Goal: Task Accomplishment & Management: Manage account settings

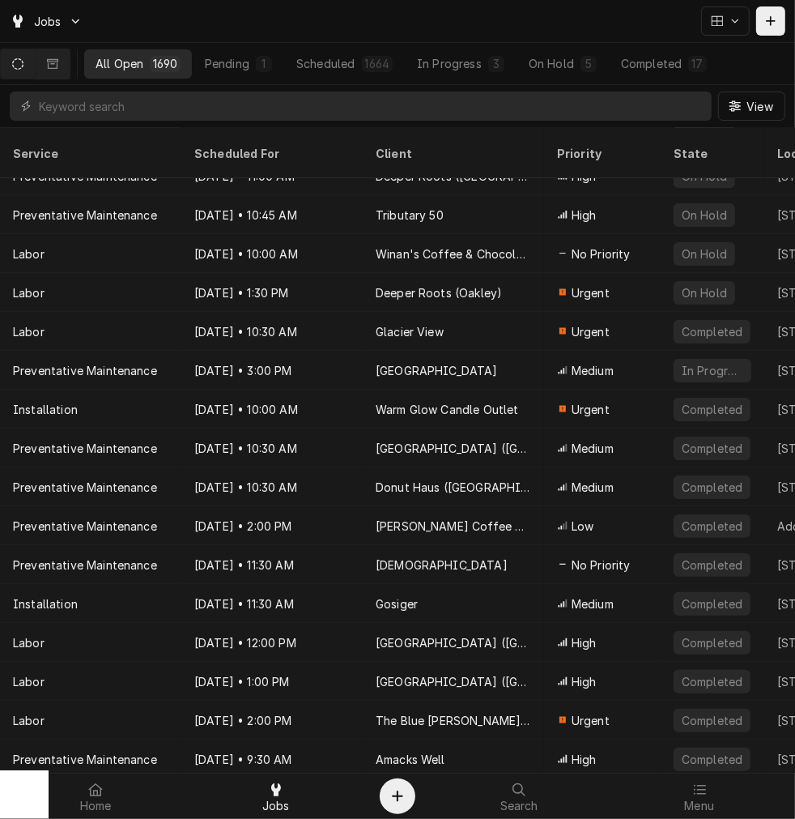
scroll to position [62, 0]
click at [677, 55] on div "Completed" at bounding box center [651, 63] width 61 height 17
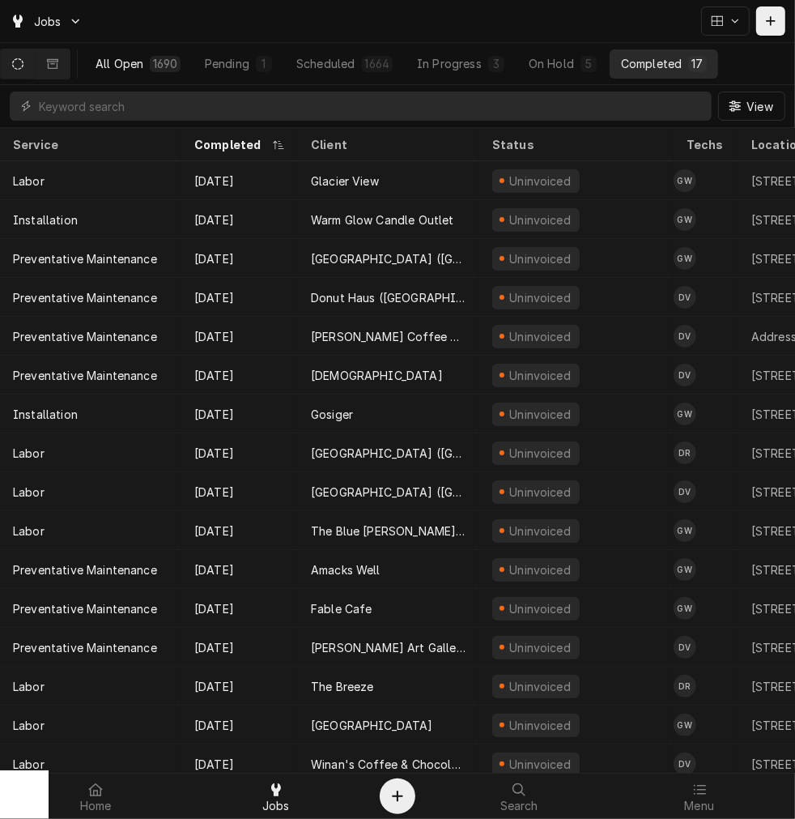
click at [164, 58] on div "1690" at bounding box center [165, 63] width 24 height 17
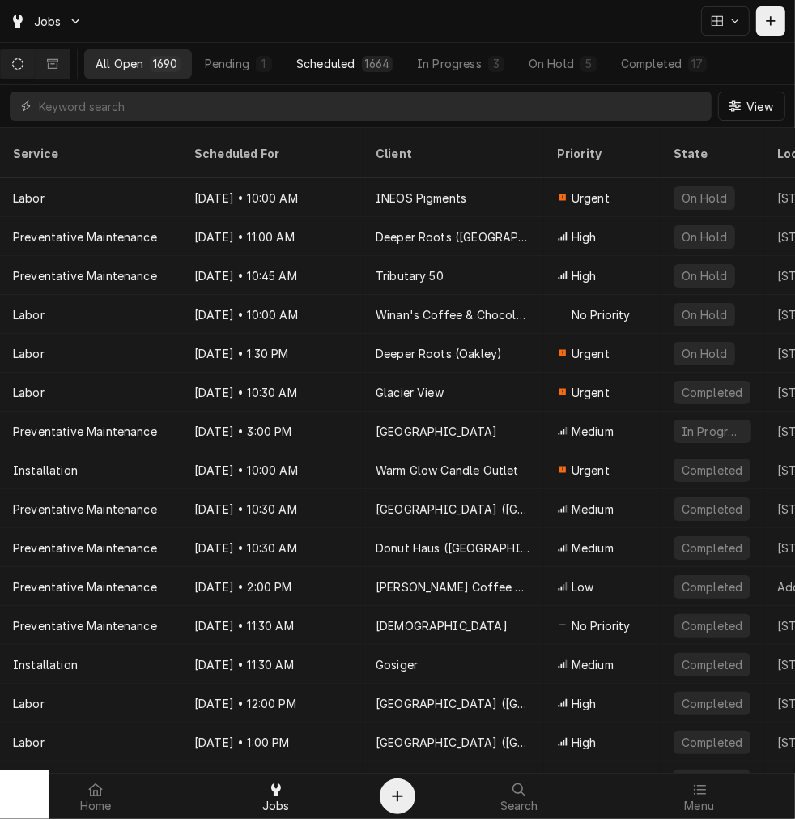
click at [353, 66] on div "Scheduled" at bounding box center [325, 63] width 58 height 17
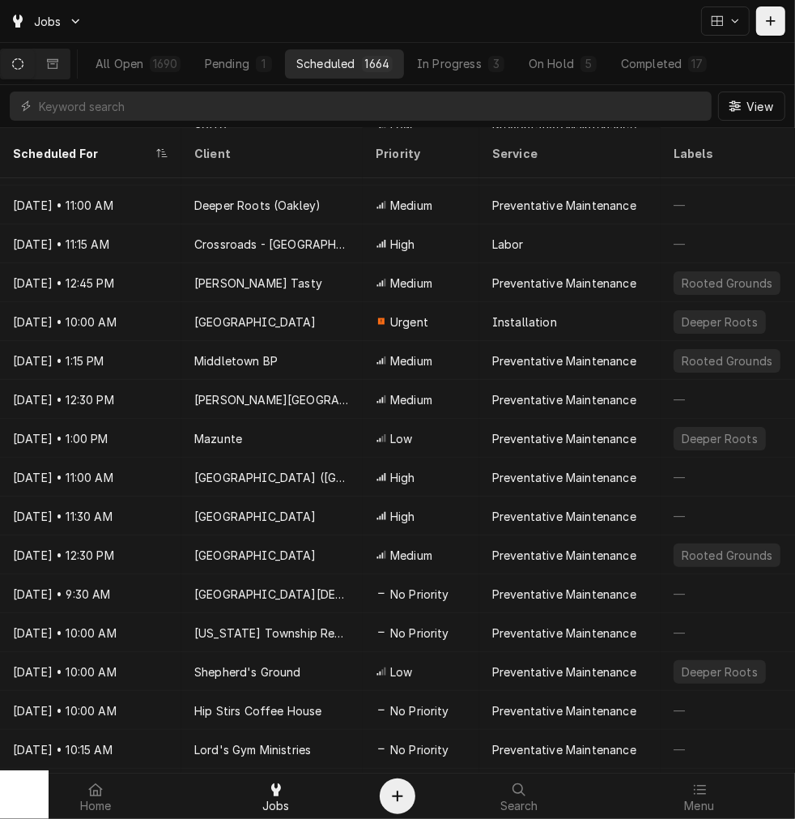
scroll to position [69, 0]
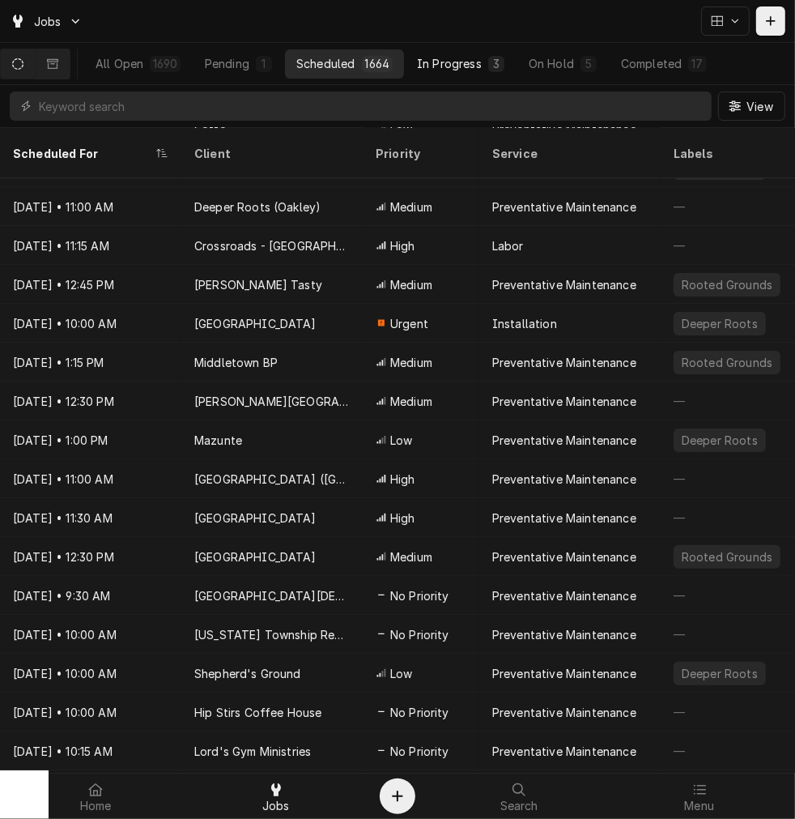
click at [462, 63] on div "In Progress" at bounding box center [449, 63] width 65 height 17
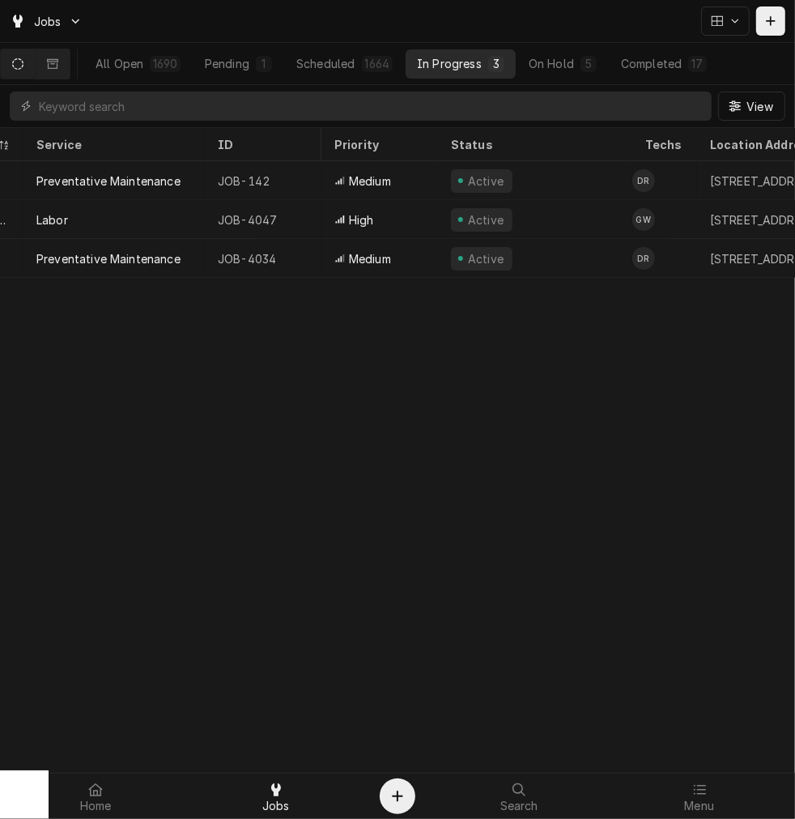
scroll to position [0, 0]
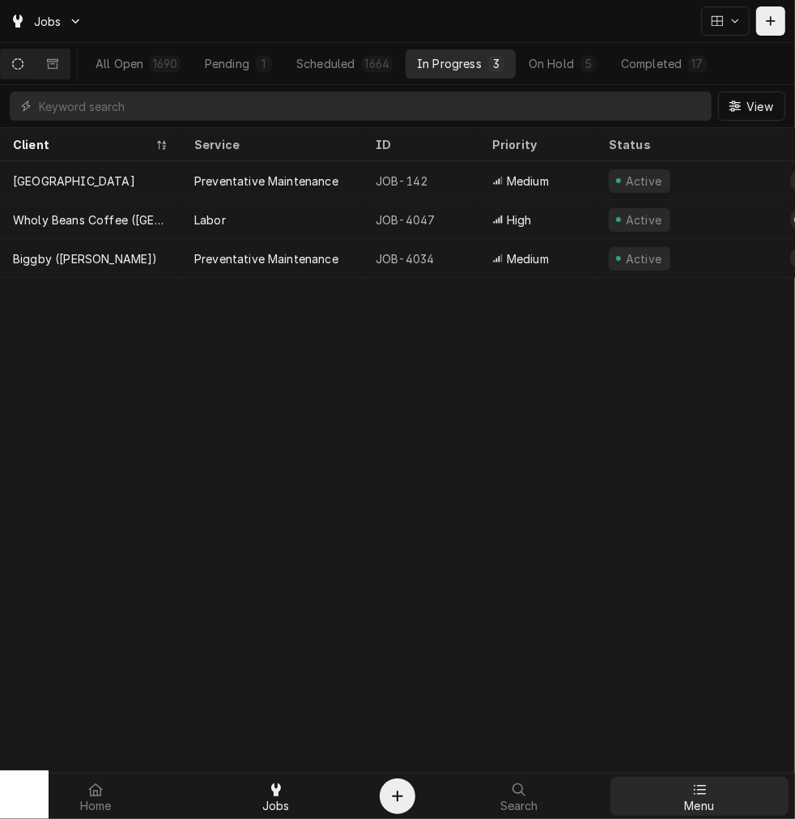
click at [721, 800] on div "Menu" at bounding box center [700, 796] width 172 height 32
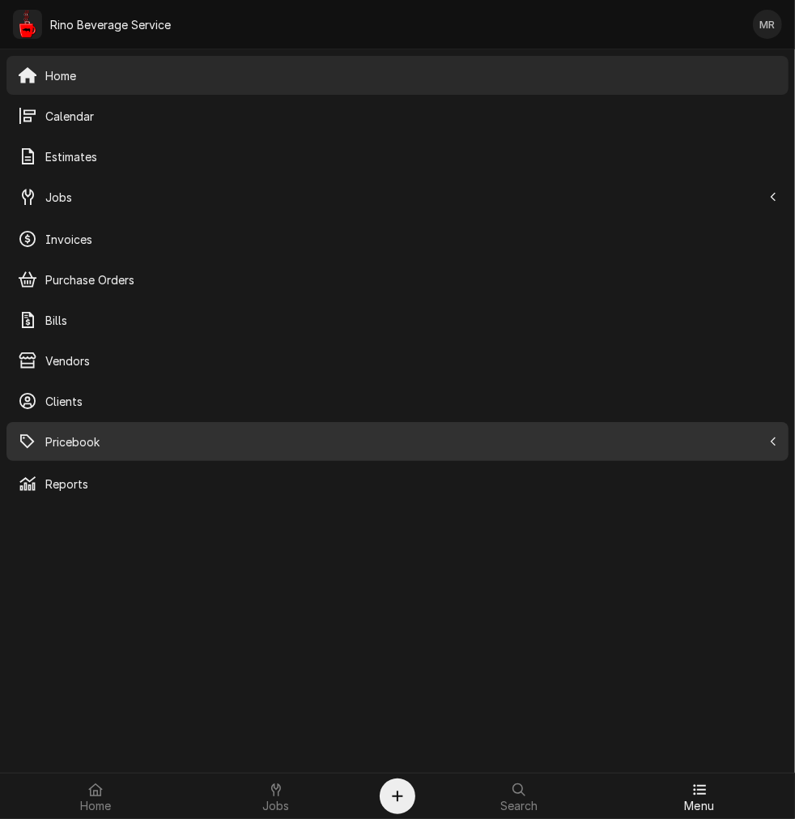
click at [105, 445] on span "Pricebook" at bounding box center [403, 441] width 717 height 17
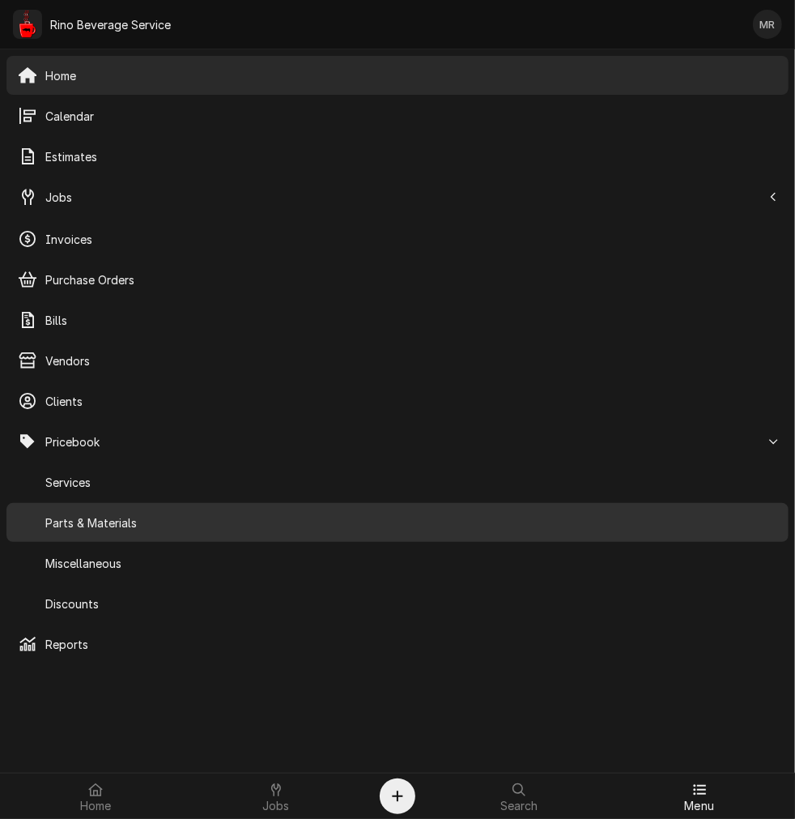
click at [144, 526] on span "Parts & Materials" at bounding box center [411, 522] width 732 height 17
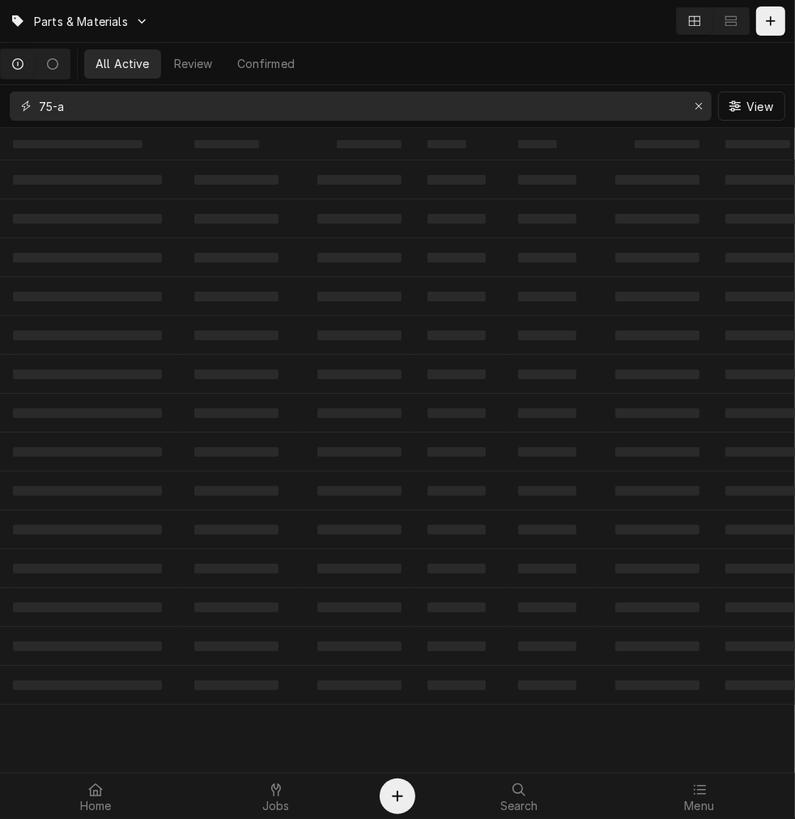
click at [138, 103] on input "75-a" at bounding box center [360, 105] width 642 height 29
type input "7"
type input "0"
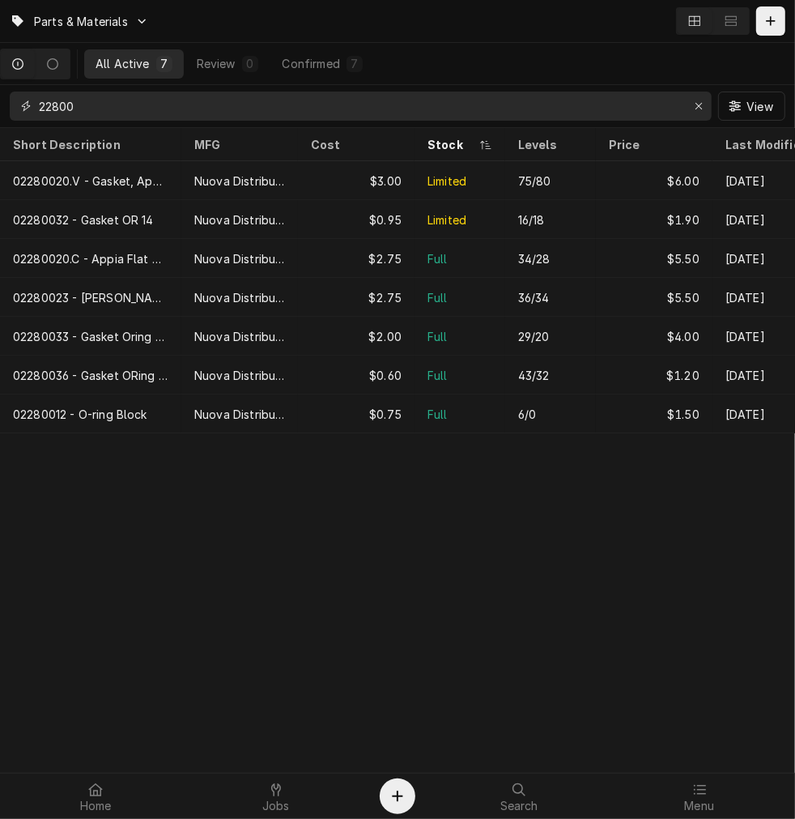
type input "22800"
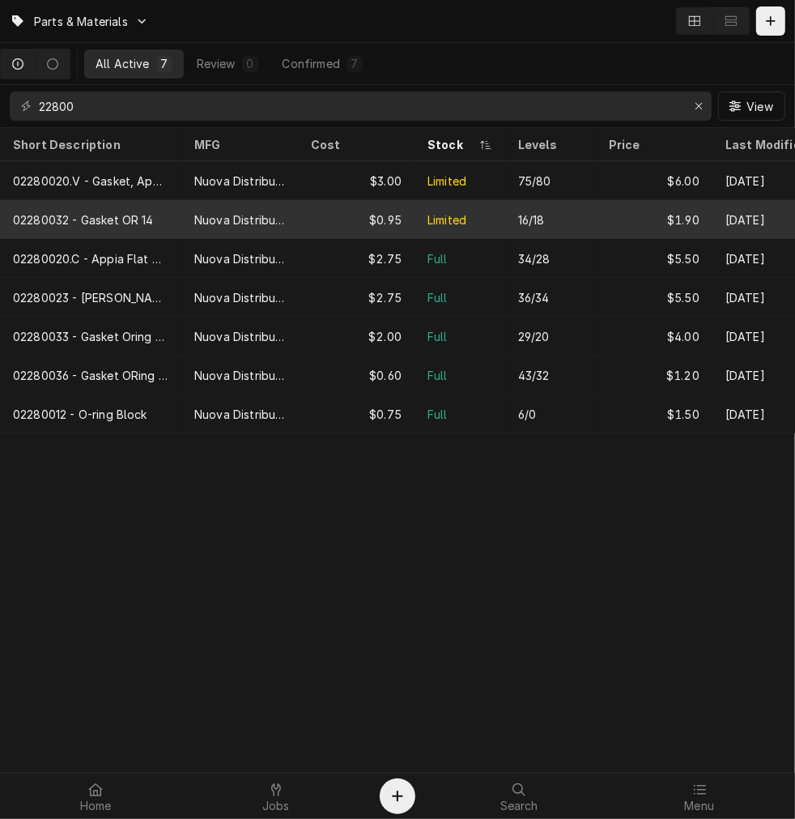
click at [344, 216] on div "$0.95" at bounding box center [356, 219] width 117 height 39
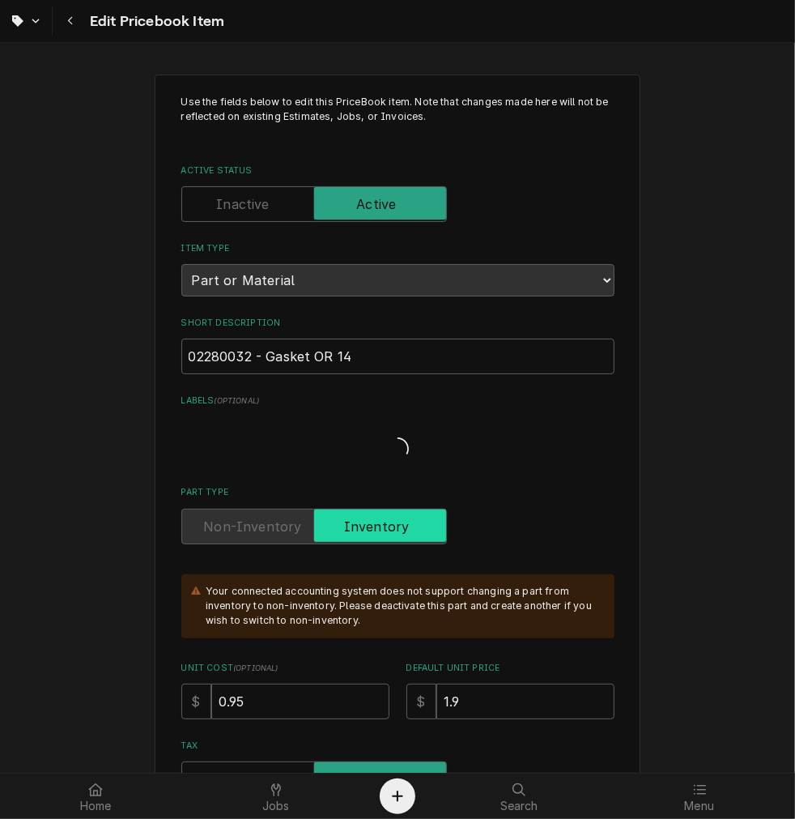
type textarea "x"
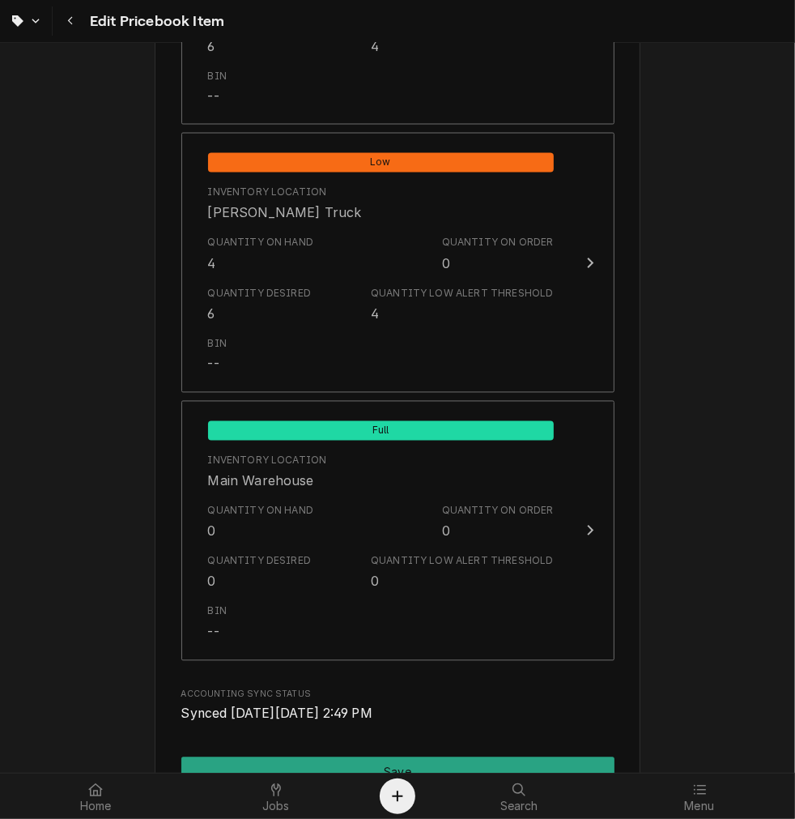
scroll to position [1924, 0]
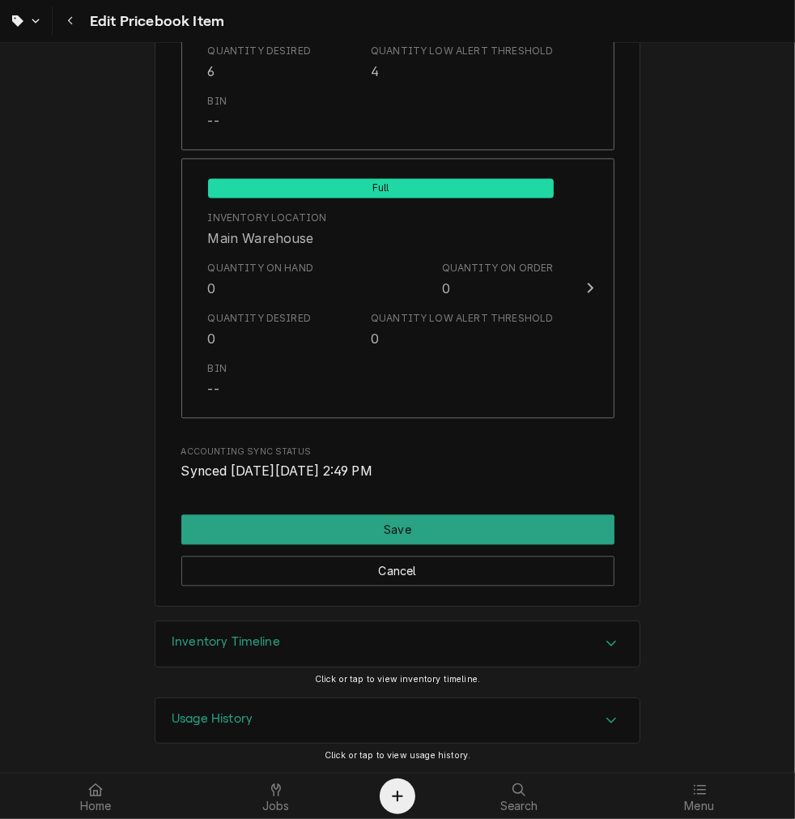
click at [510, 636] on div "Inventory Timeline" at bounding box center [397, 643] width 484 height 45
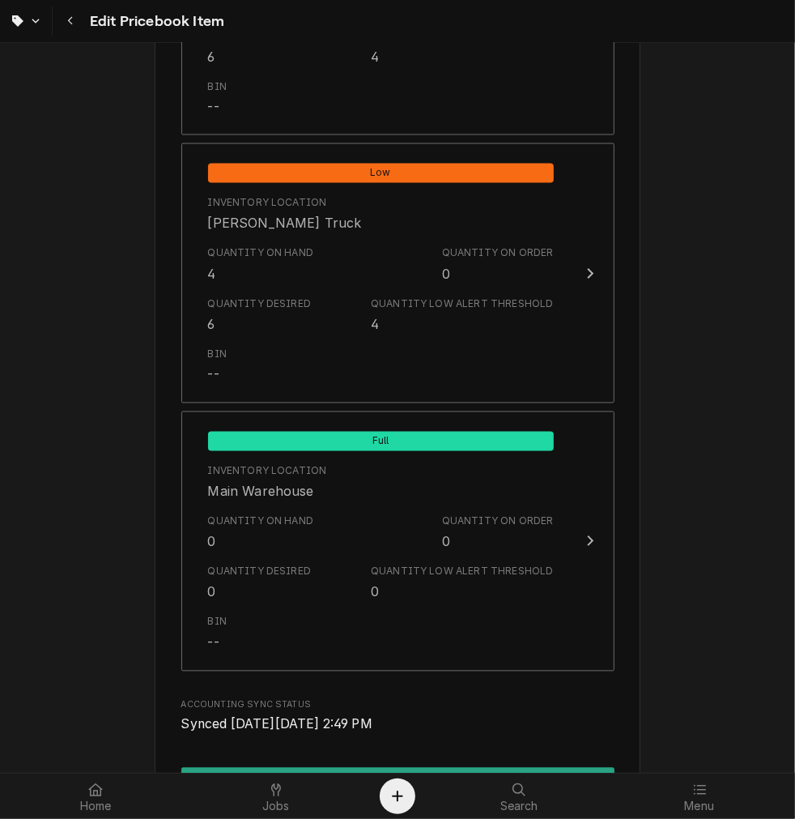
scroll to position [1679, 0]
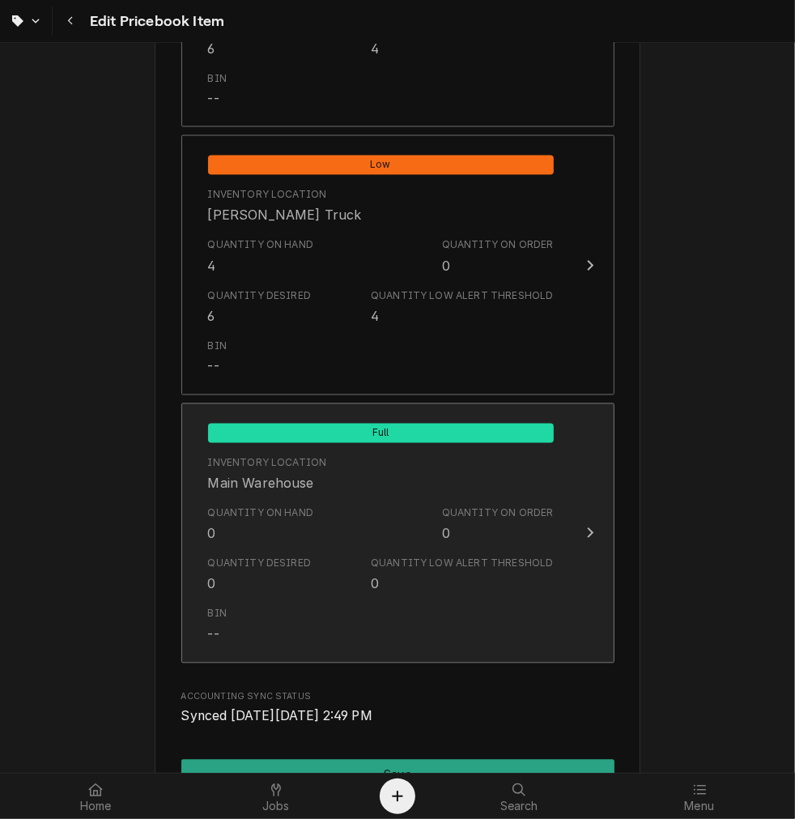
click at [408, 557] on div "Quantity Low Alert Threshold" at bounding box center [462, 563] width 182 height 15
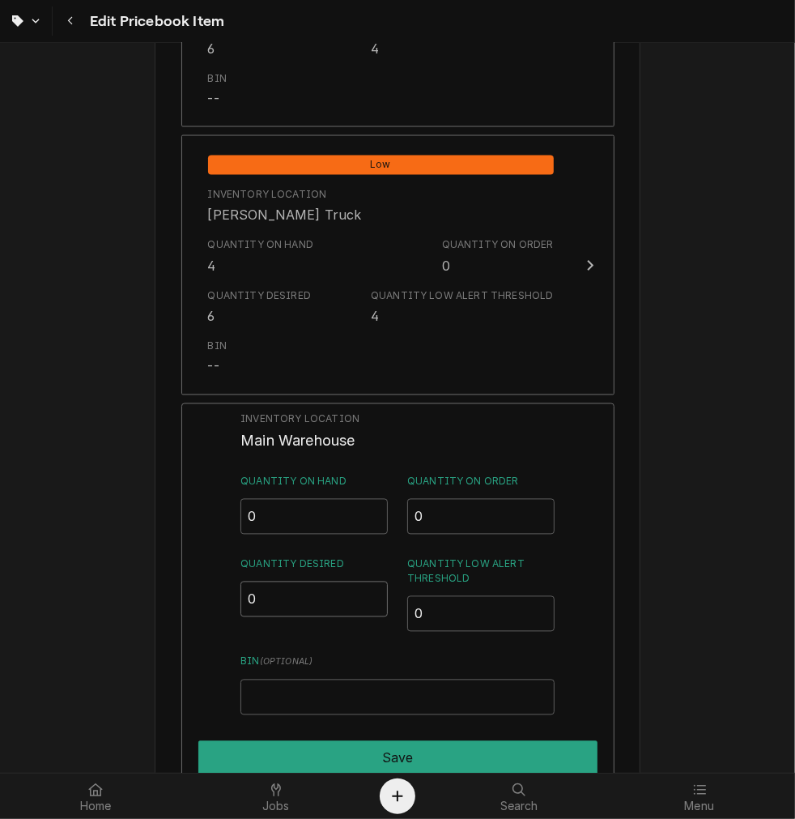
click at [343, 604] on input "0" at bounding box center [313, 599] width 147 height 36
type input "6"
click at [324, 713] on input "Bin ( optional )" at bounding box center [396, 697] width 313 height 36
type input "SKYLER"
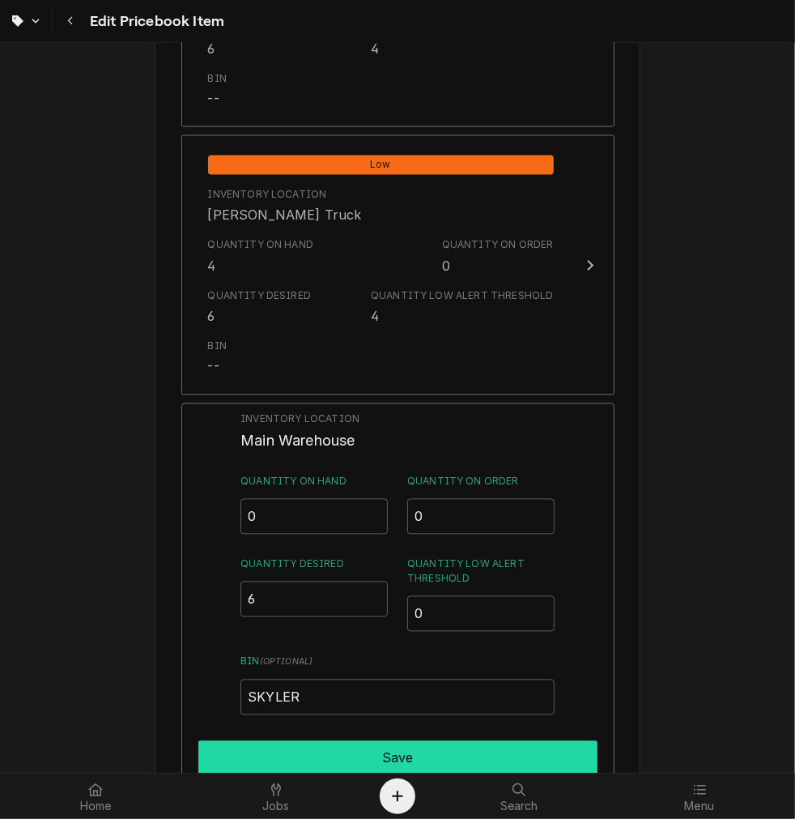
click at [454, 749] on button "Save" at bounding box center [397, 758] width 399 height 34
type textarea "x"
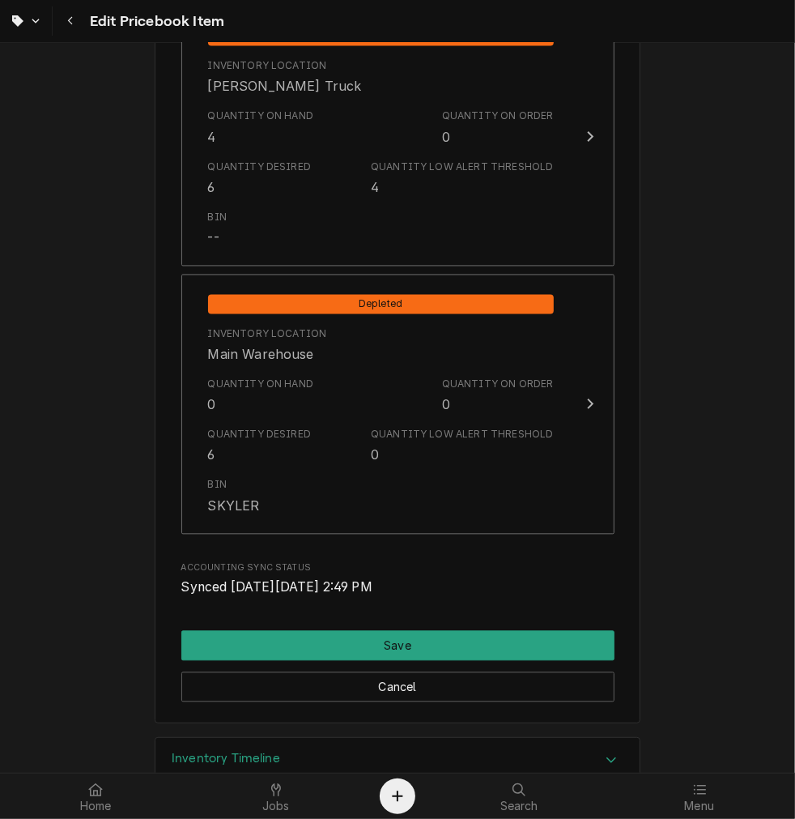
scroll to position [1892, 0]
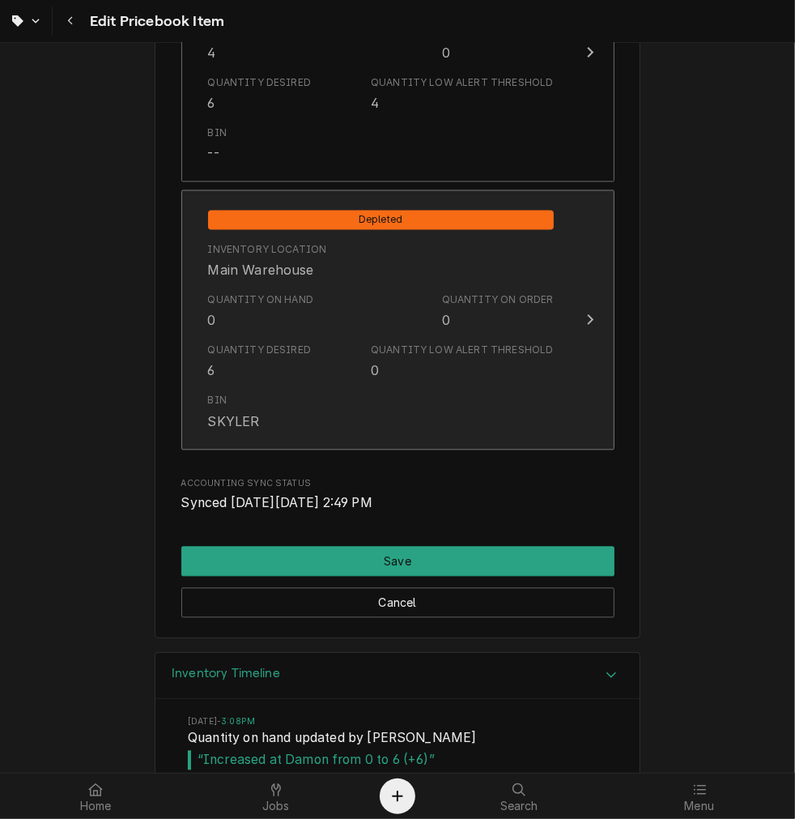
click at [483, 373] on div "Quantity Low Alert Threshold 0" at bounding box center [462, 361] width 182 height 37
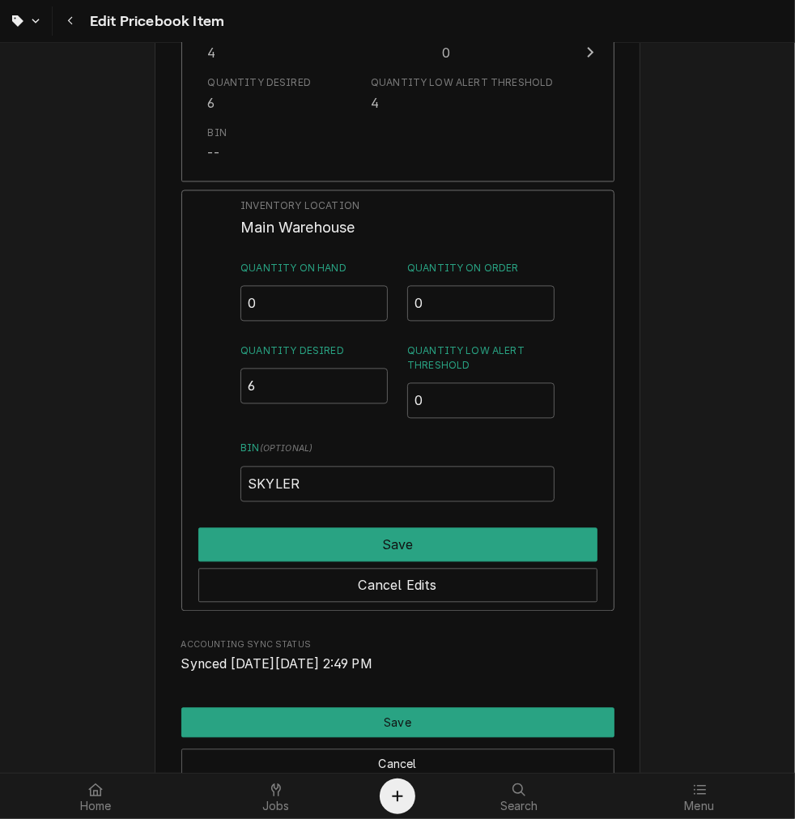
click at [498, 398] on input "0" at bounding box center [480, 400] width 147 height 36
type input "04"
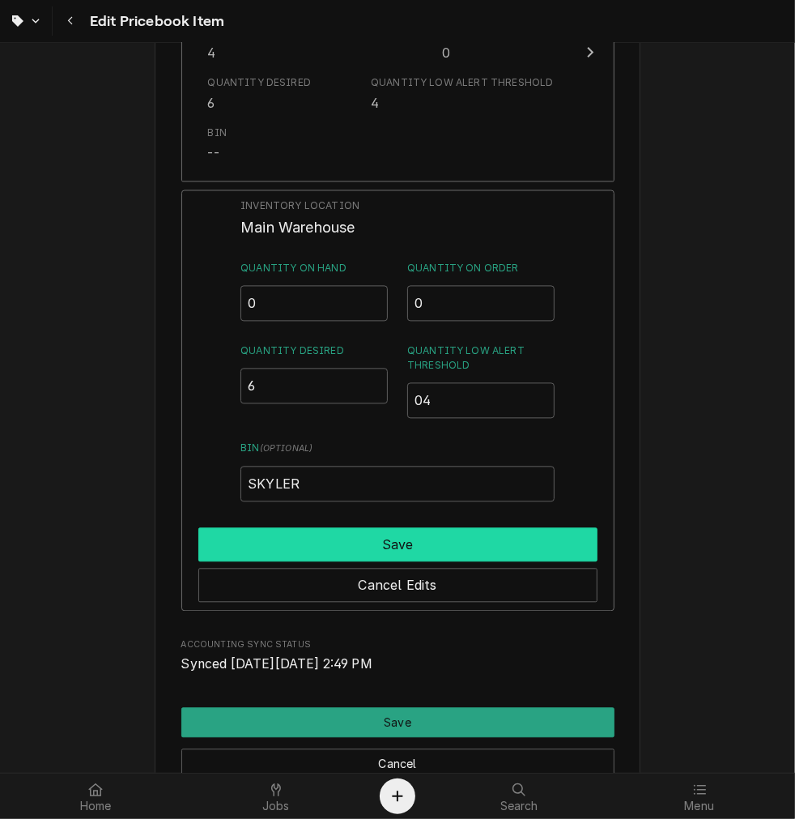
click at [434, 556] on button "Save" at bounding box center [397, 544] width 399 height 34
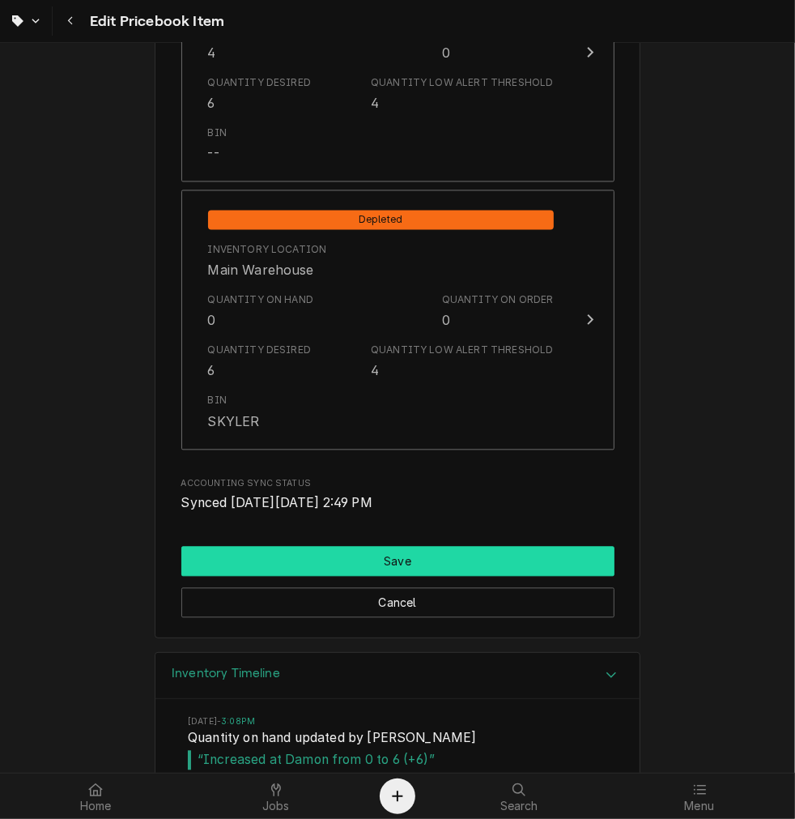
click at [453, 564] on button "Save" at bounding box center [397, 561] width 433 height 30
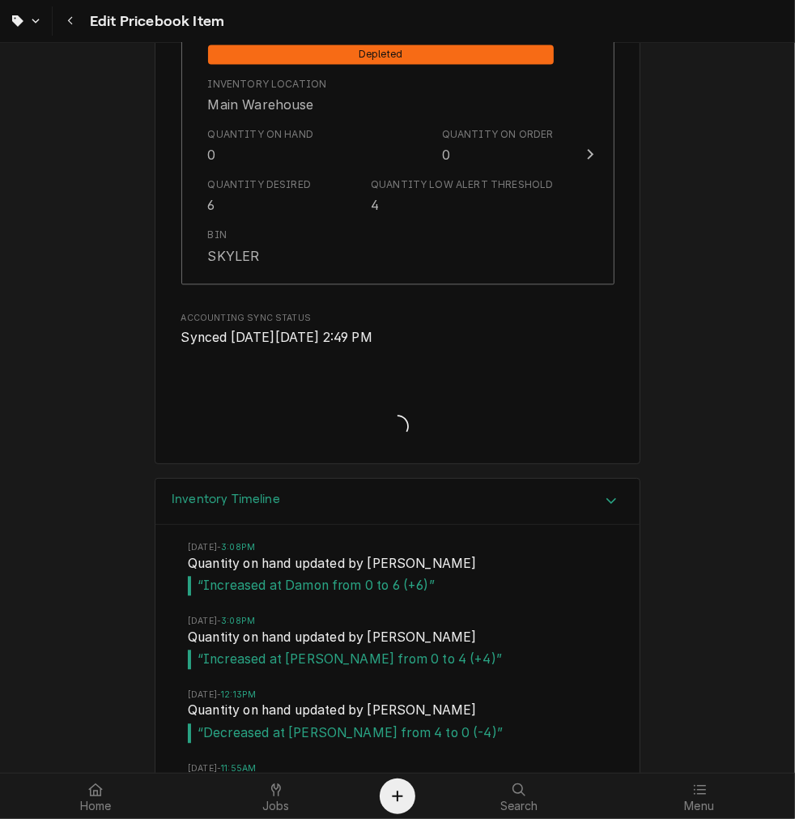
type textarea "x"
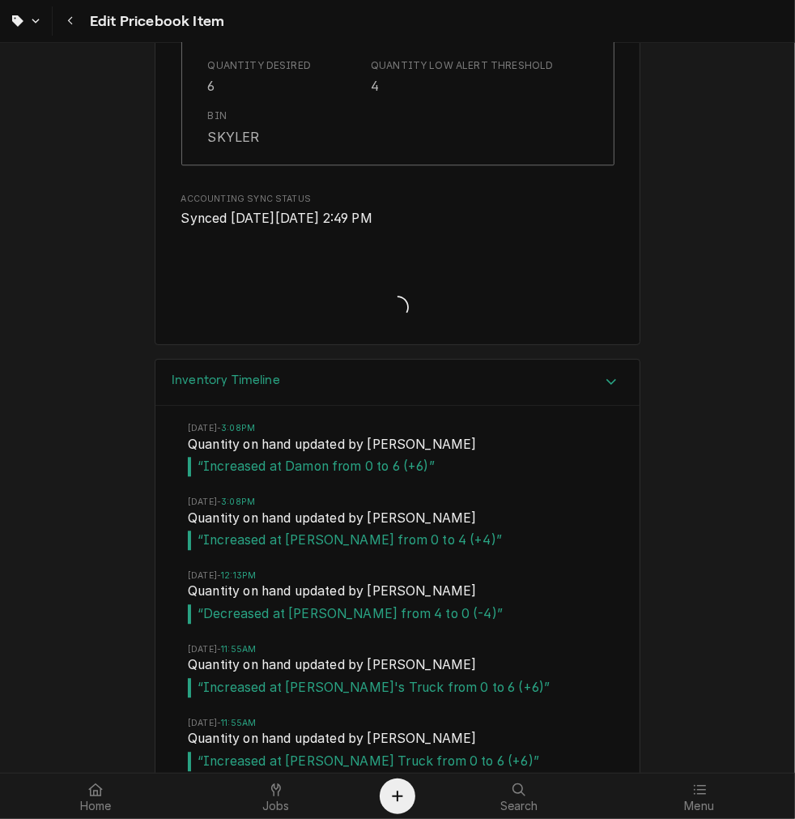
scroll to position [2360, 0]
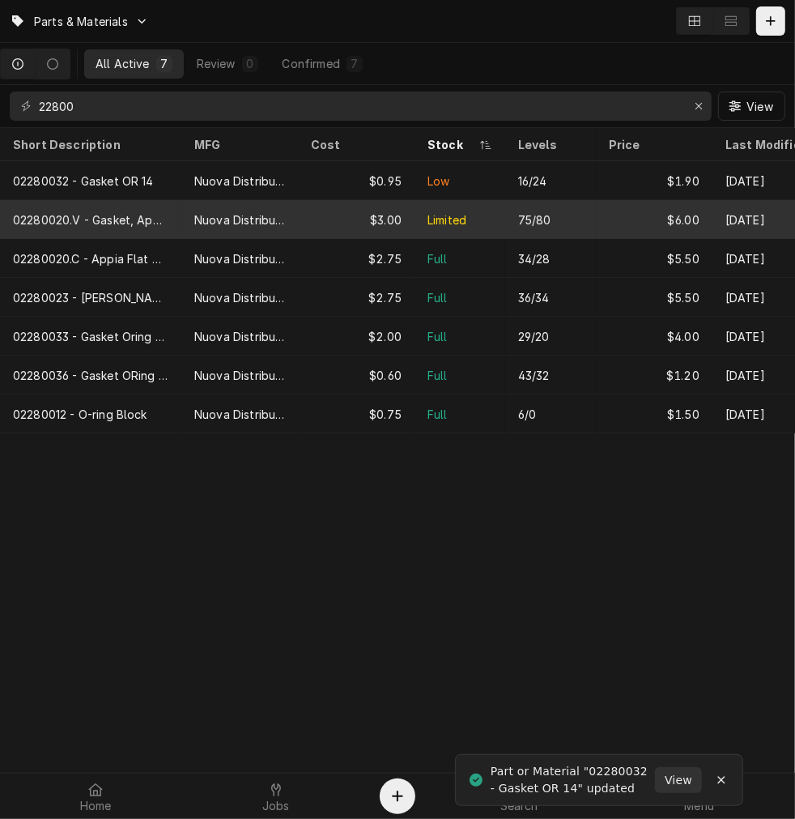
click at [406, 212] on div "$3.00" at bounding box center [356, 219] width 117 height 39
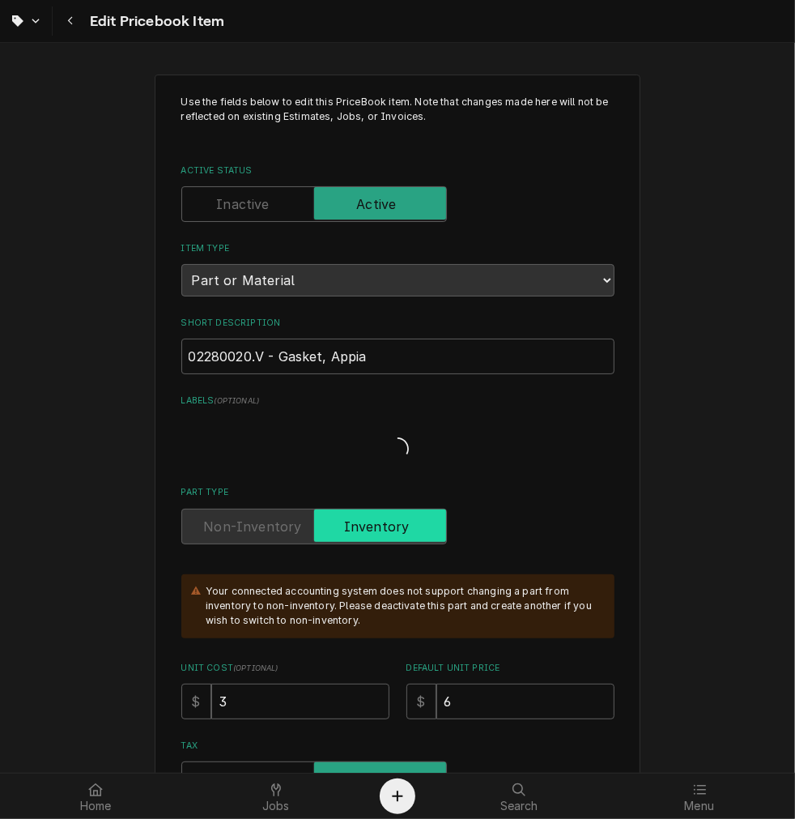
type textarea "x"
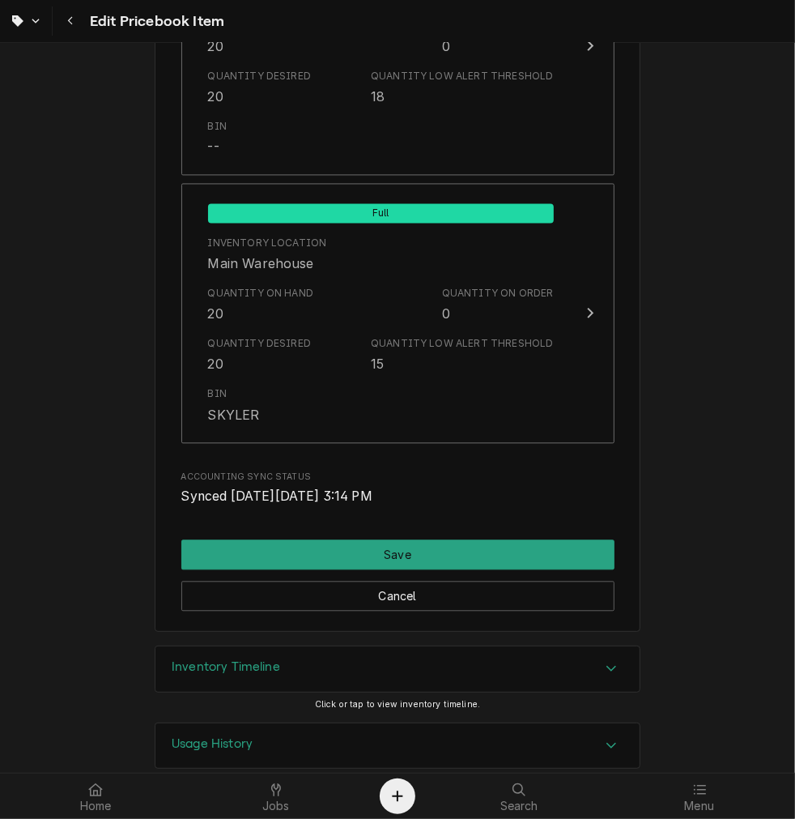
scroll to position [2002, 0]
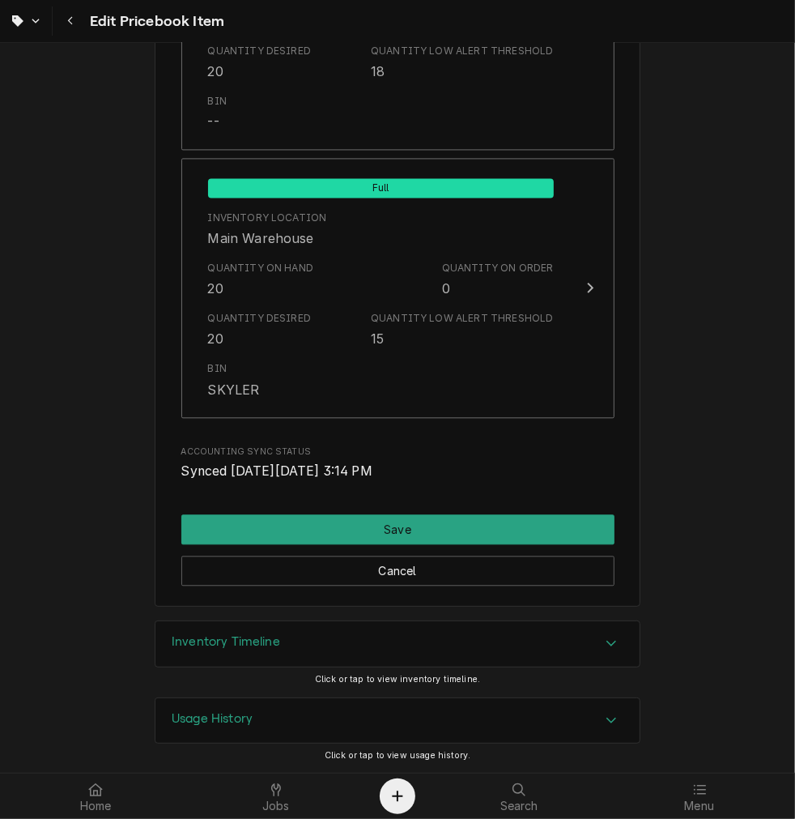
click at [489, 640] on div "Inventory Timeline" at bounding box center [397, 643] width 484 height 45
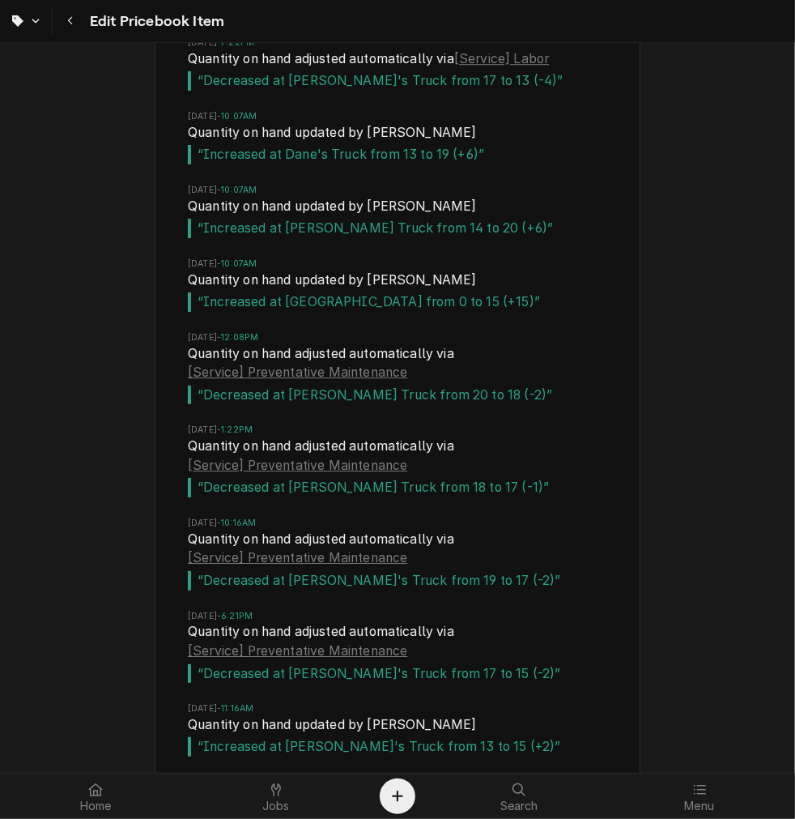
scroll to position [18767, 0]
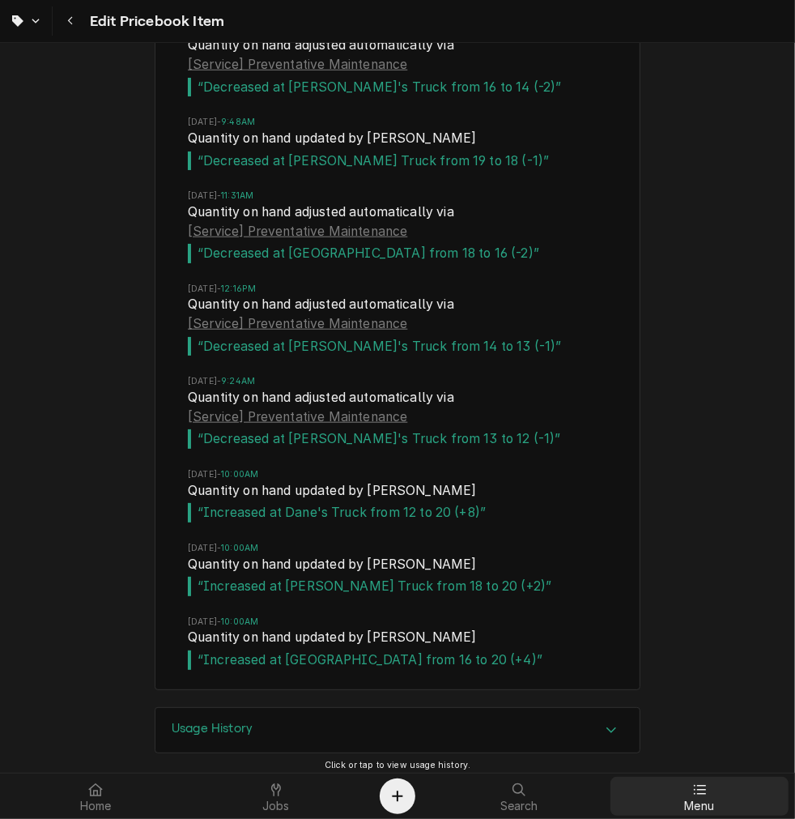
click at [717, 797] on div "Menu" at bounding box center [700, 796] width 172 height 32
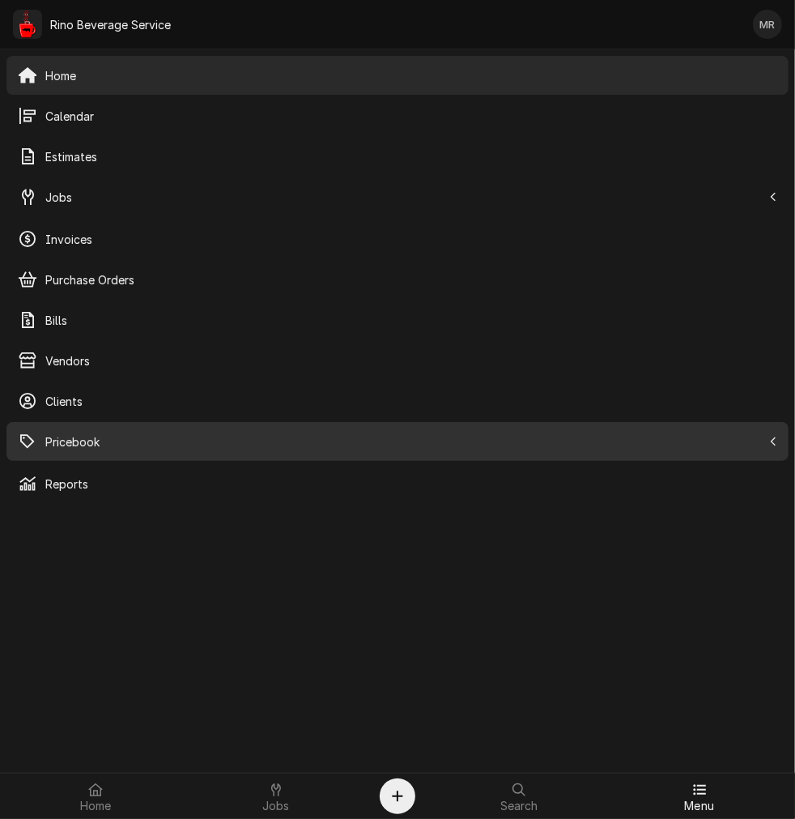
click at [82, 433] on span "Pricebook" at bounding box center [403, 441] width 717 height 17
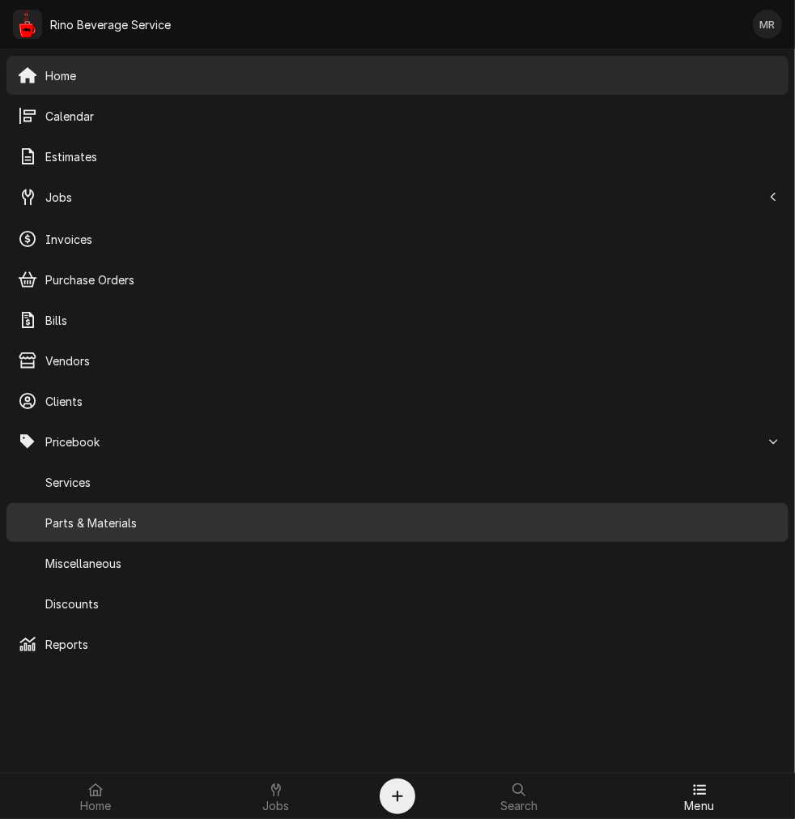
click at [134, 521] on span "Parts & Materials" at bounding box center [411, 522] width 732 height 17
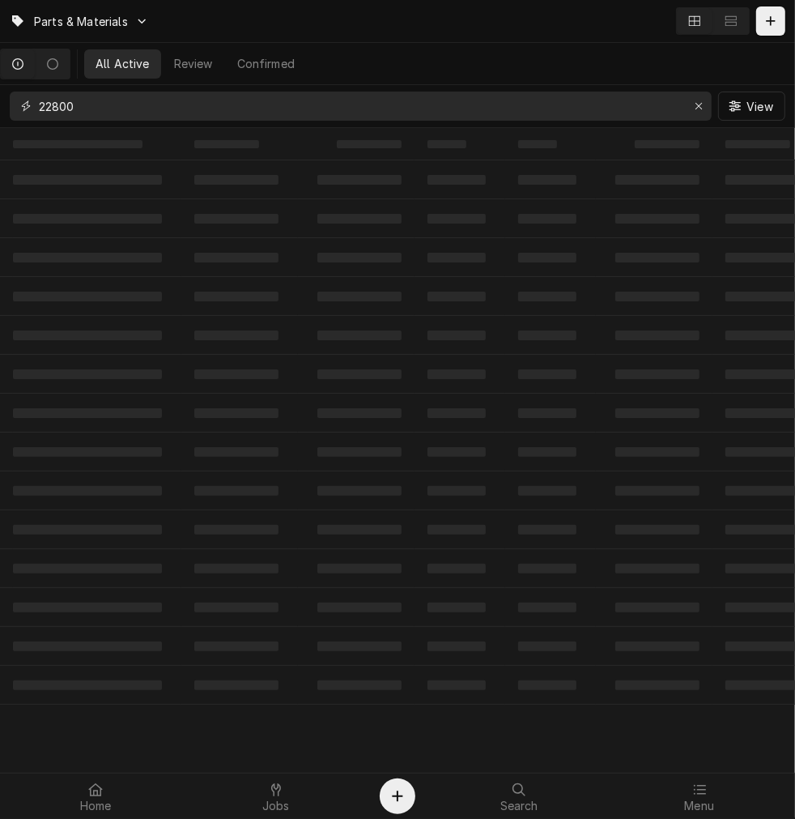
click at [370, 101] on input "22800" at bounding box center [360, 105] width 642 height 29
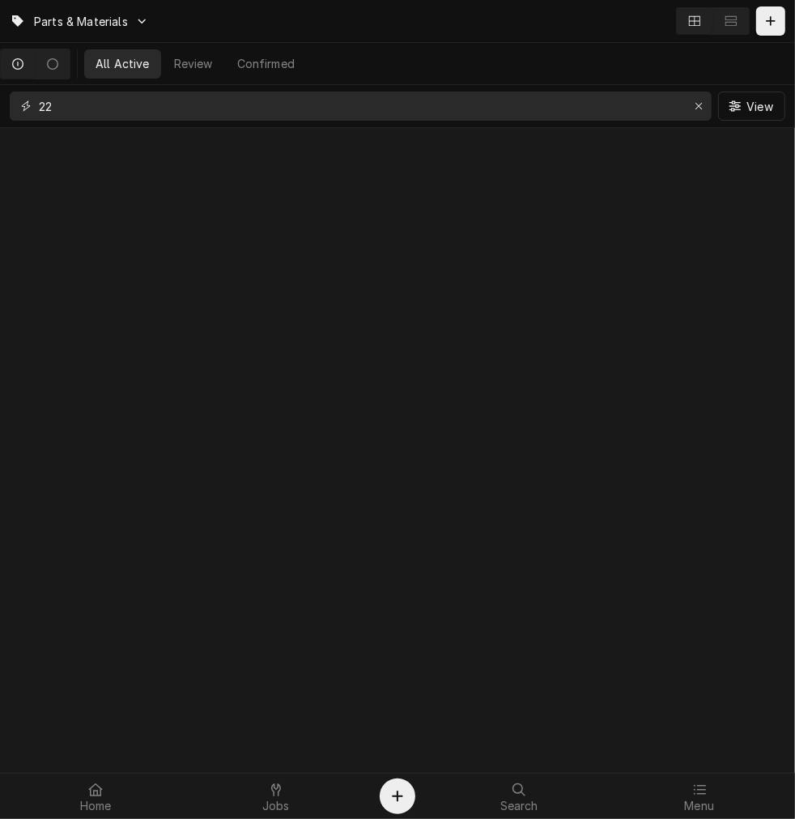
type input "2"
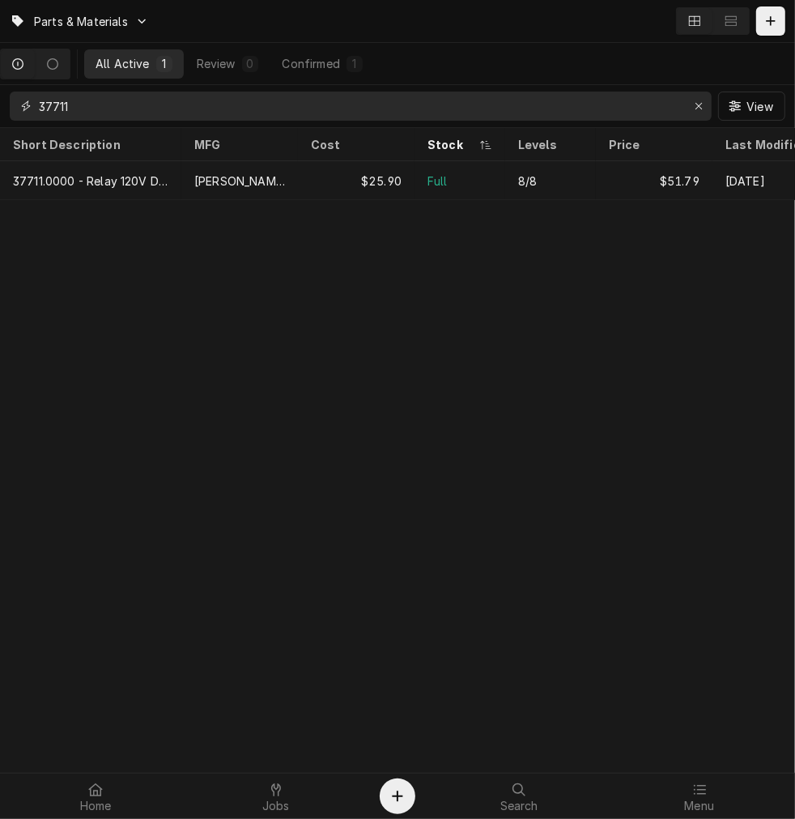
type input "37711"
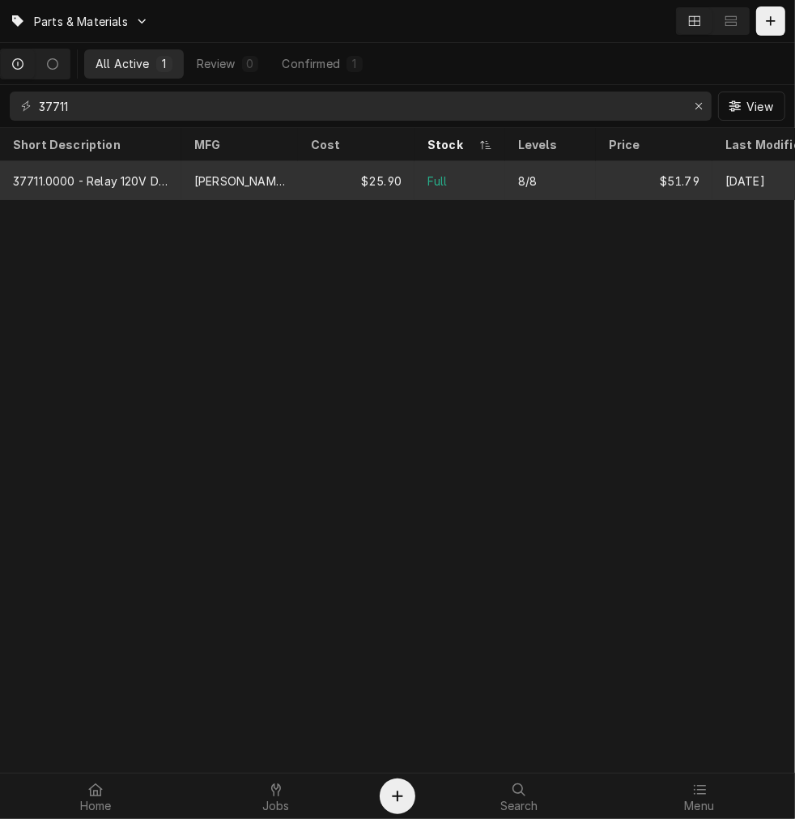
click at [168, 176] on div "37711.0000 - Relay 120V DPST" at bounding box center [90, 180] width 155 height 17
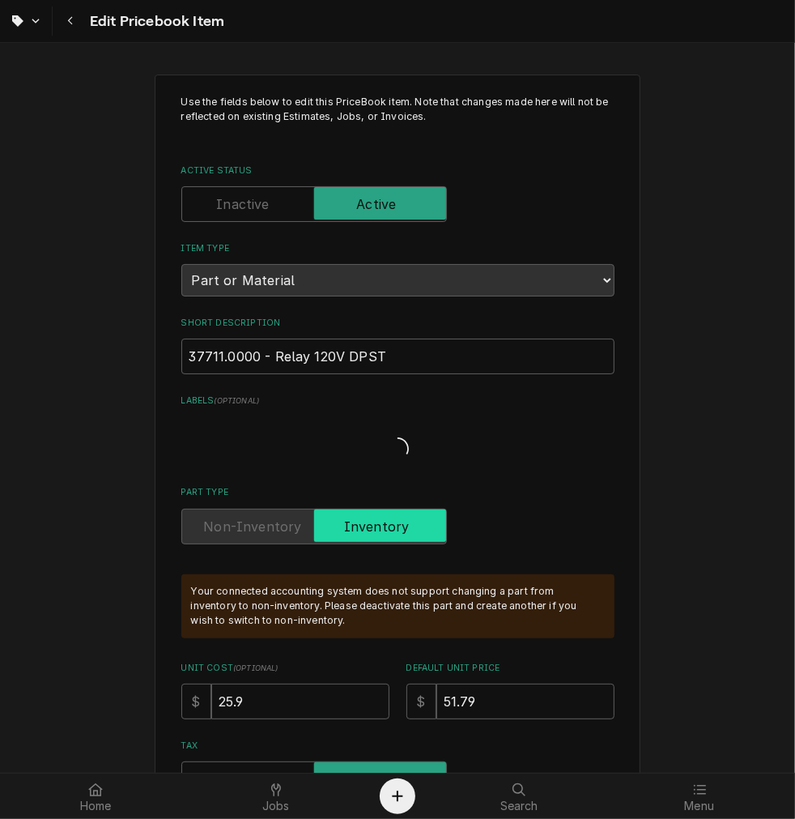
type textarea "x"
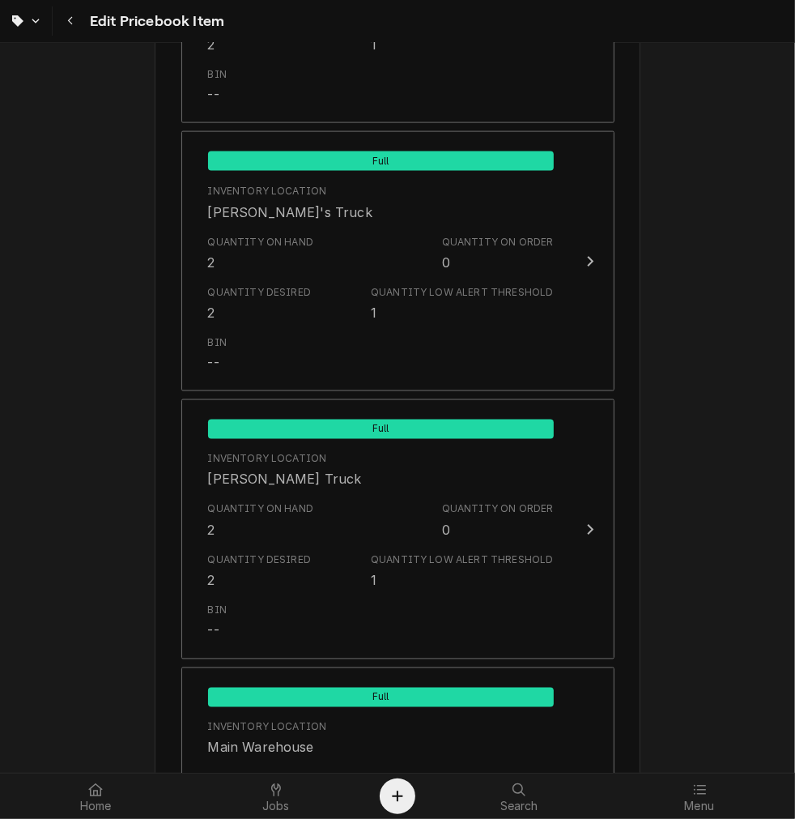
scroll to position [1924, 0]
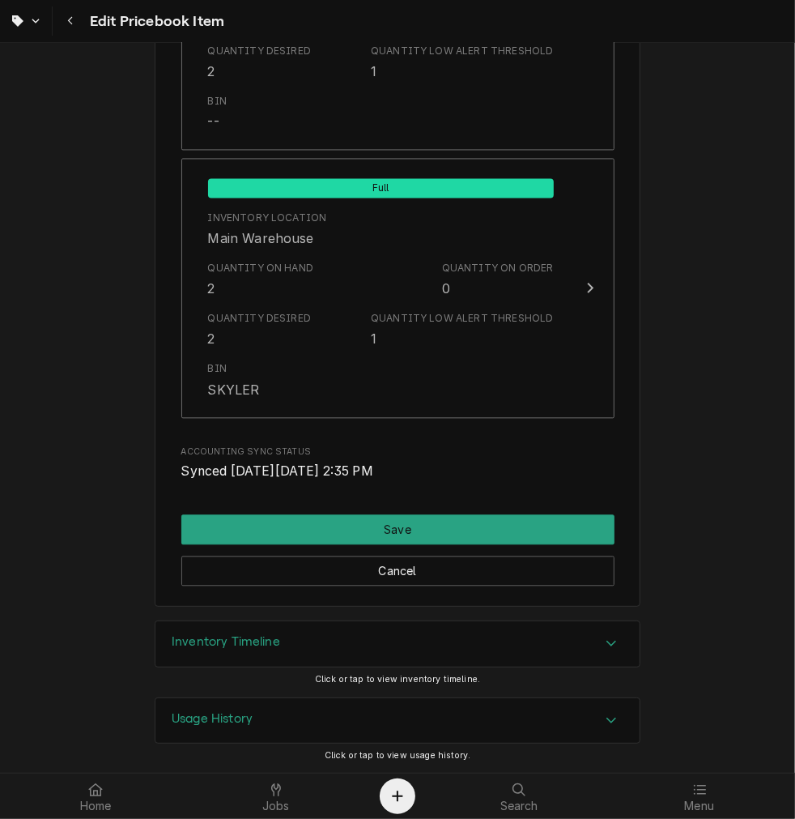
click at [471, 628] on div "Inventory Timeline" at bounding box center [397, 643] width 484 height 45
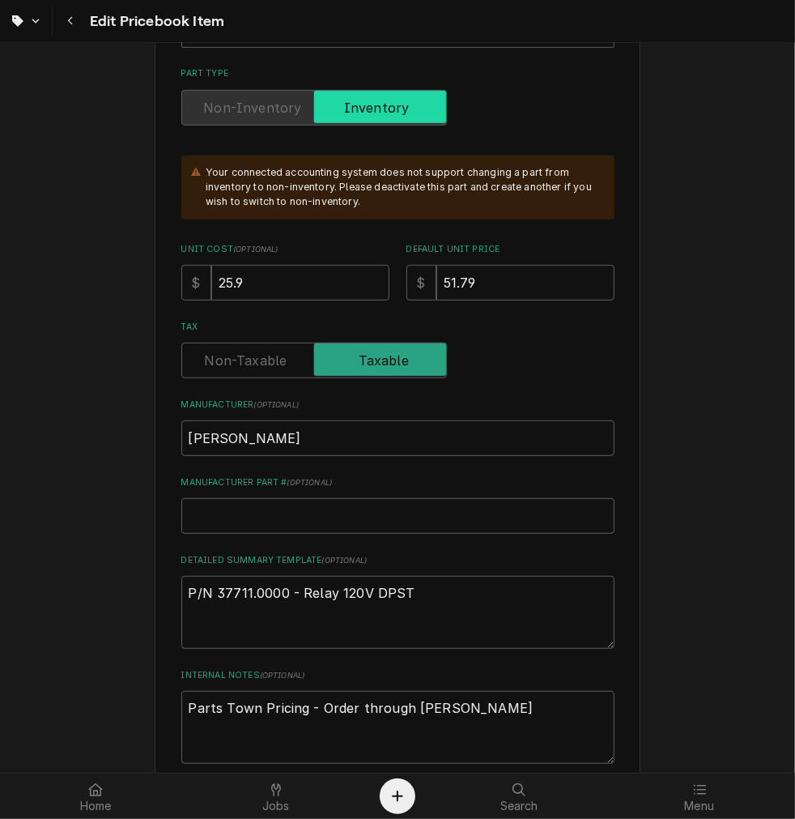
scroll to position [0, 0]
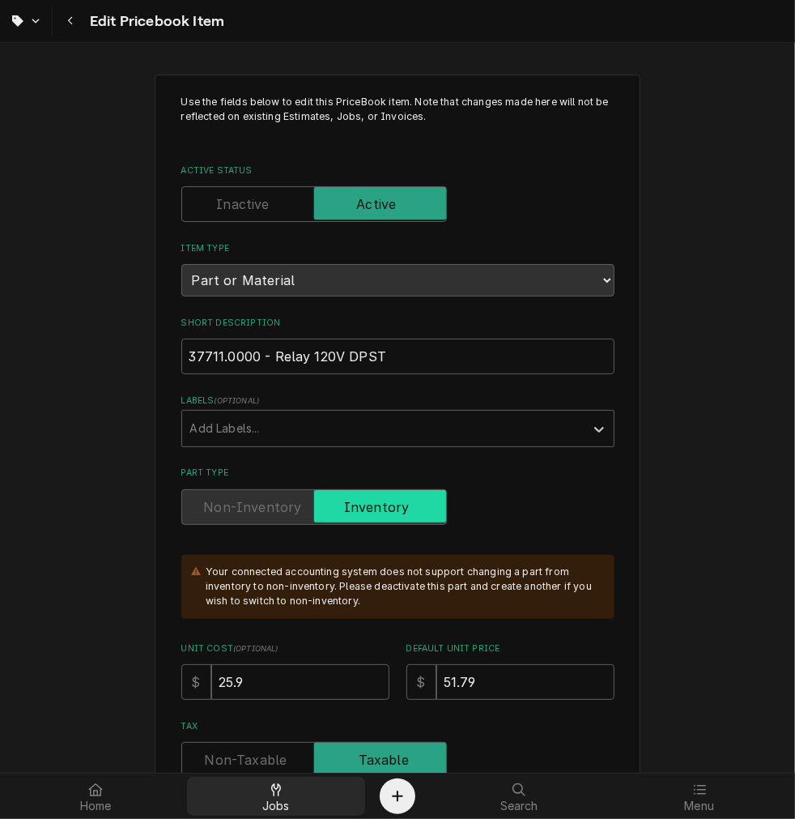
click at [284, 800] on span "Jobs" at bounding box center [276, 805] width 28 height 13
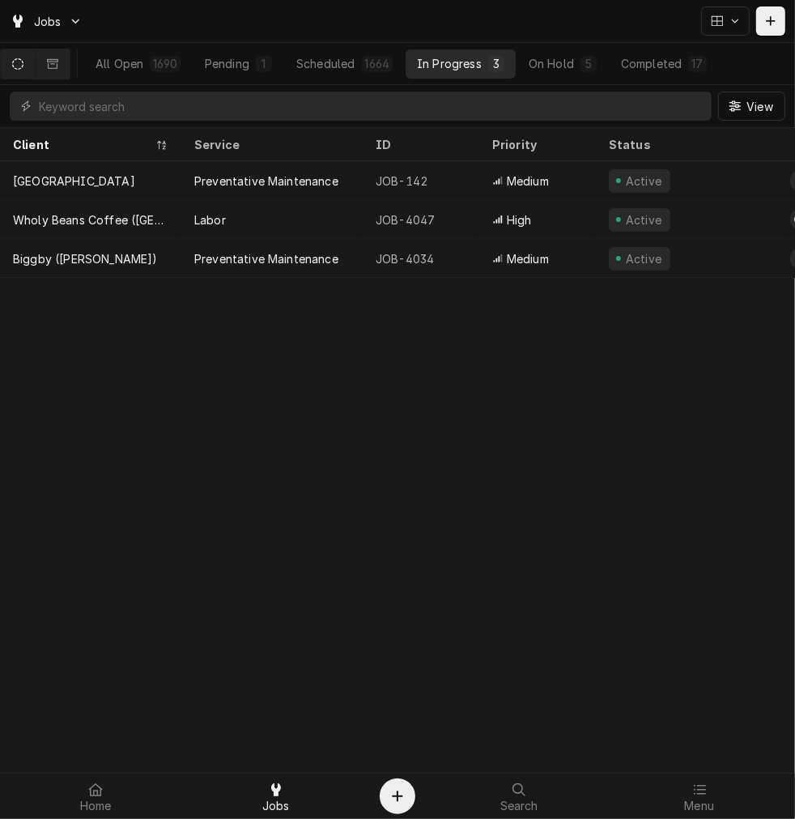
click at [593, 100] on input "Dynamic Content Wrapper" at bounding box center [371, 105] width 665 height 29
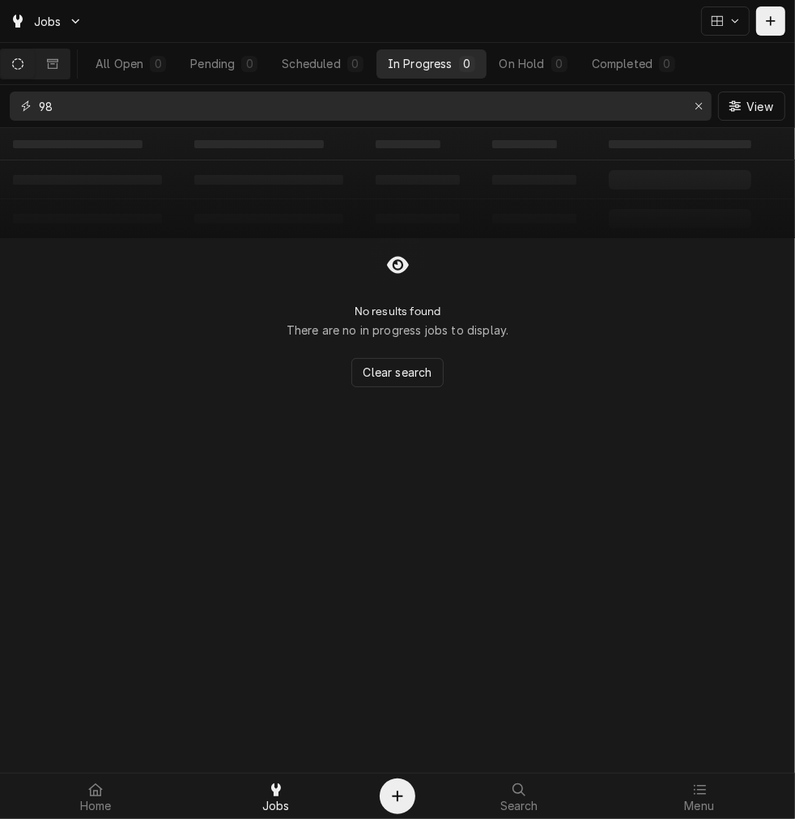
type input "8"
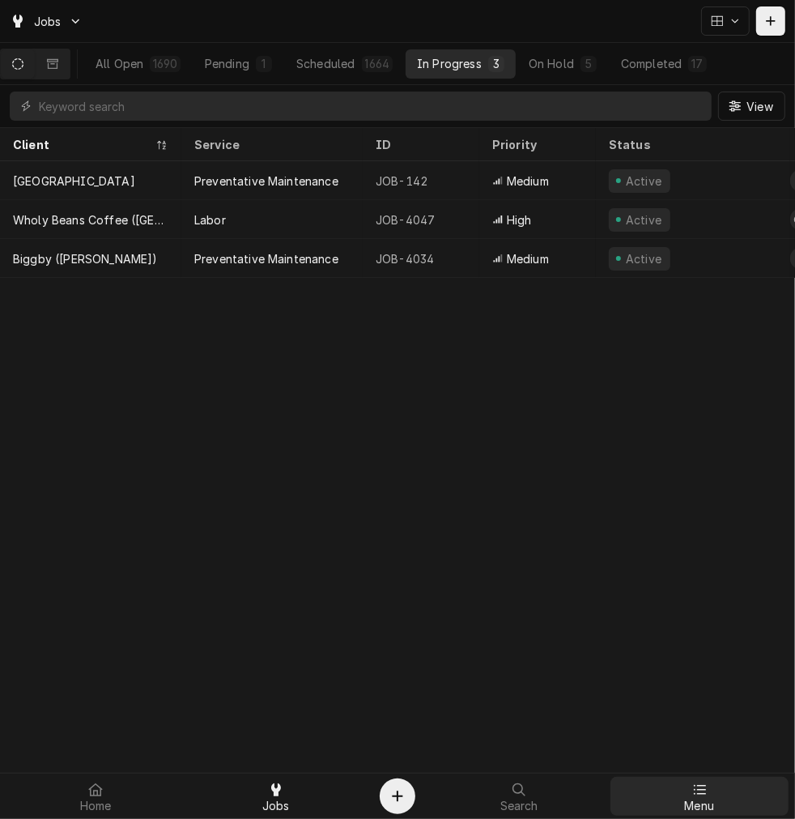
click at [696, 777] on link "Menu" at bounding box center [700, 796] width 179 height 39
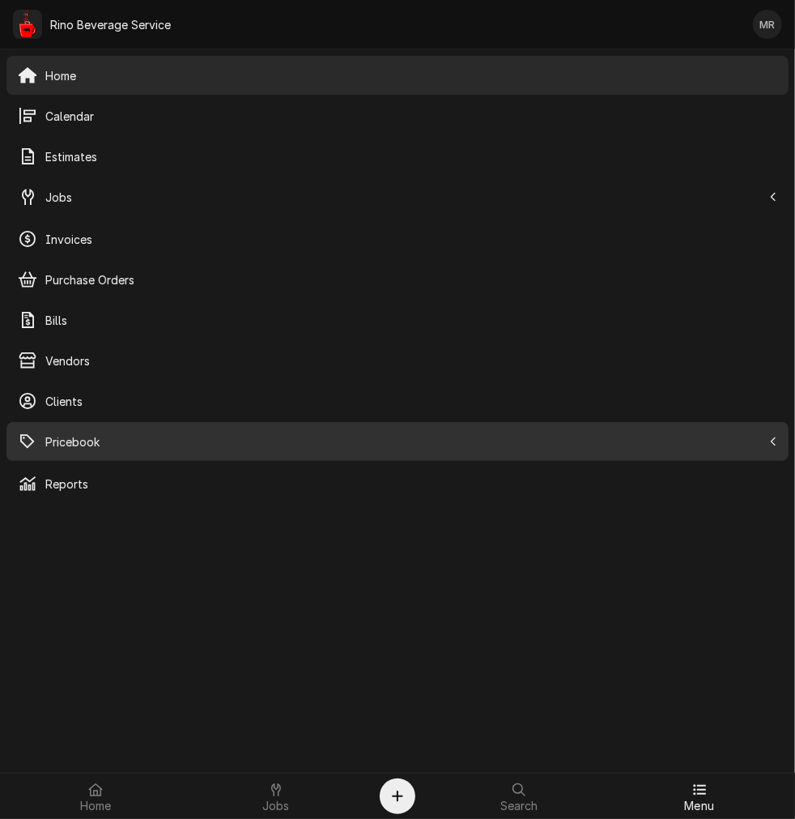
click at [107, 440] on span "Pricebook" at bounding box center [403, 441] width 717 height 17
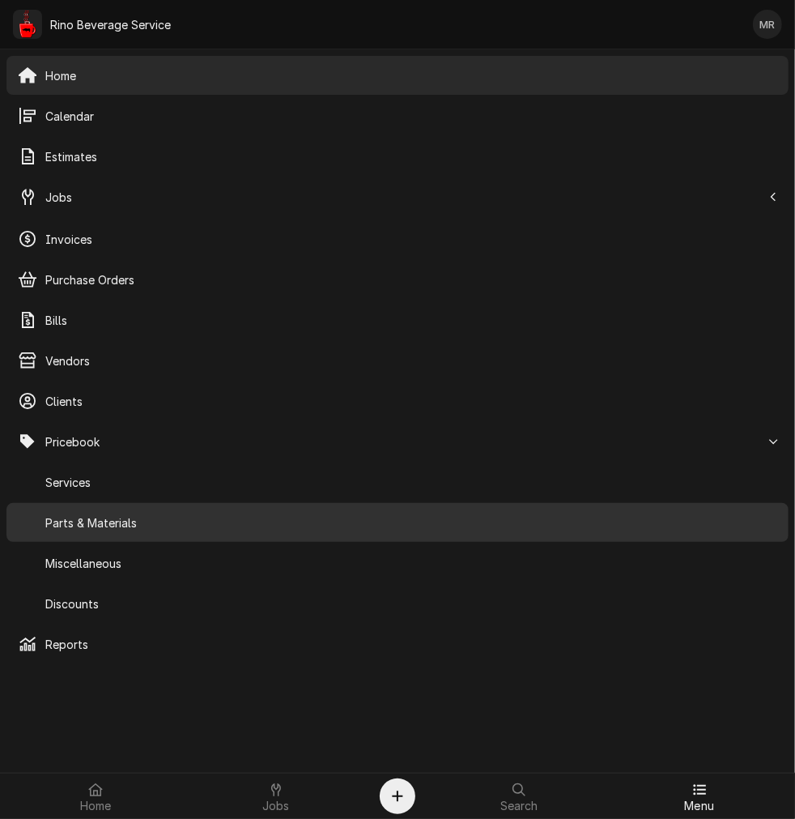
click at [91, 527] on span "Parts & Materials" at bounding box center [411, 522] width 732 height 17
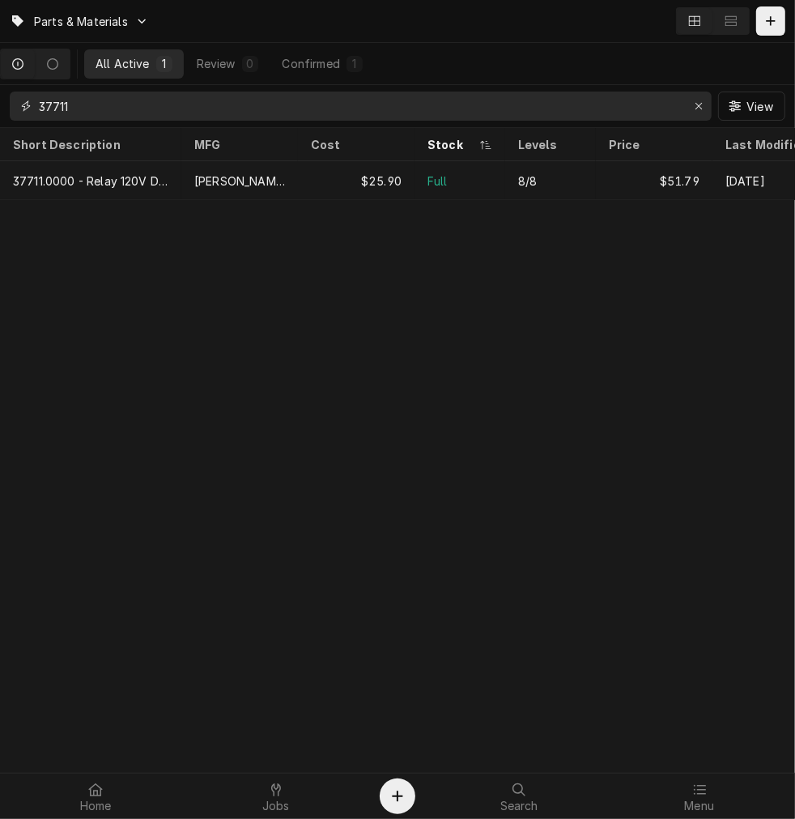
click at [229, 100] on input "37711" at bounding box center [360, 105] width 642 height 29
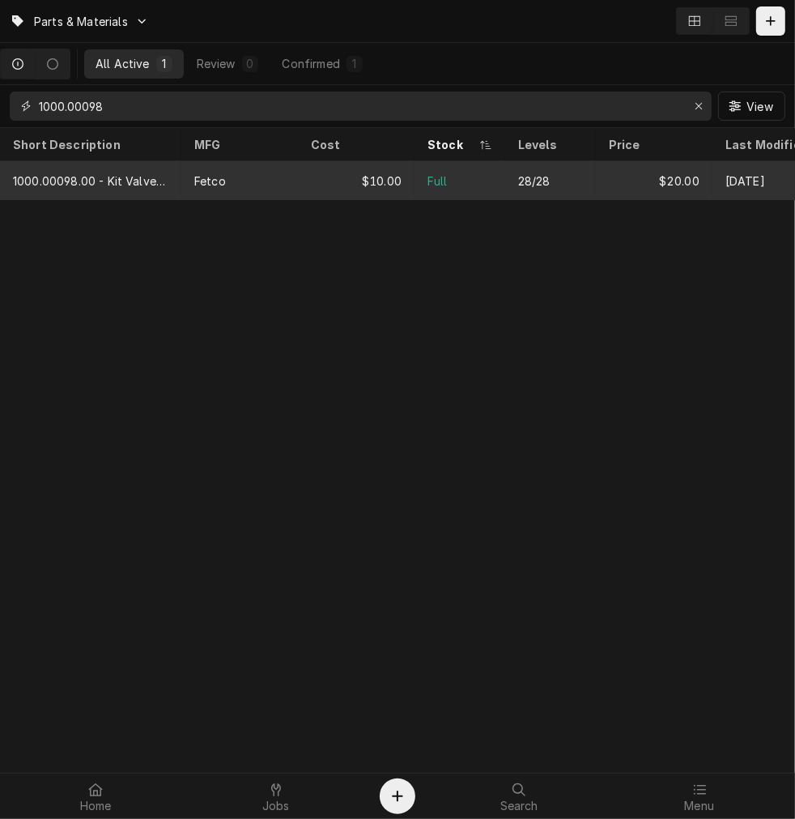
type input "1000.00098"
click at [224, 164] on div "Fetco" at bounding box center [239, 180] width 117 height 39
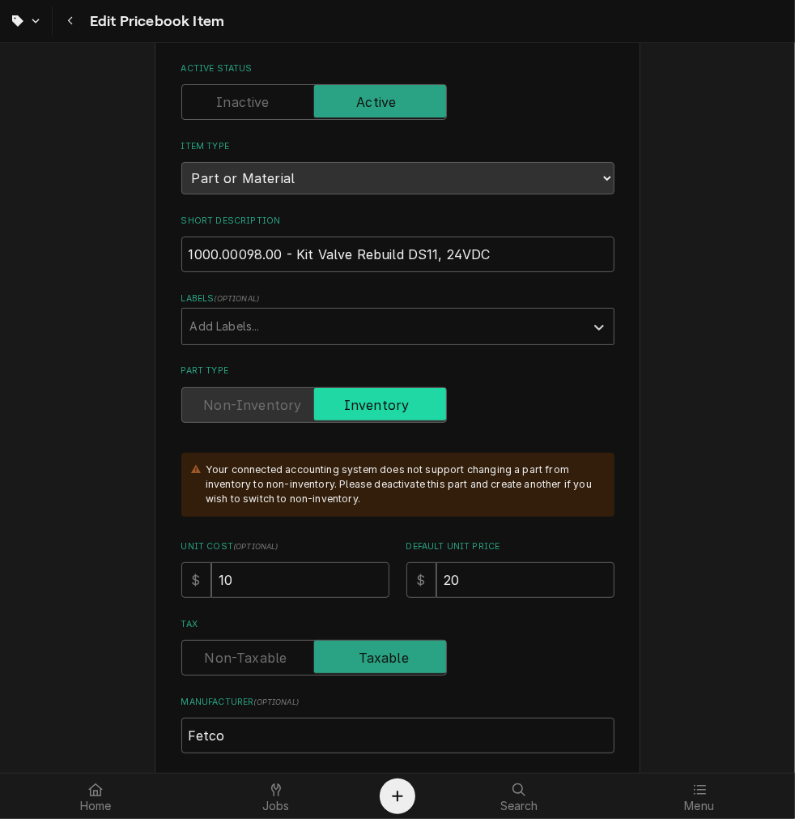
scroll to position [189, 0]
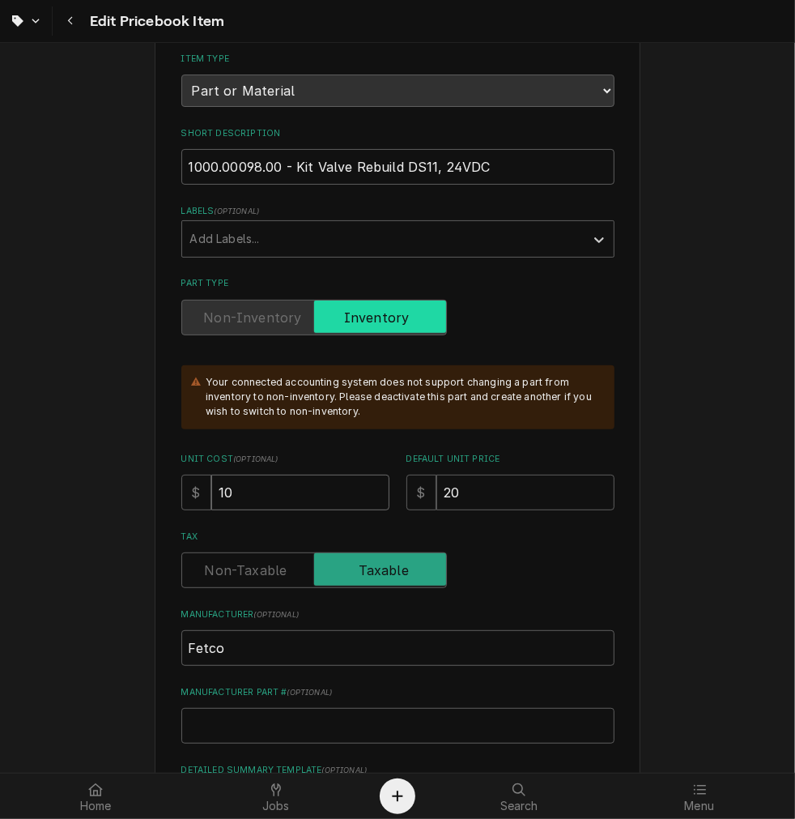
click at [344, 490] on input "10" at bounding box center [300, 492] width 178 height 36
type textarea "x"
type input "1"
type textarea "x"
type input "13"
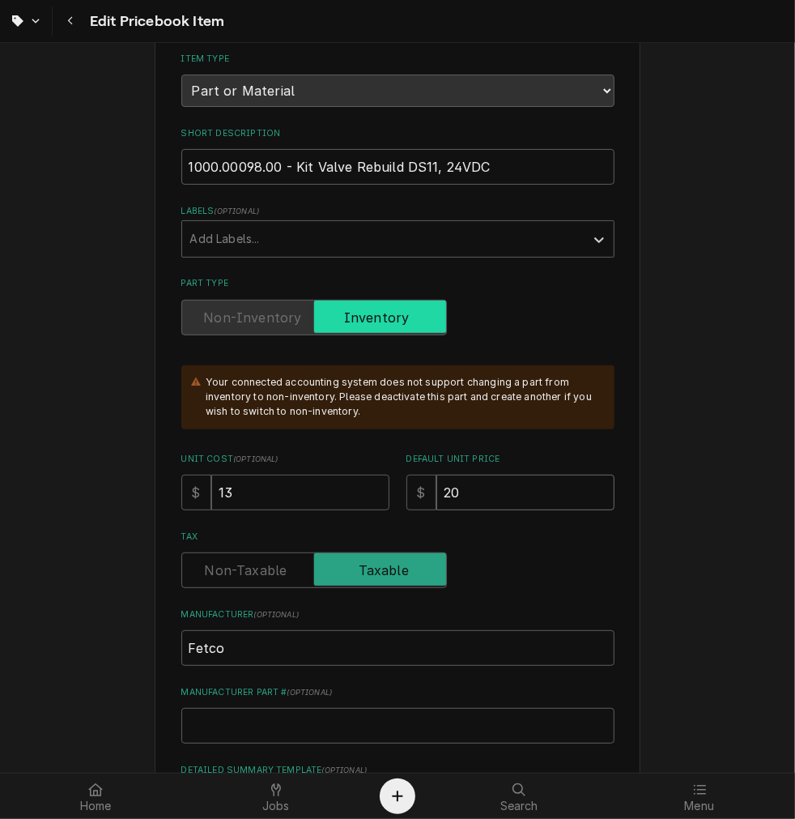
click at [549, 482] on input "20" at bounding box center [525, 492] width 178 height 36
type textarea "x"
type input "2"
type textarea "x"
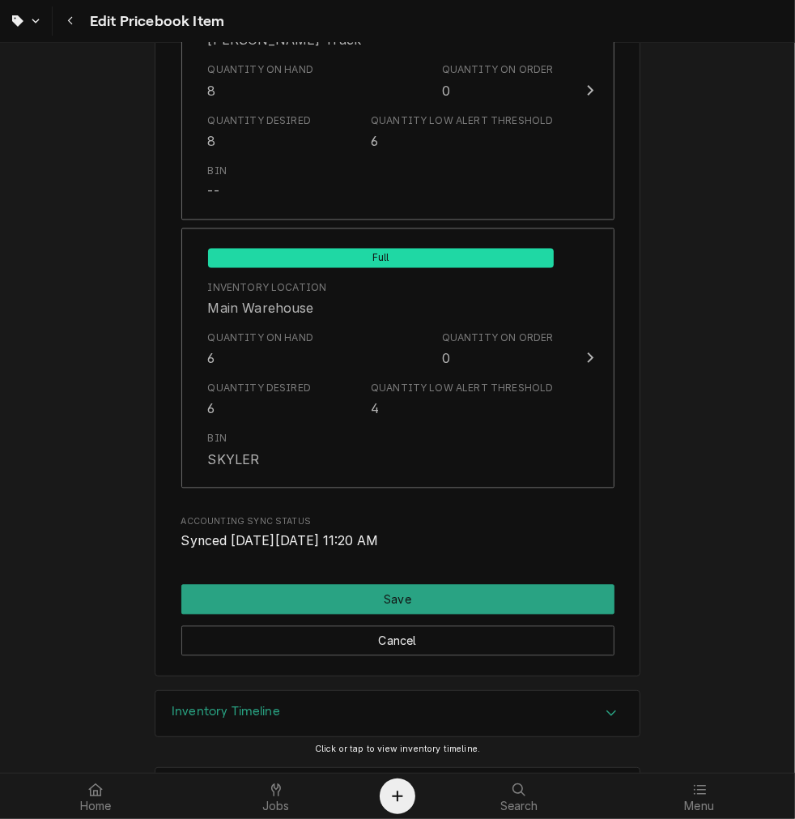
scroll to position [1924, 0]
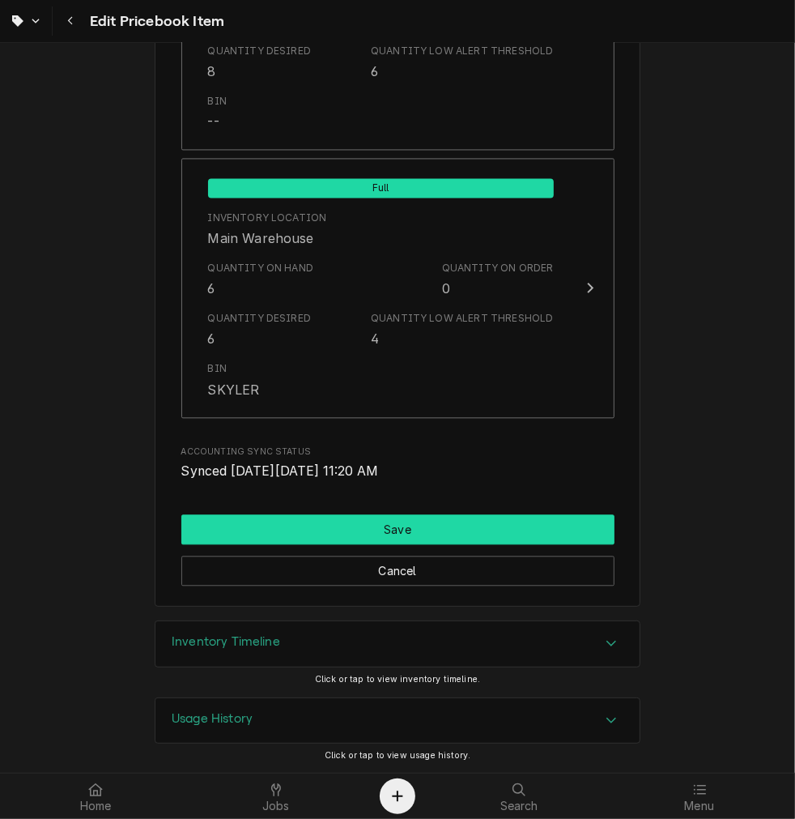
type input "26"
click at [439, 520] on button "Save" at bounding box center [397, 529] width 433 height 30
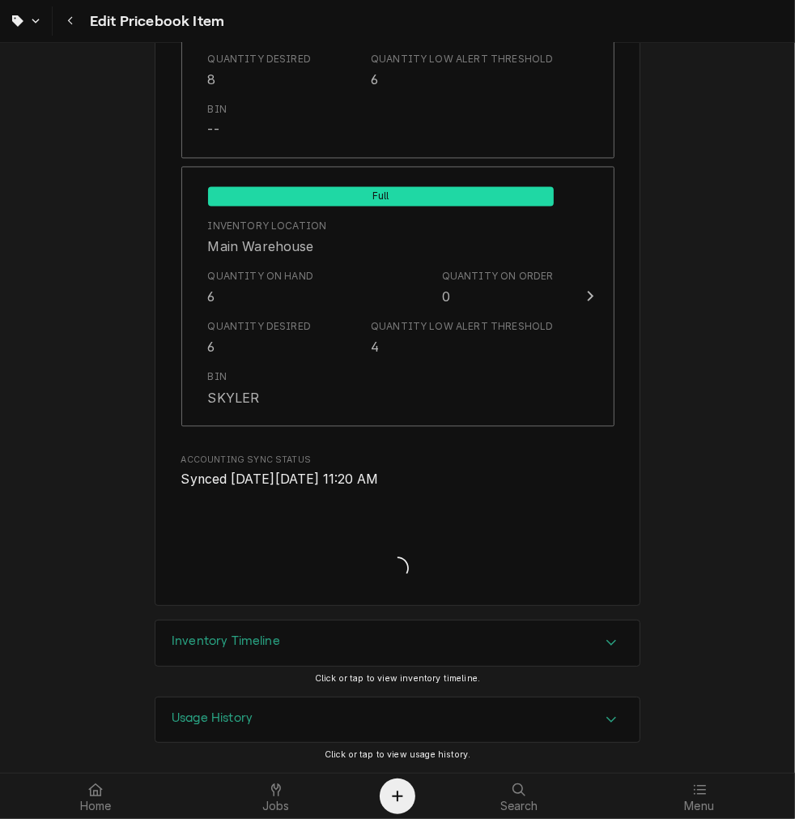
scroll to position [1915, 0]
type textarea "x"
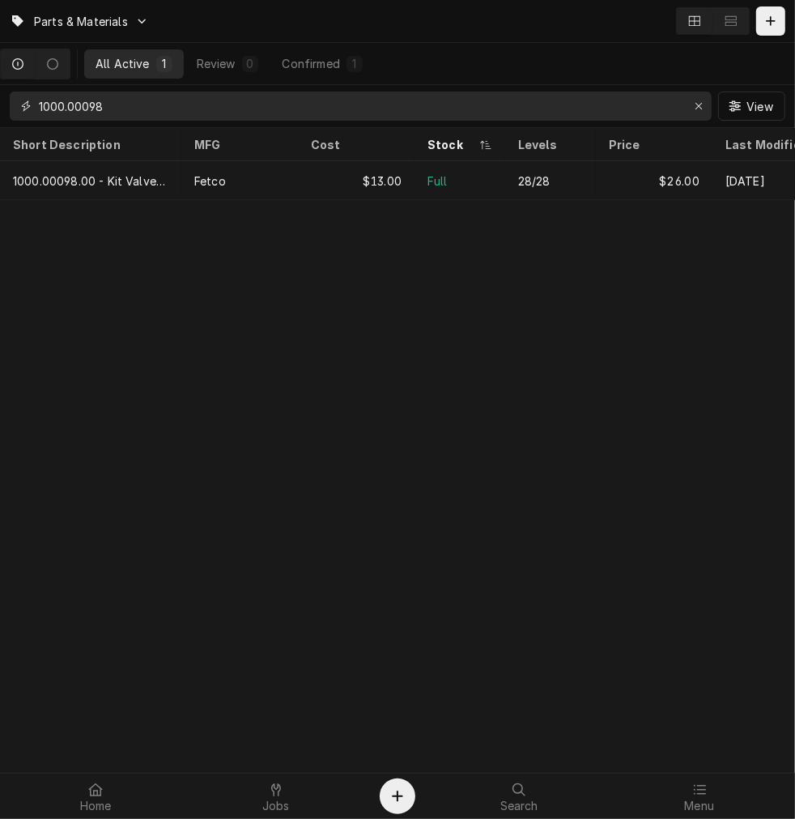
click at [355, 109] on input "1000.00098" at bounding box center [360, 105] width 642 height 29
type input "1"
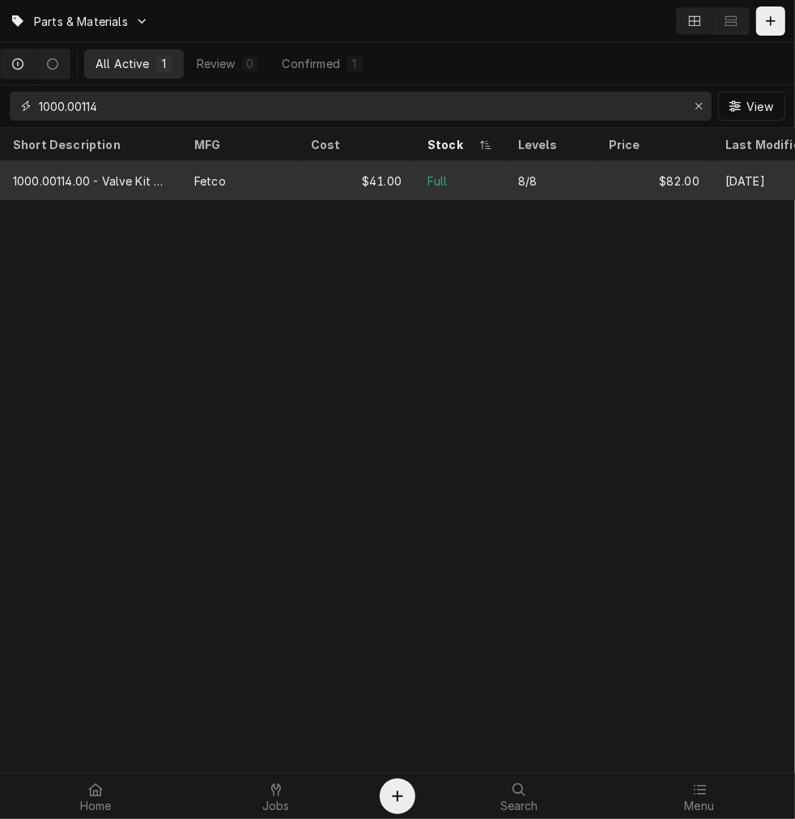
type input "1000.00114"
click at [336, 181] on div "$41.00" at bounding box center [356, 180] width 117 height 39
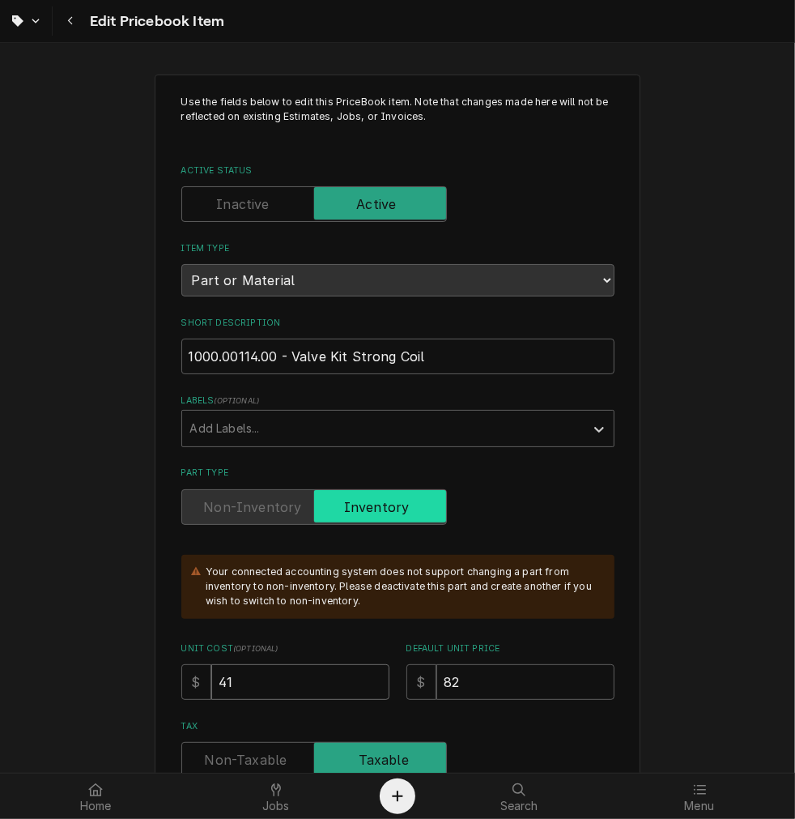
click at [311, 696] on input "41" at bounding box center [300, 682] width 178 height 36
type textarea "x"
type input "4"
type textarea "x"
type input "49"
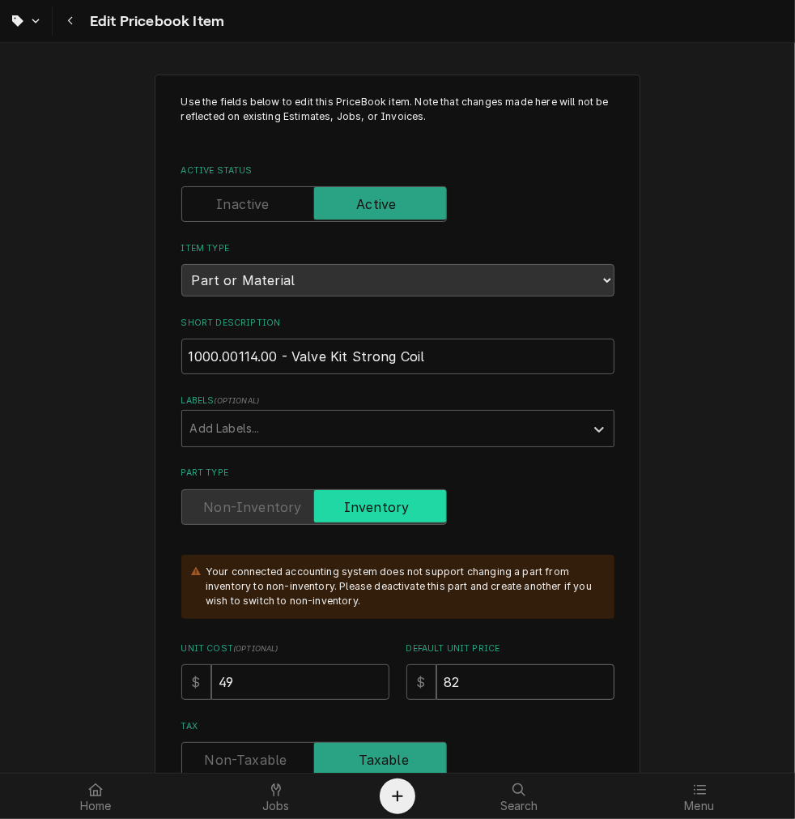
click at [484, 686] on input "82" at bounding box center [525, 682] width 178 height 36
type textarea "x"
type input "8"
type textarea "x"
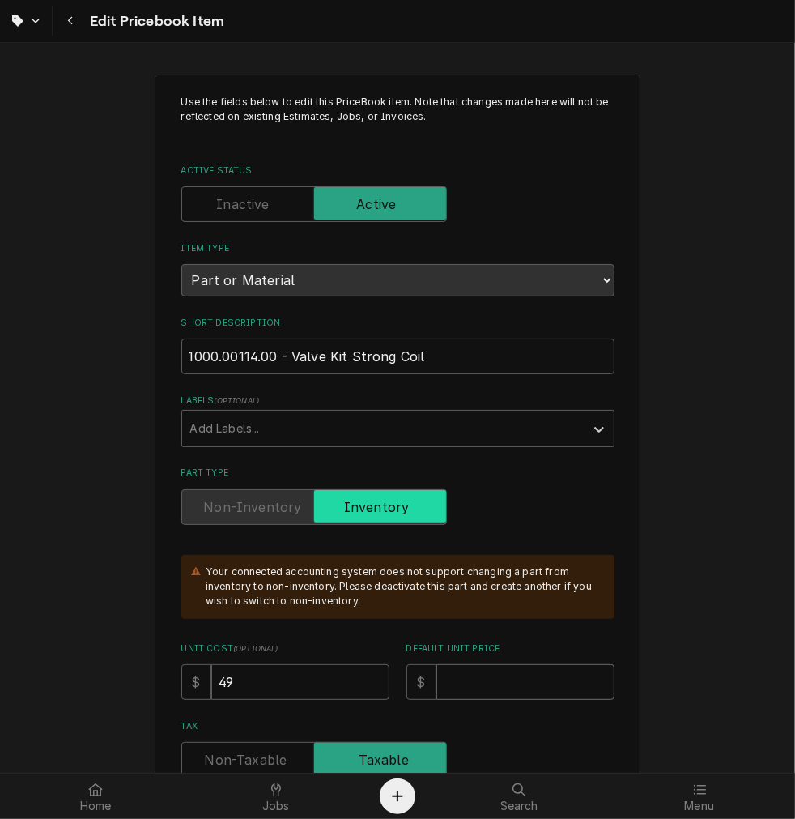
type input "9"
type textarea "x"
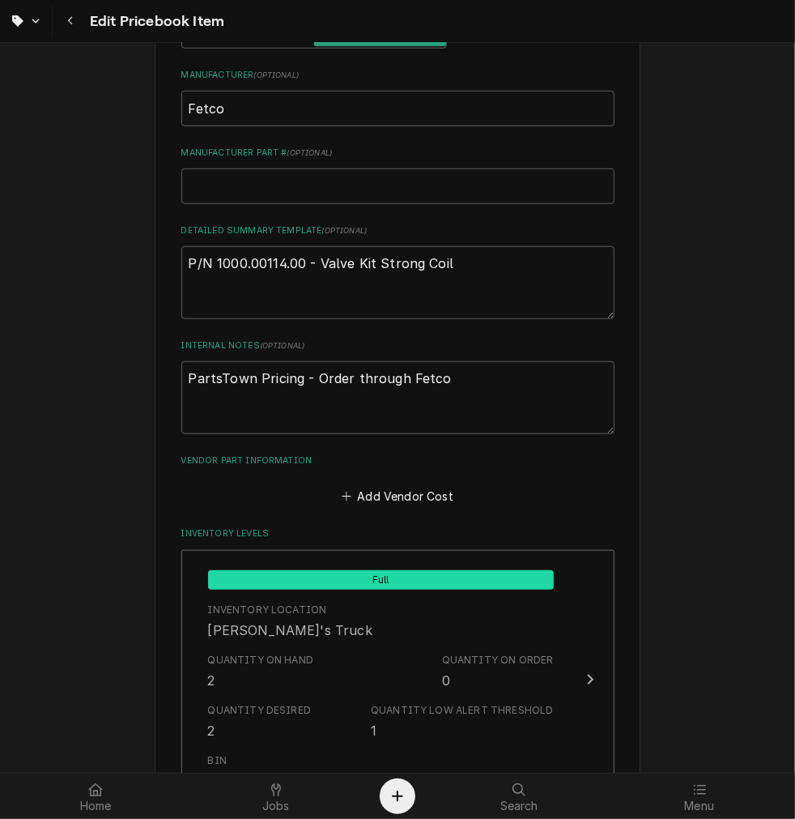
type input "98"
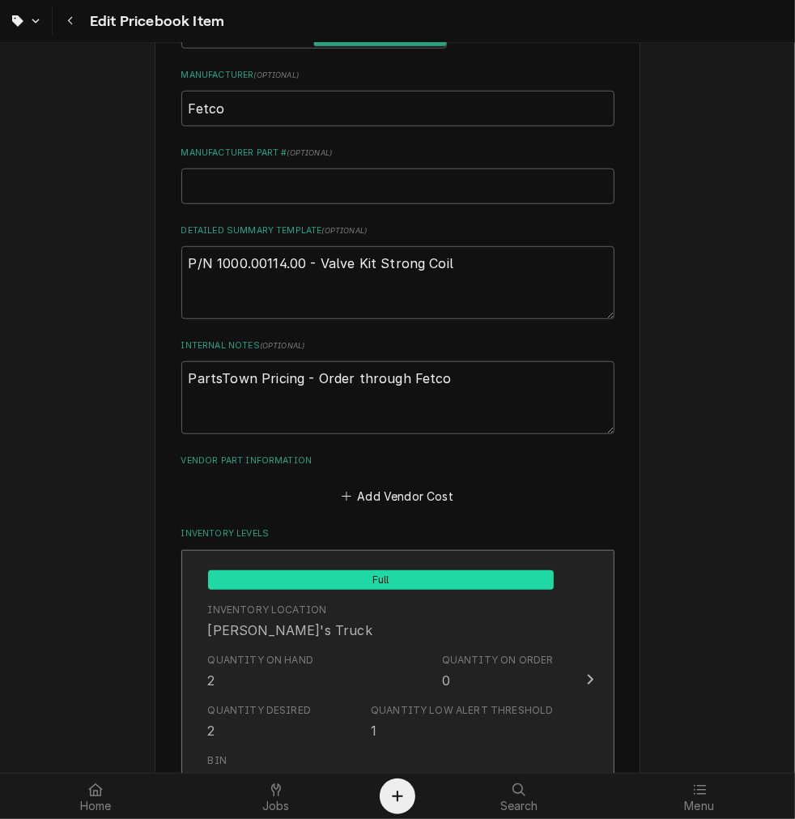
click at [442, 658] on div "Quantity on Order" at bounding box center [498, 660] width 112 height 15
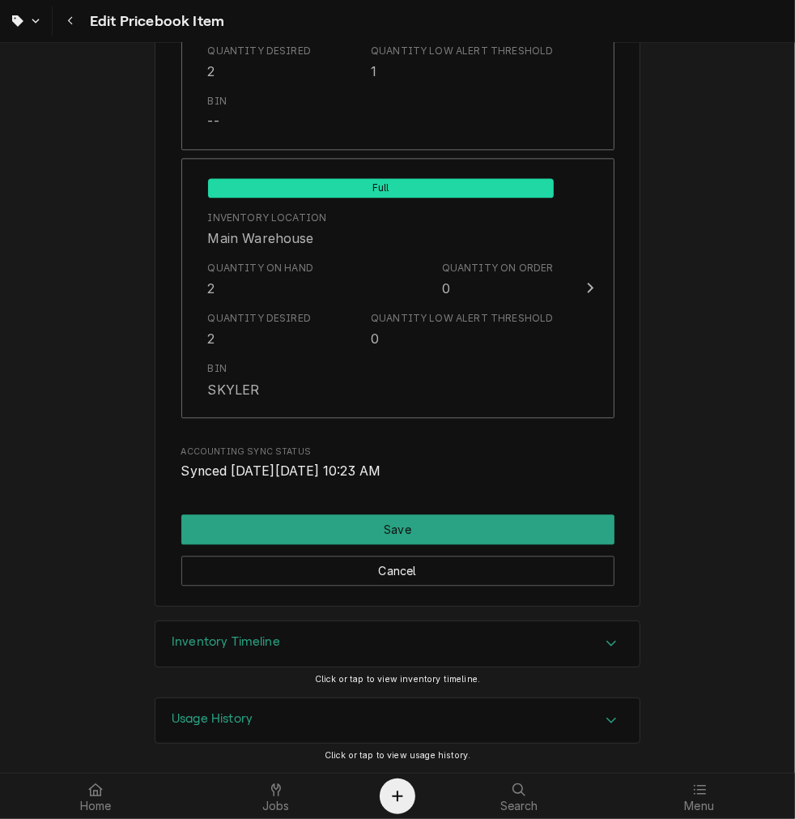
click at [377, 641] on div "Inventory Timeline" at bounding box center [397, 643] width 484 height 45
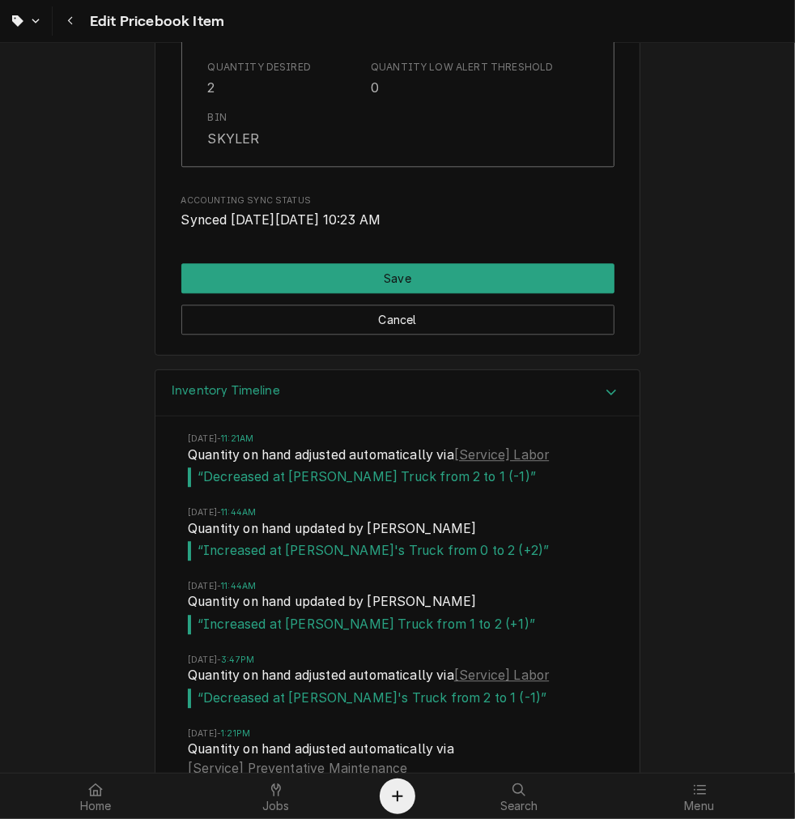
scroll to position [2123, 0]
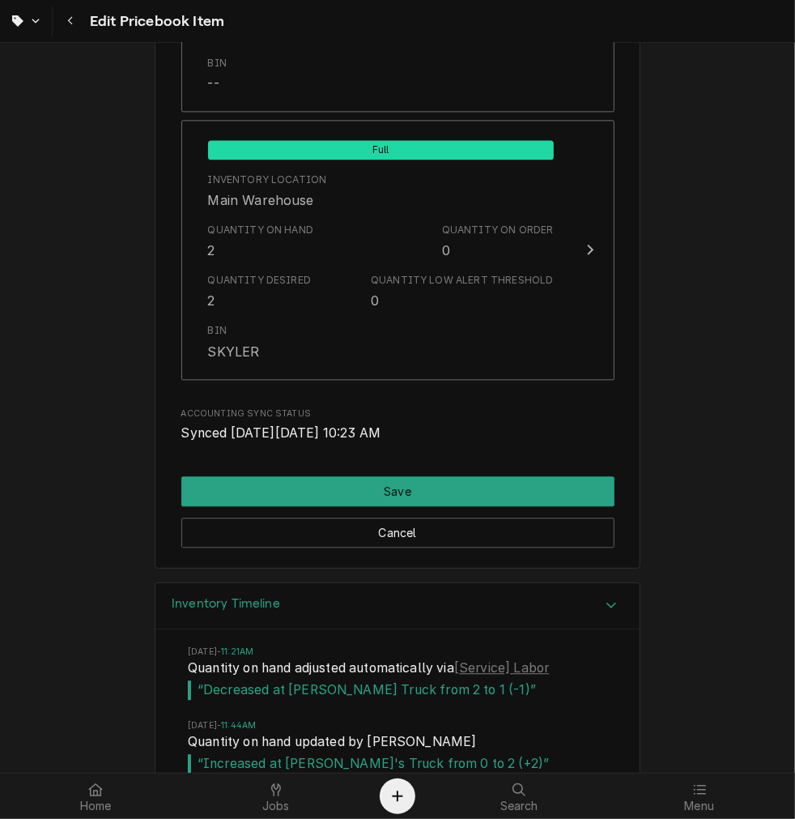
click at [453, 489] on button "Save" at bounding box center [397, 491] width 433 height 30
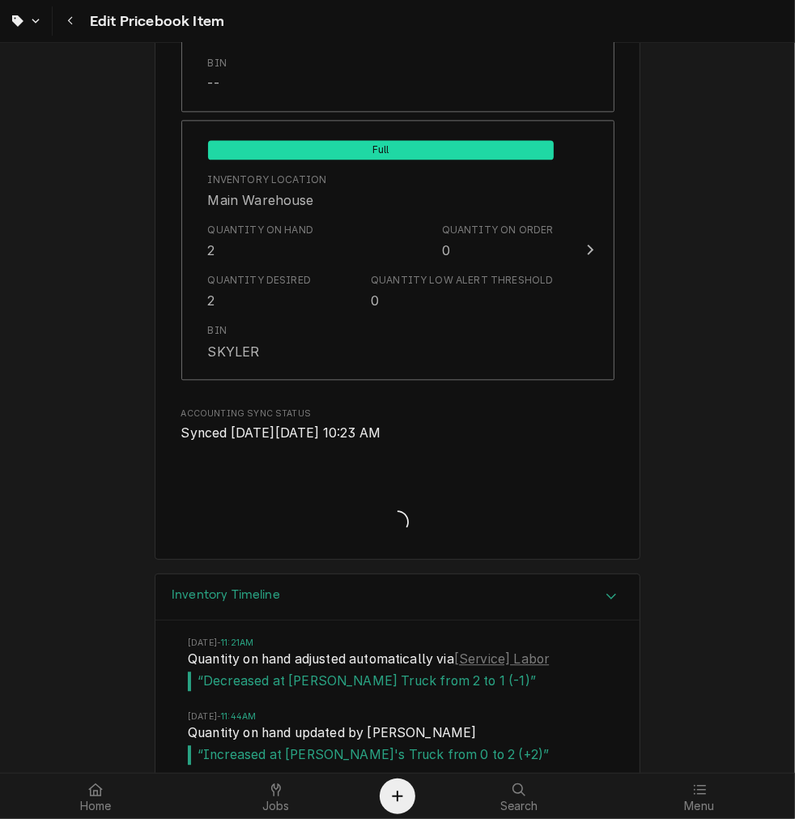
type textarea "x"
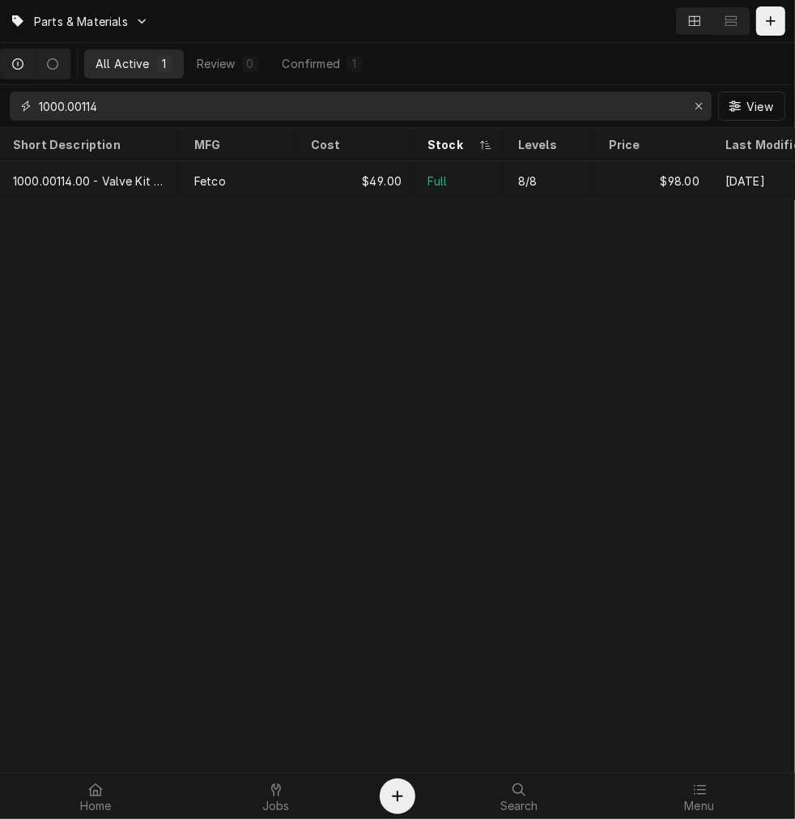
click at [114, 106] on input "1000.00114" at bounding box center [360, 105] width 642 height 29
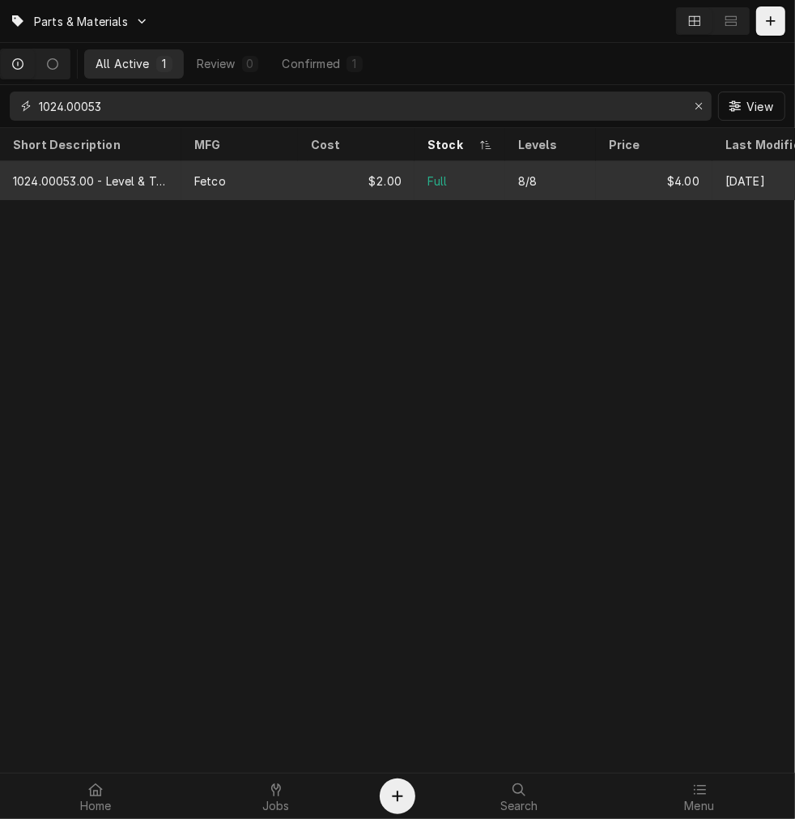
type input "1024.00053"
click at [117, 177] on div "1024.00053.00 - Level & Temp Probe Grommet" at bounding box center [90, 180] width 155 height 17
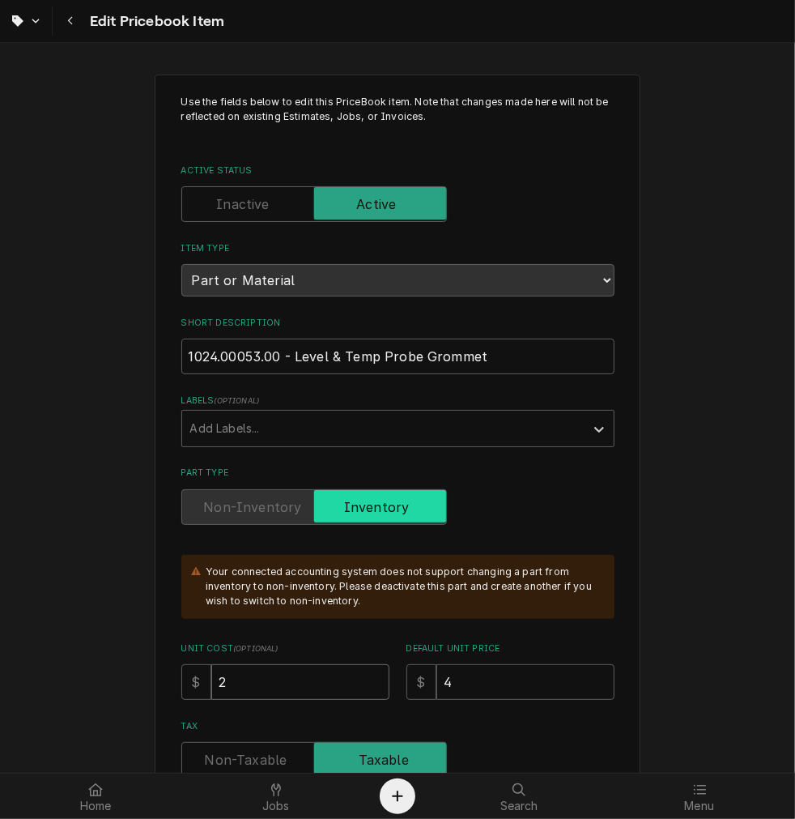
click at [271, 665] on input "2" at bounding box center [300, 682] width 178 height 36
type textarea "x"
type input "4"
click at [479, 664] on input "4" at bounding box center [525, 682] width 178 height 36
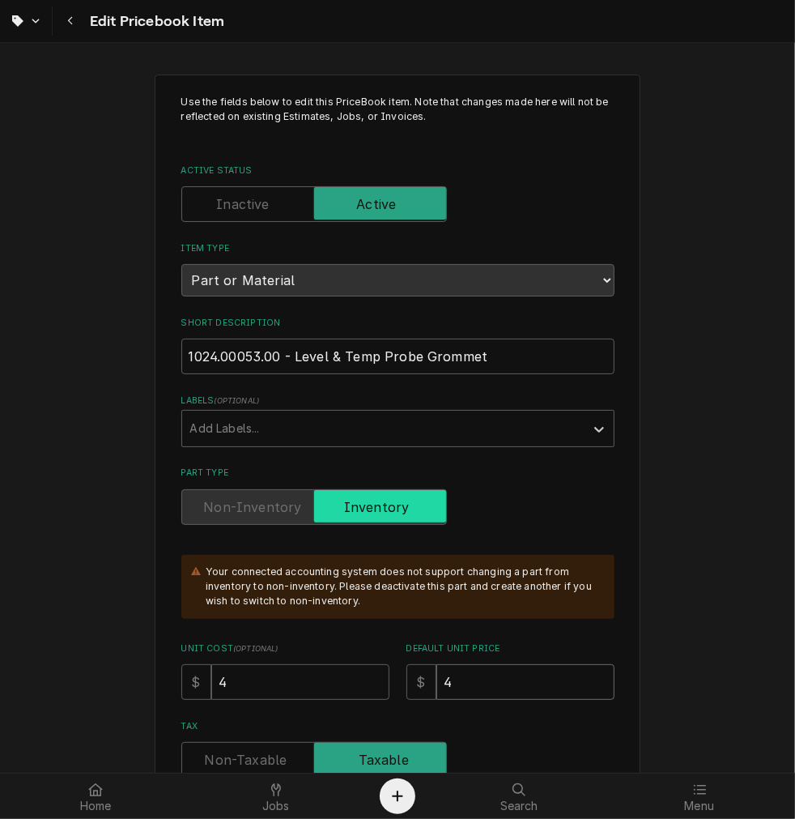
type textarea "x"
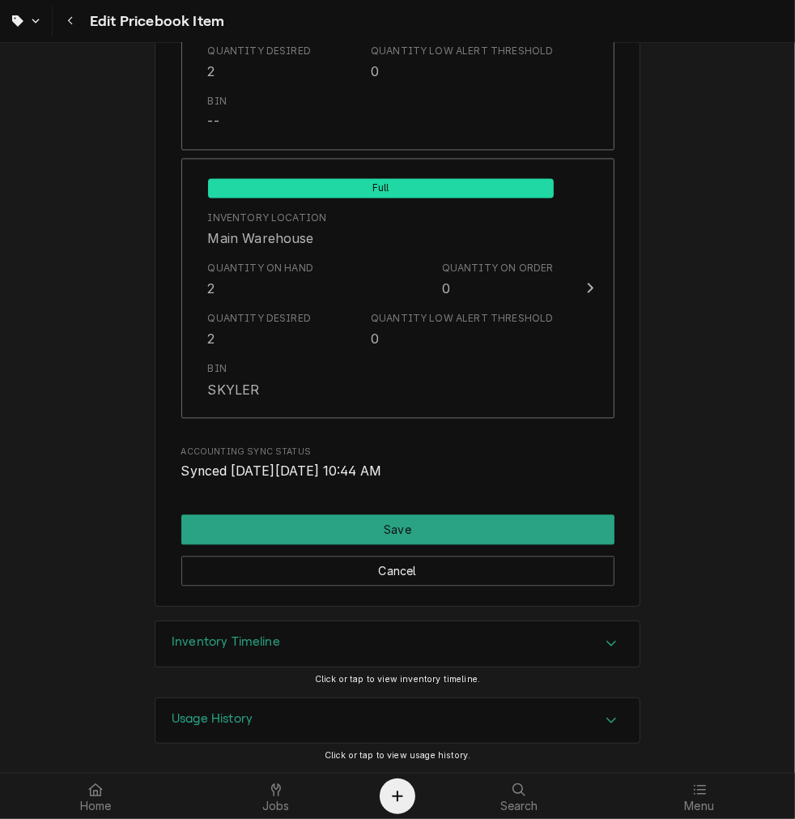
type input "8"
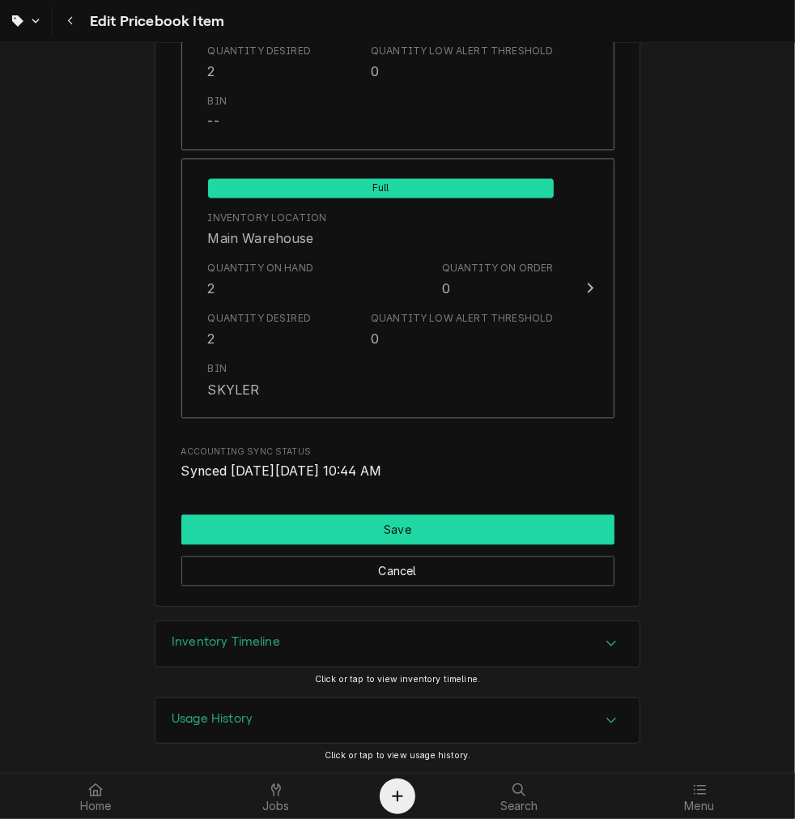
click at [449, 523] on button "Save" at bounding box center [397, 529] width 433 height 30
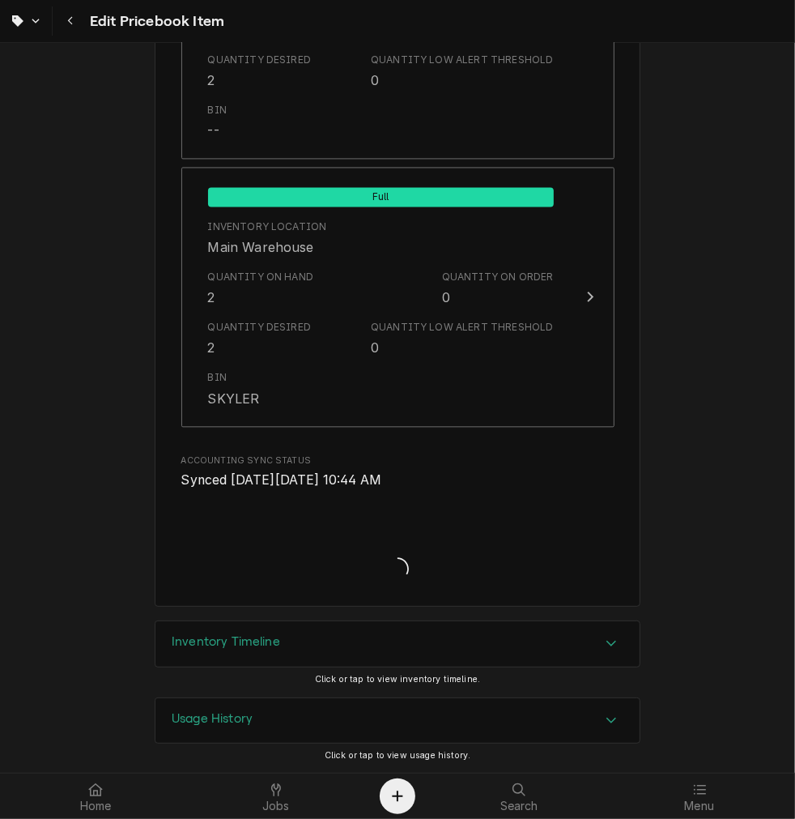
type textarea "x"
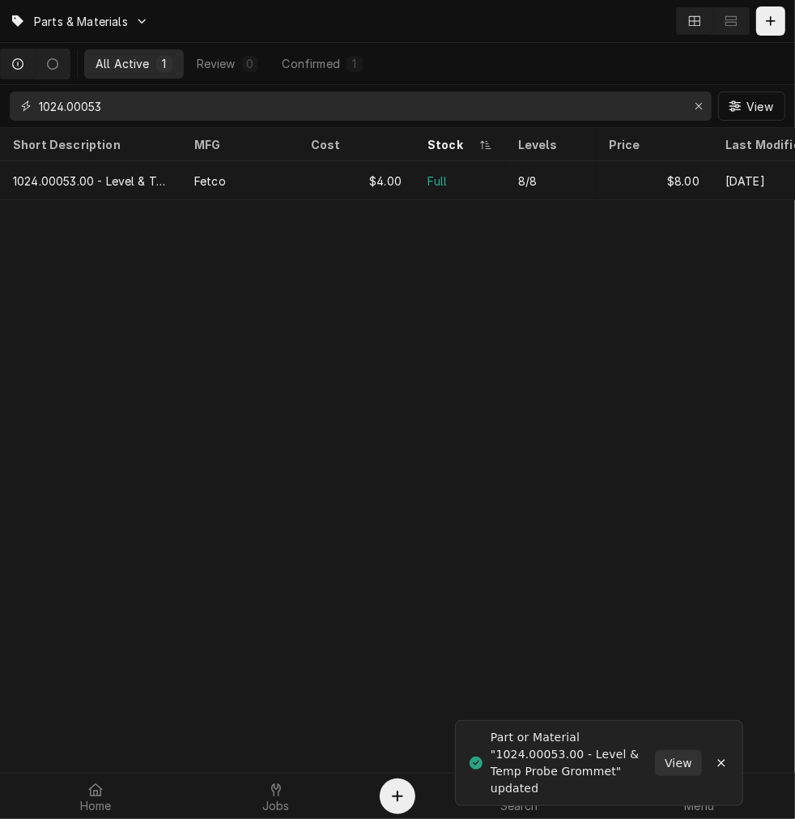
click at [159, 100] on input "1024.00053" at bounding box center [360, 105] width 642 height 29
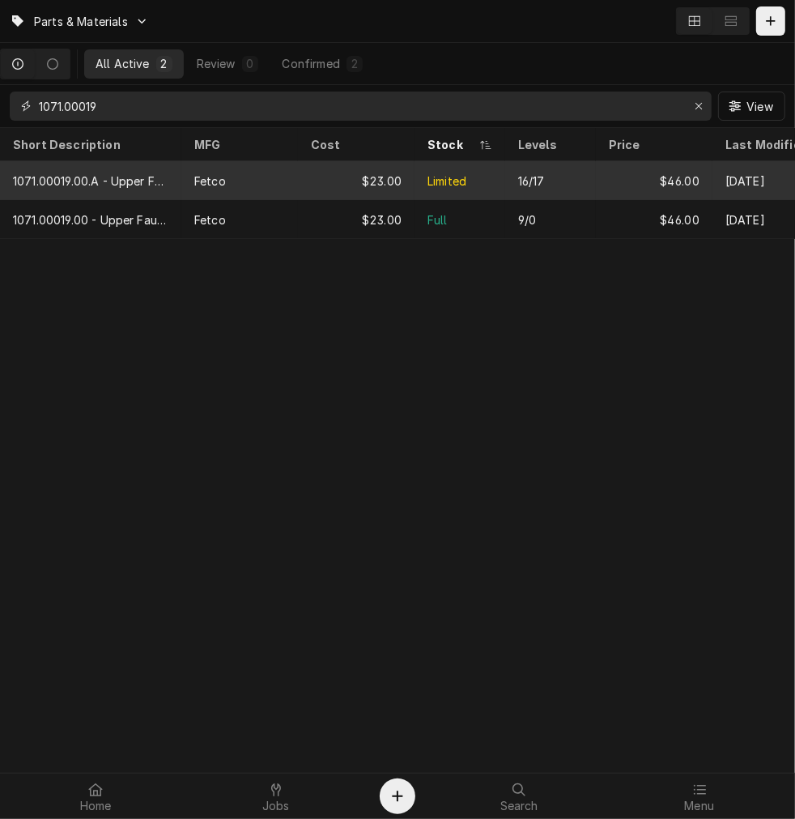
type input "1071.00019"
click at [217, 183] on div "Fetco" at bounding box center [210, 180] width 32 height 17
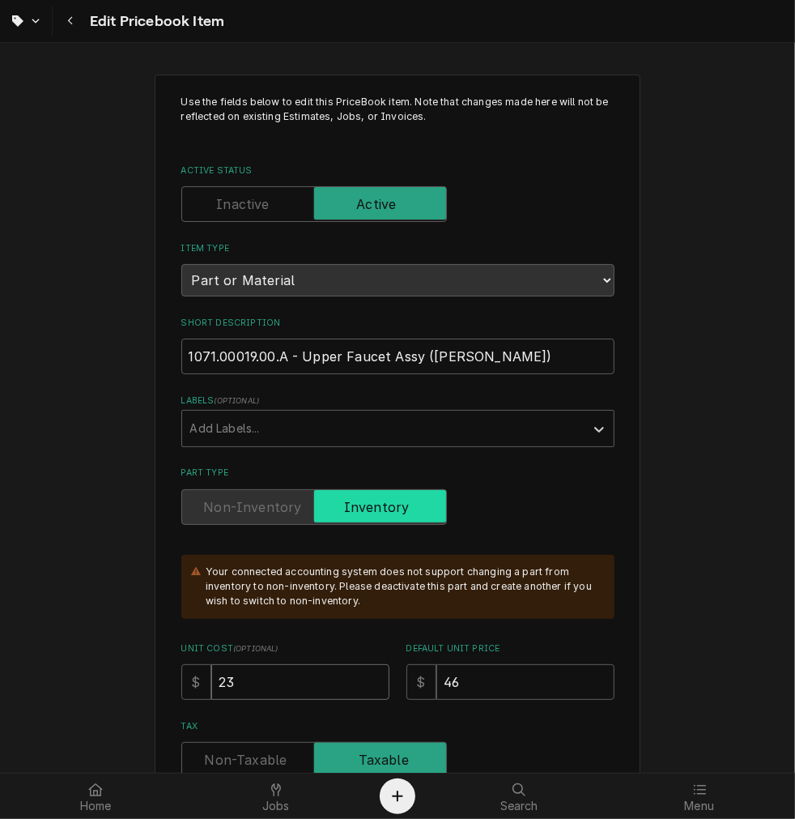
click at [319, 694] on input "23" at bounding box center [300, 682] width 178 height 36
type textarea "x"
type input "2"
type textarea "x"
type input "28"
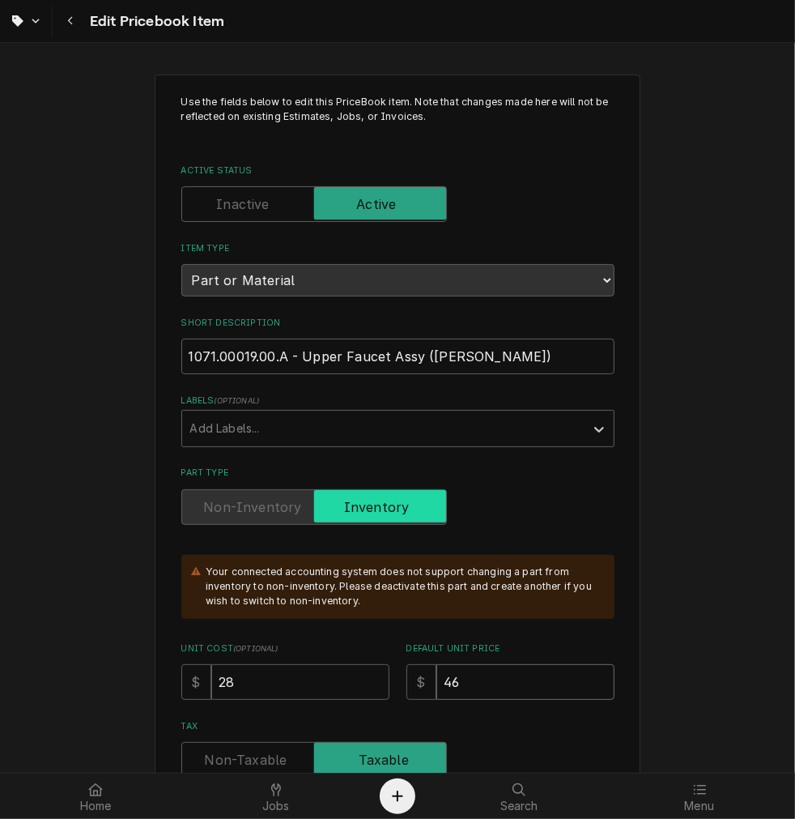
click at [521, 684] on input "46" at bounding box center [525, 682] width 178 height 36
type textarea "x"
type input "4"
type textarea "x"
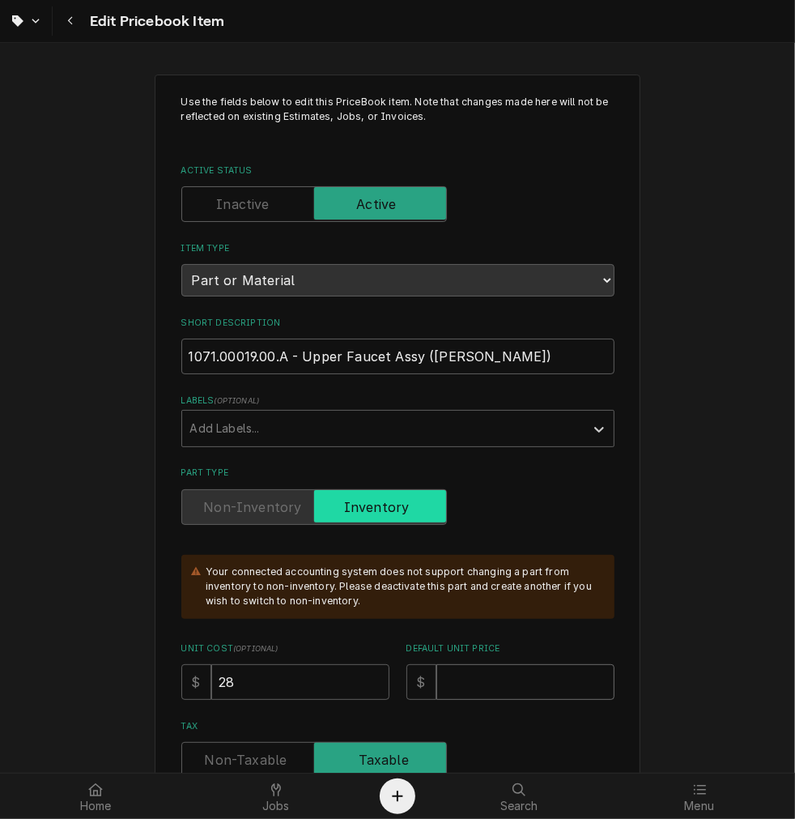
type input "5"
type textarea "x"
type input "54"
type textarea "x"
type input "5"
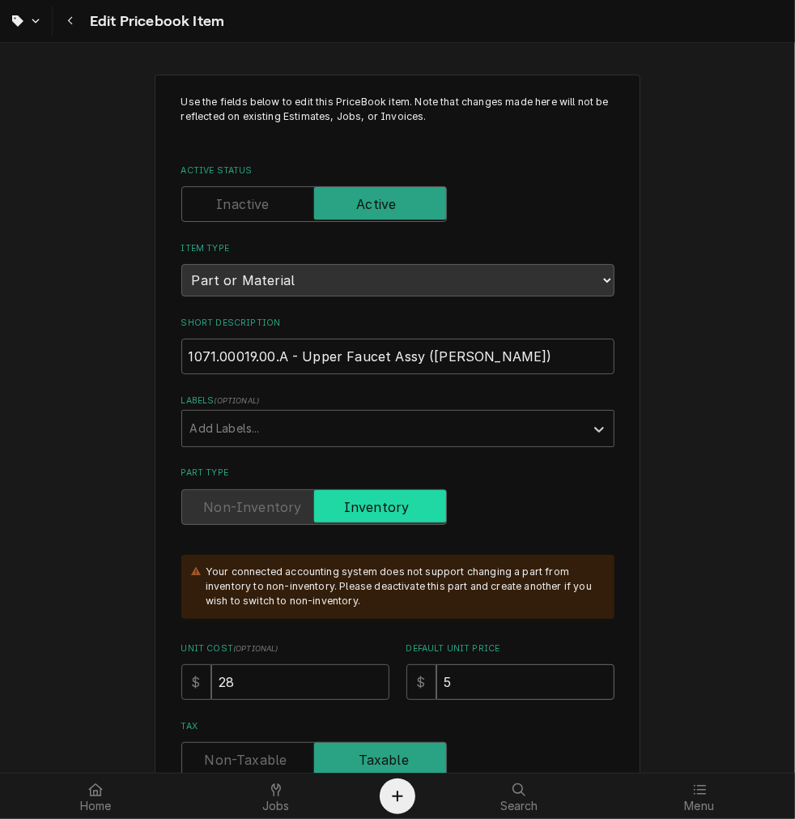
type textarea "x"
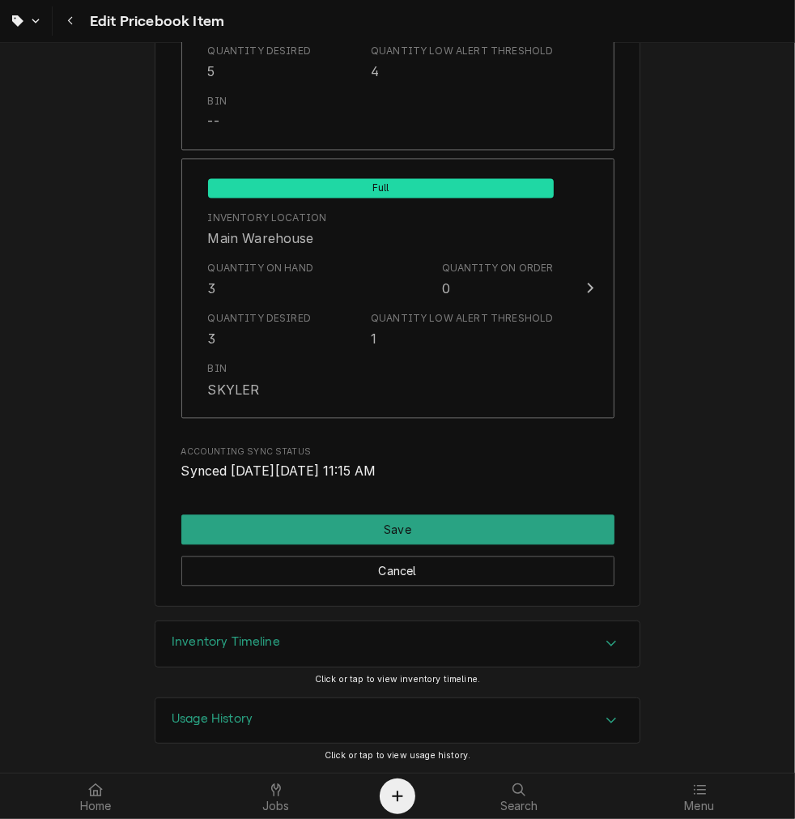
type input "56"
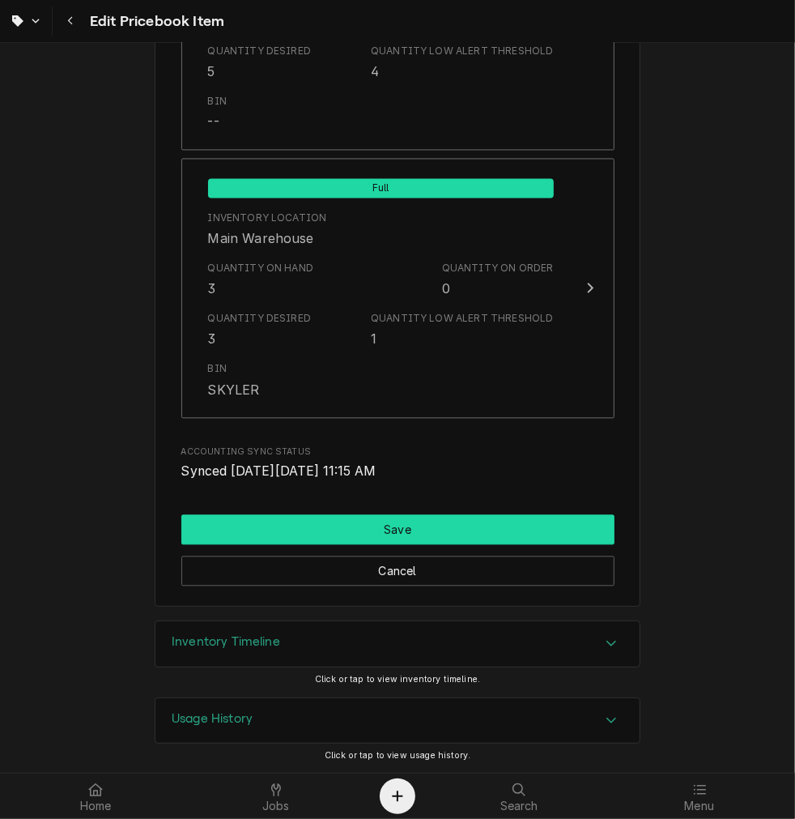
click at [432, 533] on button "Save" at bounding box center [397, 529] width 433 height 30
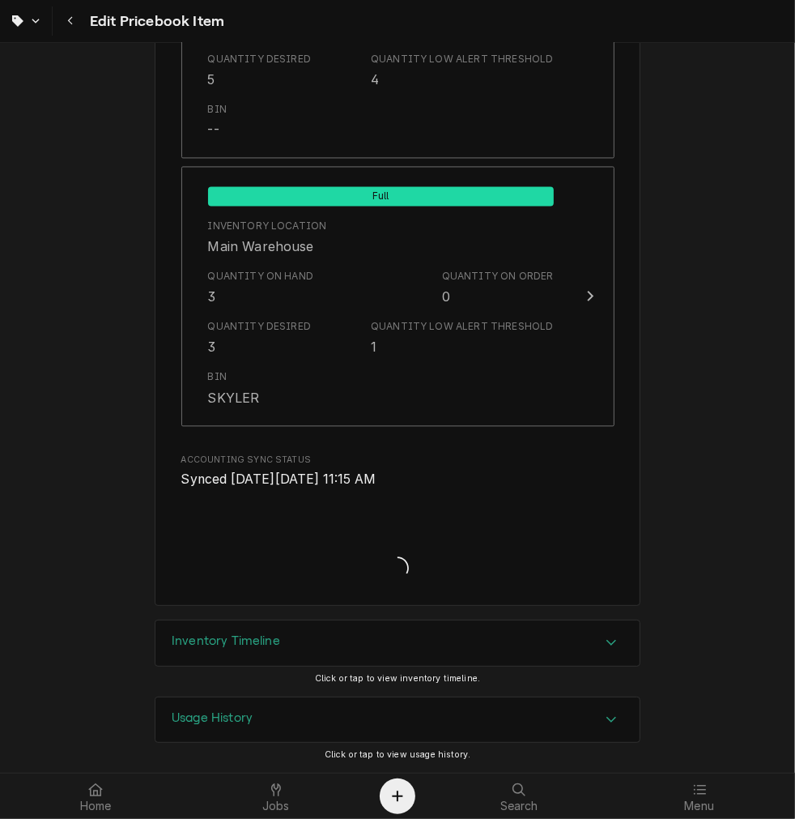
scroll to position [1915, 0]
type textarea "x"
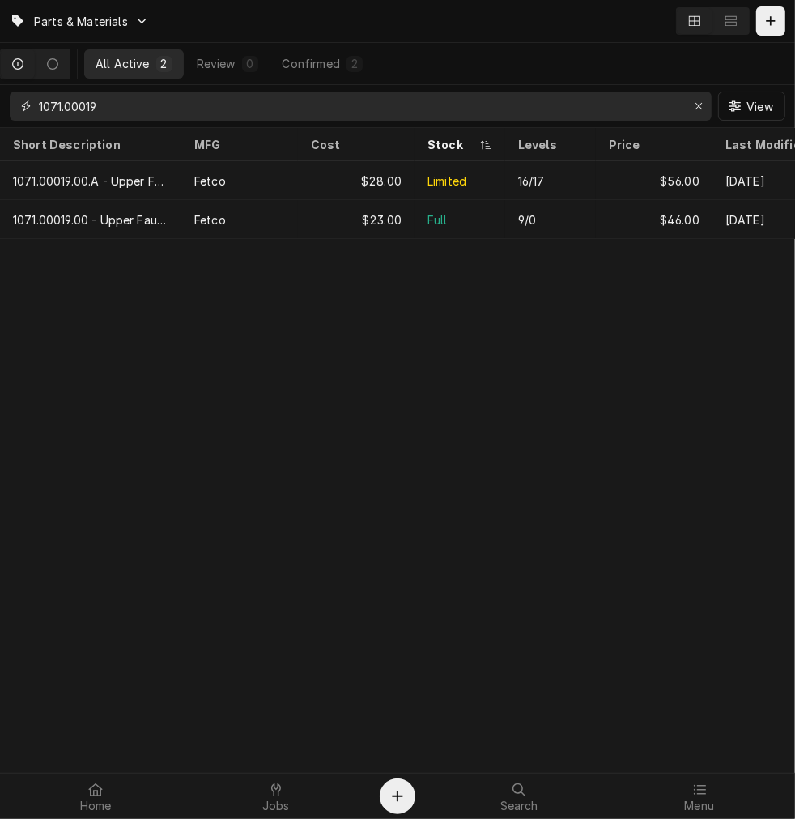
click at [206, 101] on input "1071.00019" at bounding box center [360, 105] width 642 height 29
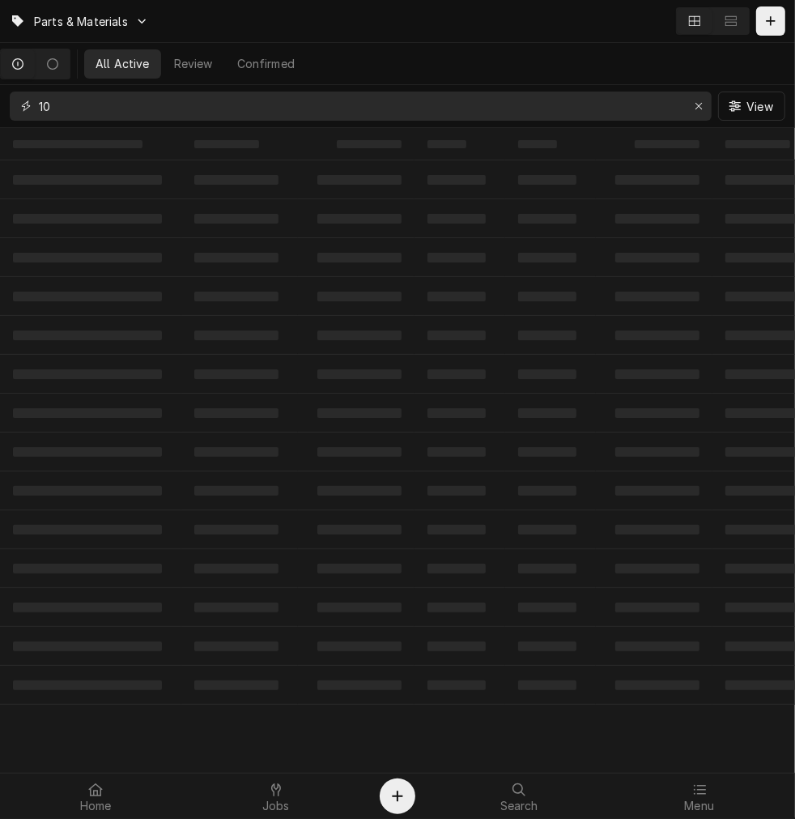
type input "1"
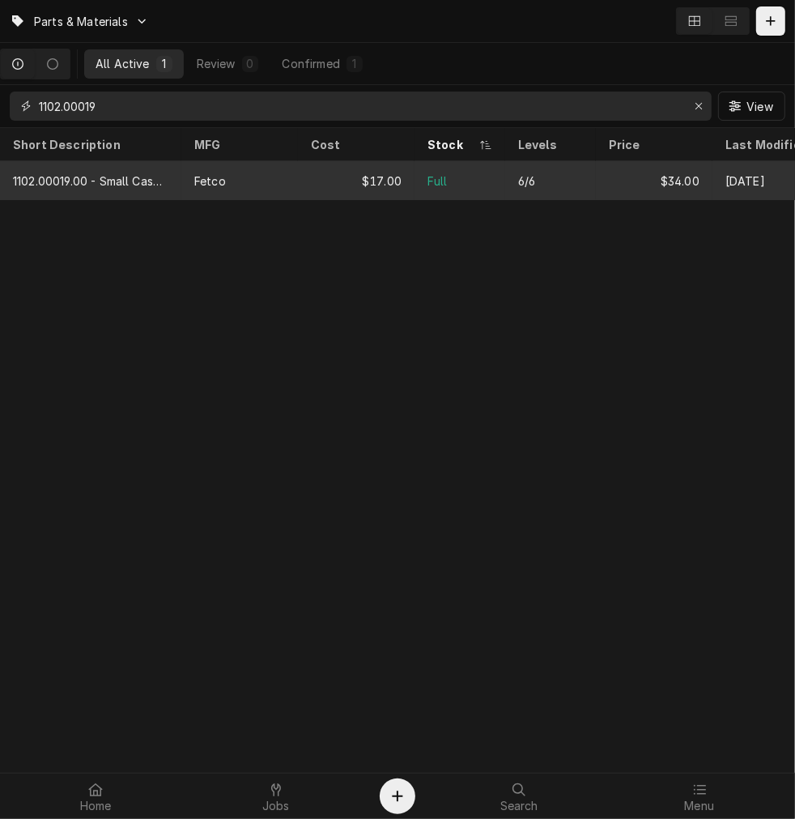
type input "1102.00019"
click at [270, 193] on div "Fetco" at bounding box center [239, 180] width 117 height 39
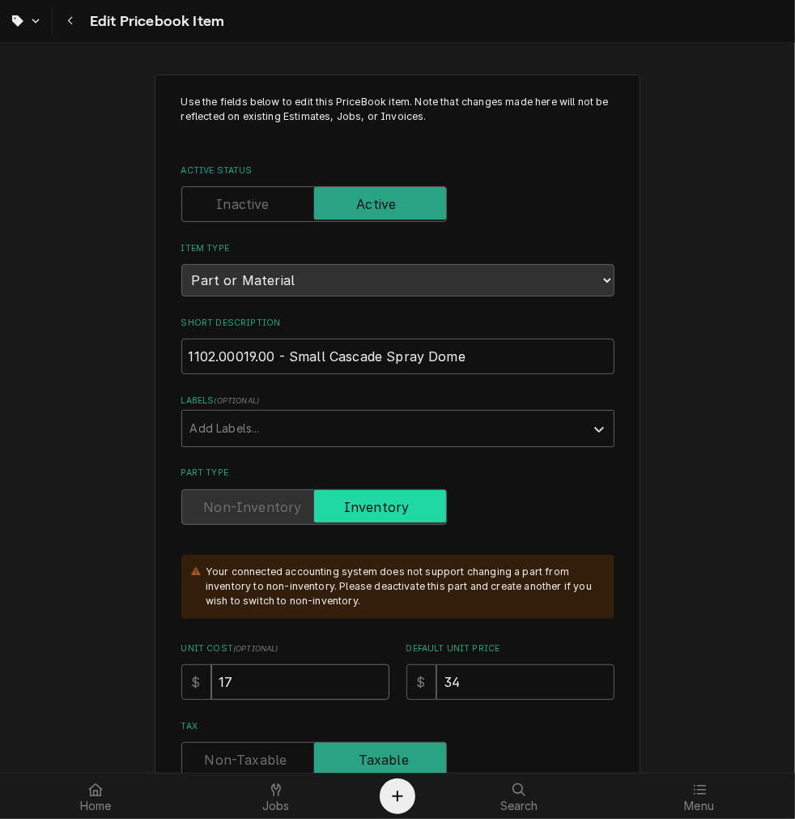
click at [302, 675] on input "17" at bounding box center [300, 682] width 178 height 36
type textarea "x"
type input "1"
type textarea "x"
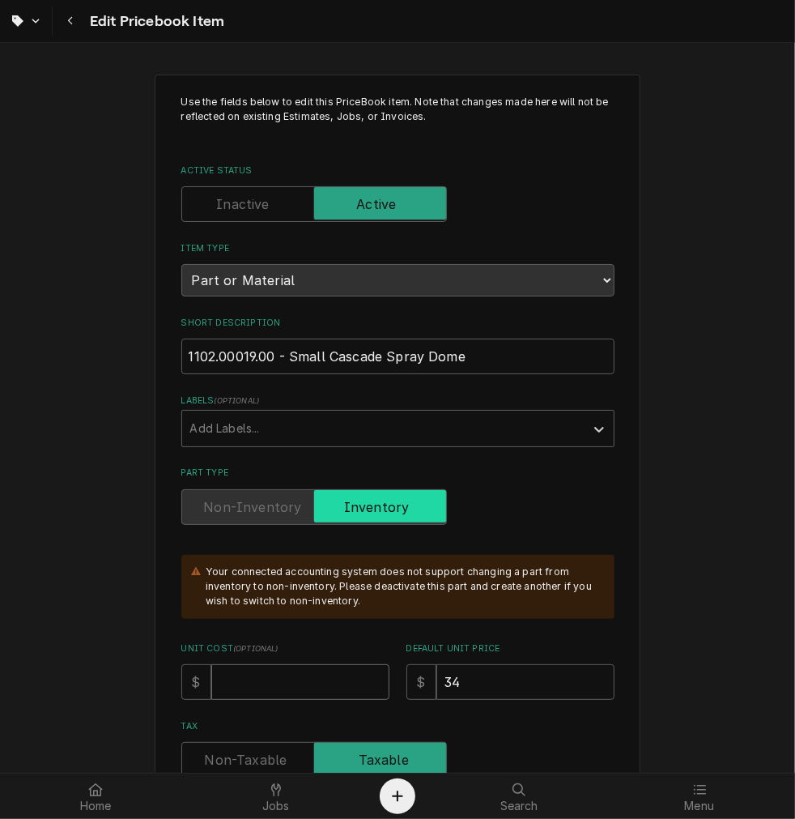
type input "2"
type textarea "x"
type input "20"
click at [503, 681] on input "34" at bounding box center [525, 682] width 178 height 36
type textarea "x"
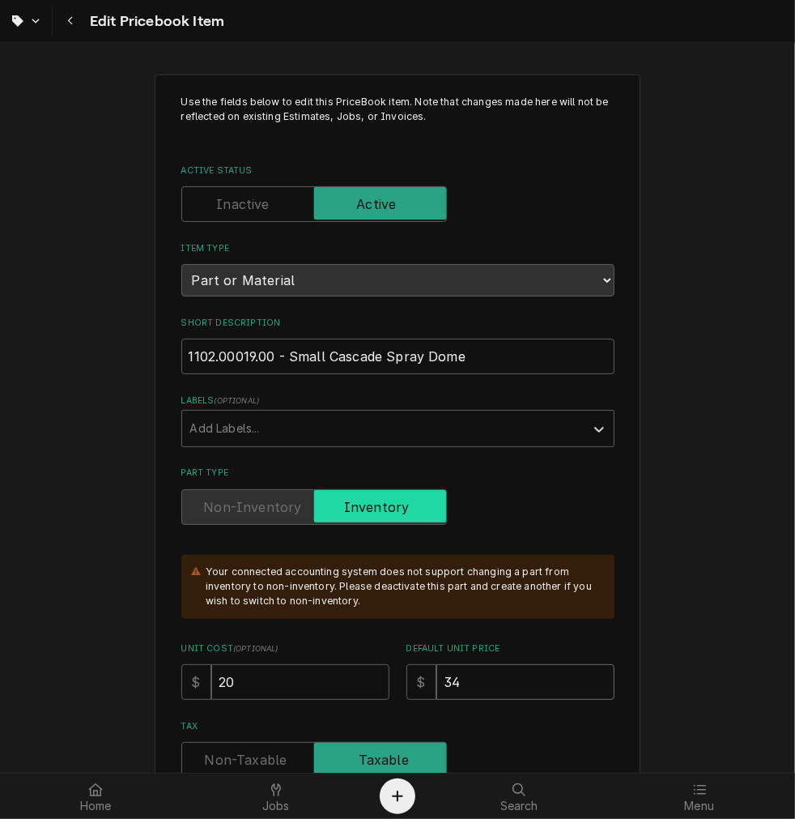
type input "3"
type textarea "x"
type input "4"
type textarea "x"
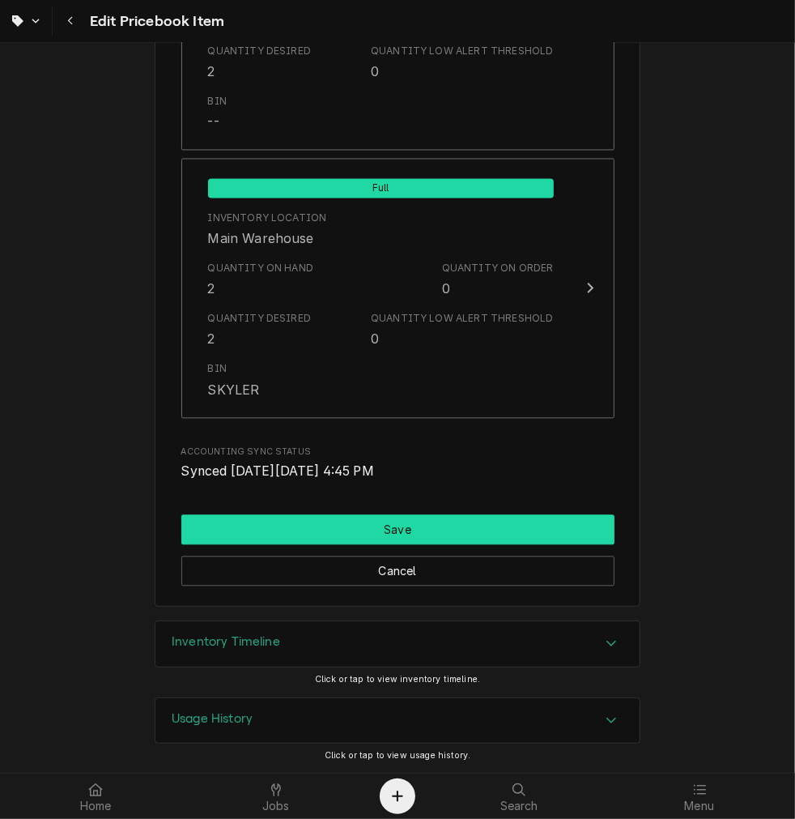
type input "40"
click at [313, 527] on button "Save" at bounding box center [397, 529] width 433 height 30
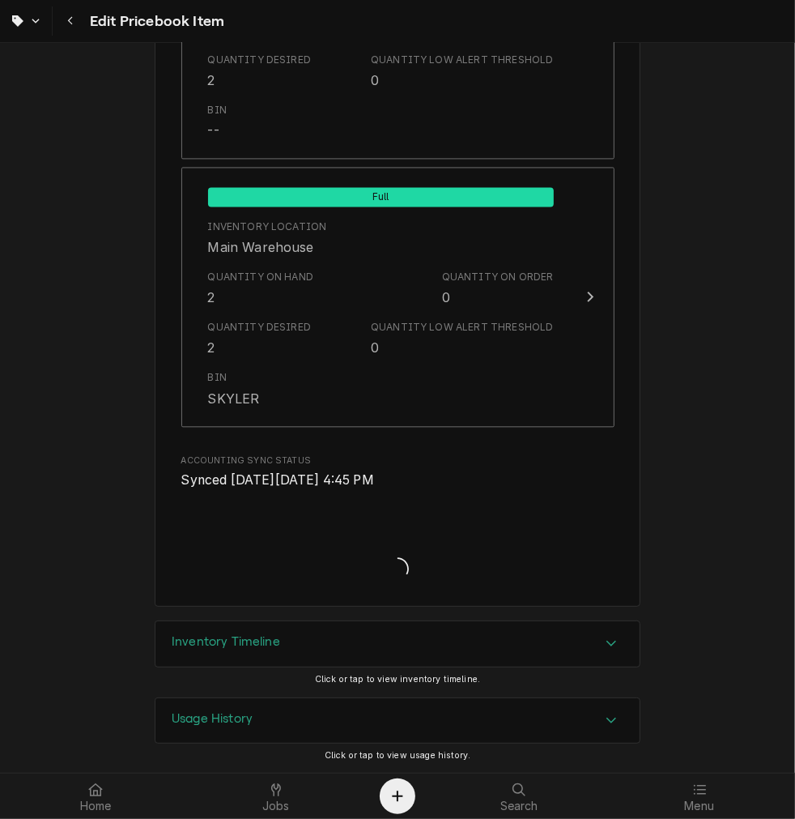
type textarea "x"
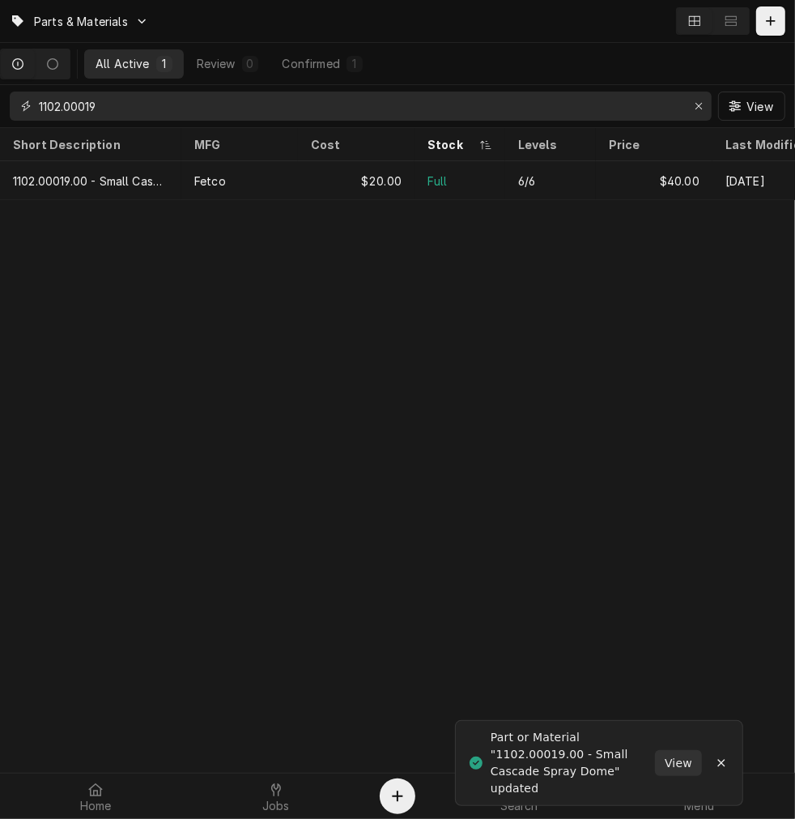
click at [198, 109] on input "1102.00019" at bounding box center [360, 105] width 642 height 29
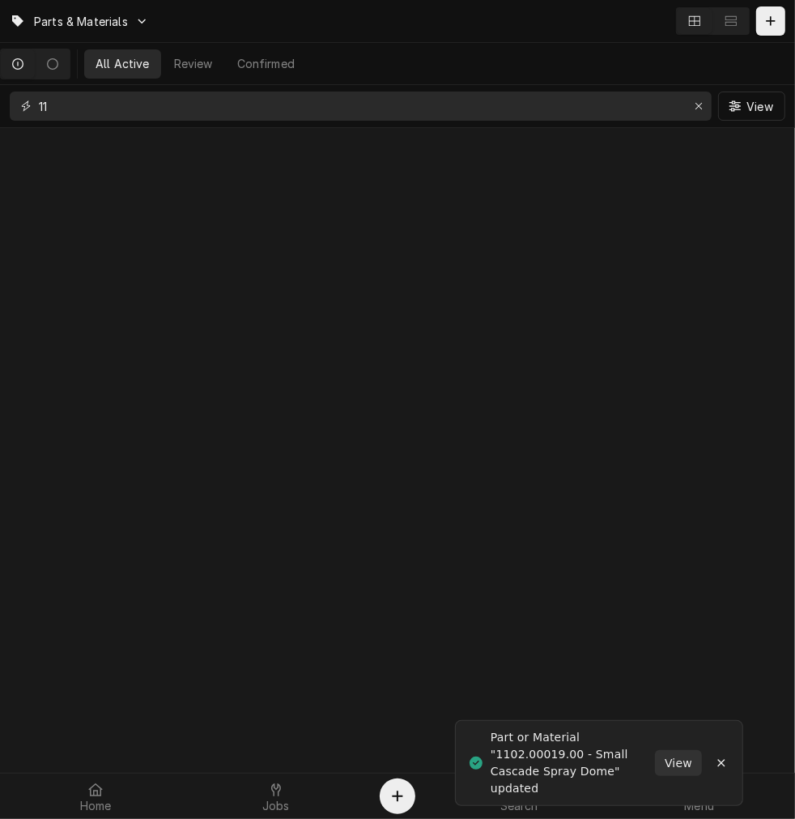
type input "1"
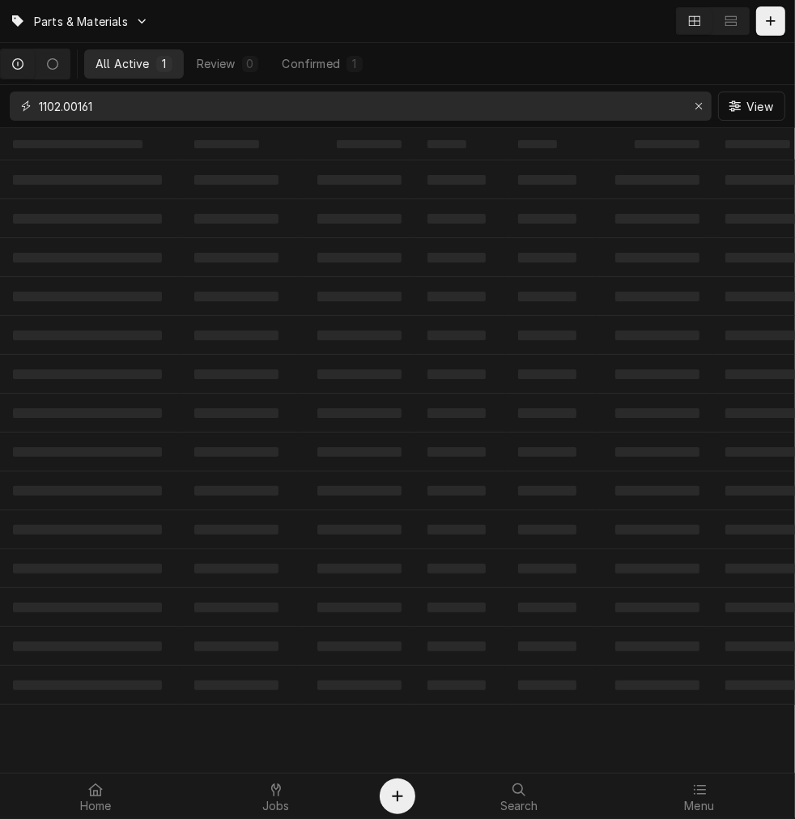
type input "1102.00161"
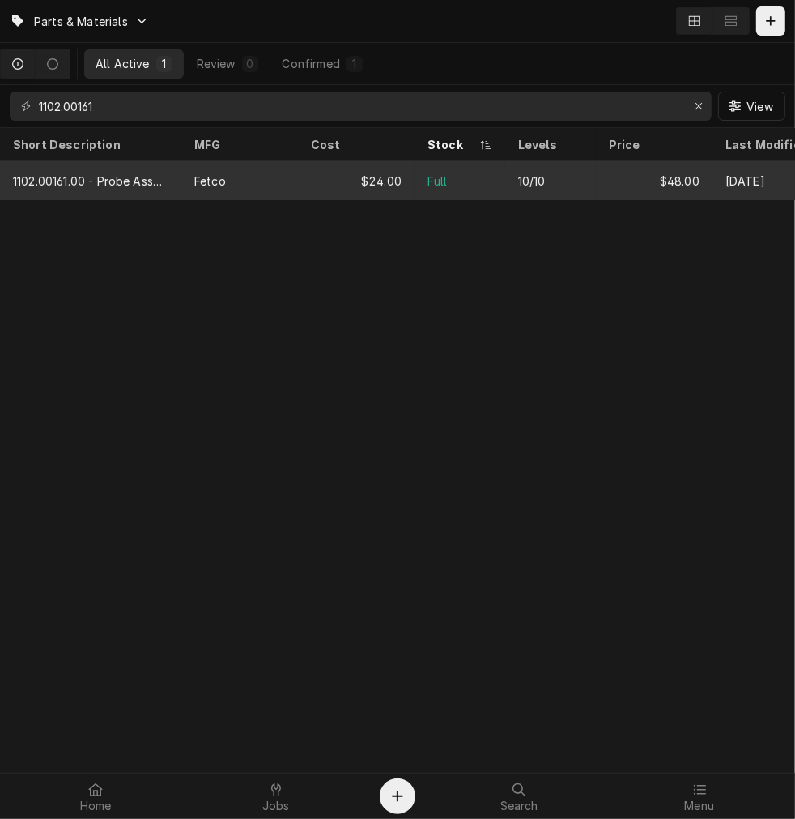
click at [127, 167] on div "1102.00161.00 - Probe Assy Temp and LLC 8" at bounding box center [90, 180] width 181 height 39
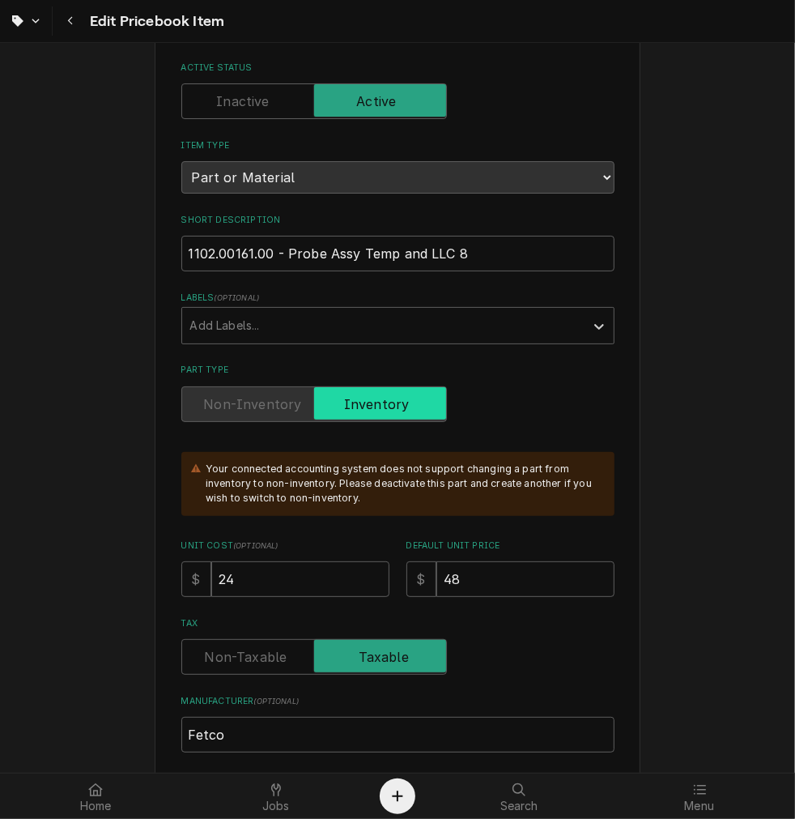
scroll to position [109, 0]
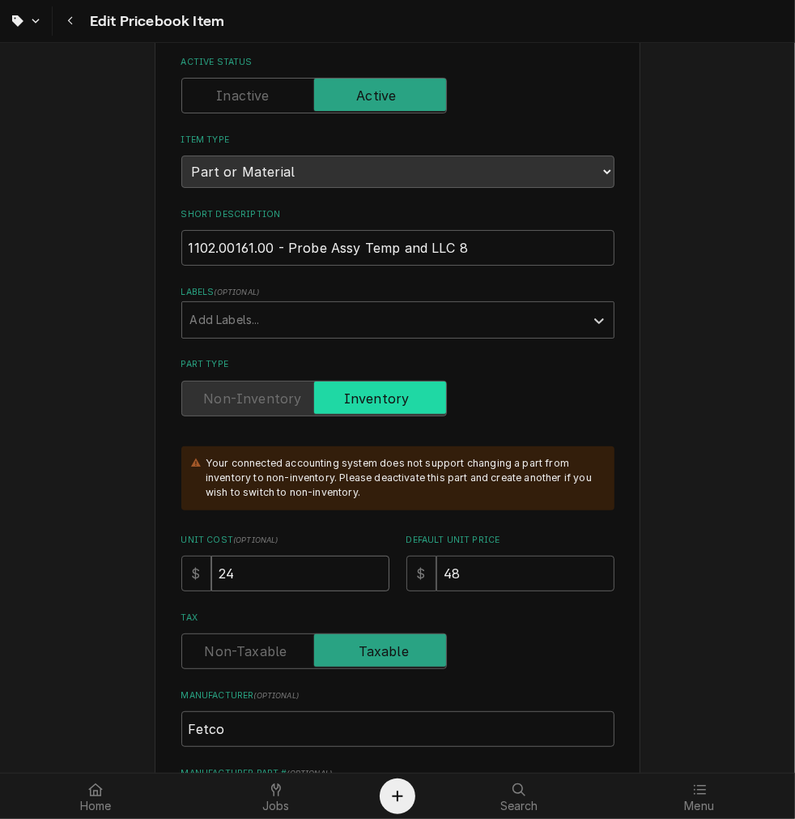
click at [304, 567] on input "24" at bounding box center [300, 573] width 178 height 36
type textarea "x"
type input "2"
type textarea "x"
type input "29"
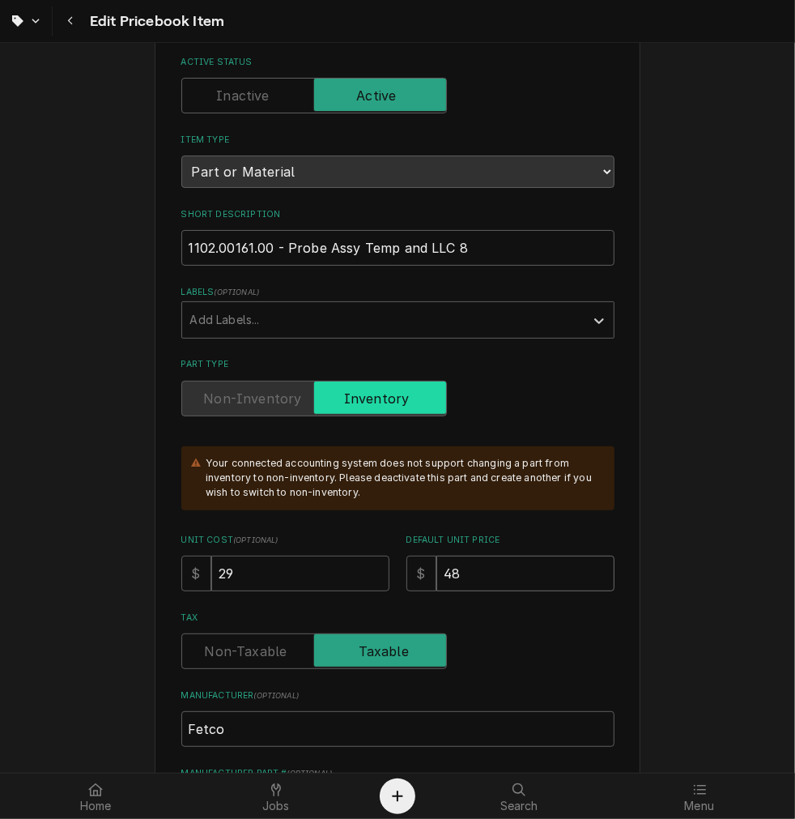
click at [500, 576] on input "48" at bounding box center [525, 573] width 178 height 36
type textarea "x"
type input "4"
type textarea "x"
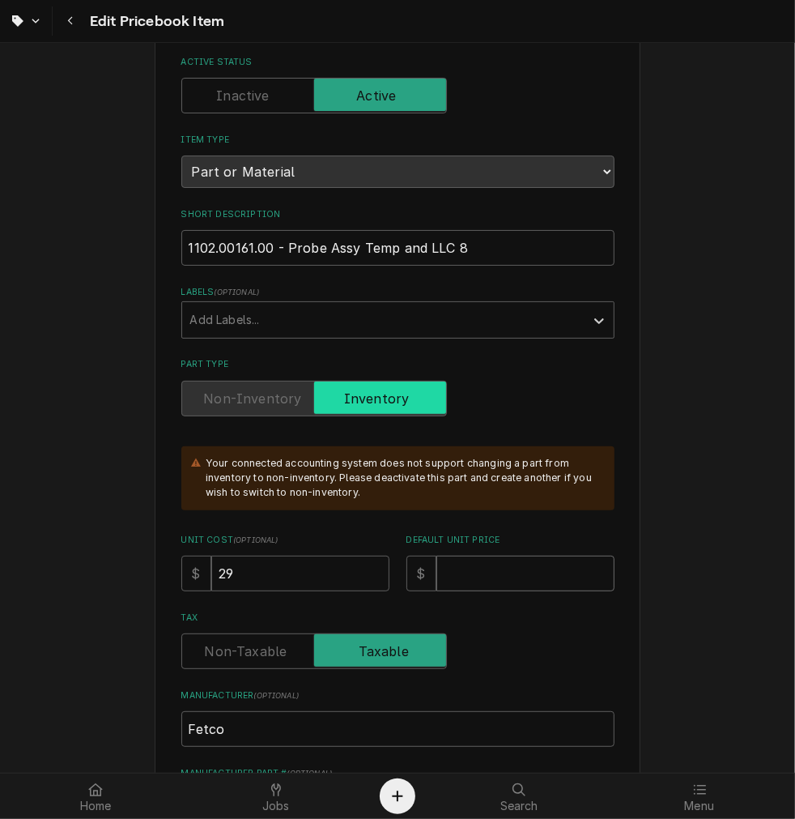
type input "5"
type textarea "x"
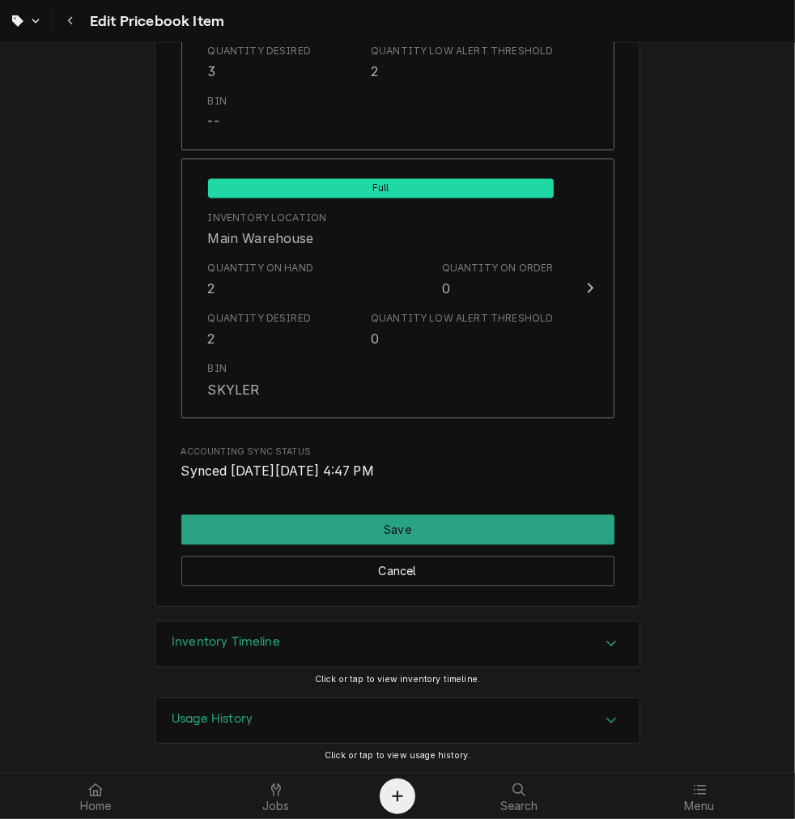
type input "58"
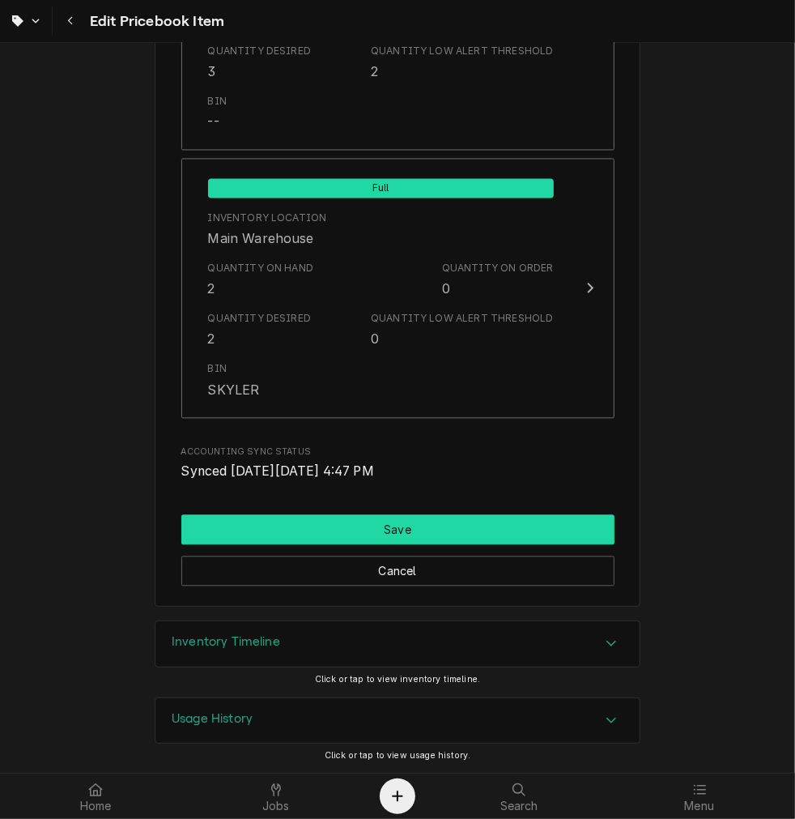
click at [330, 535] on button "Save" at bounding box center [397, 529] width 433 height 30
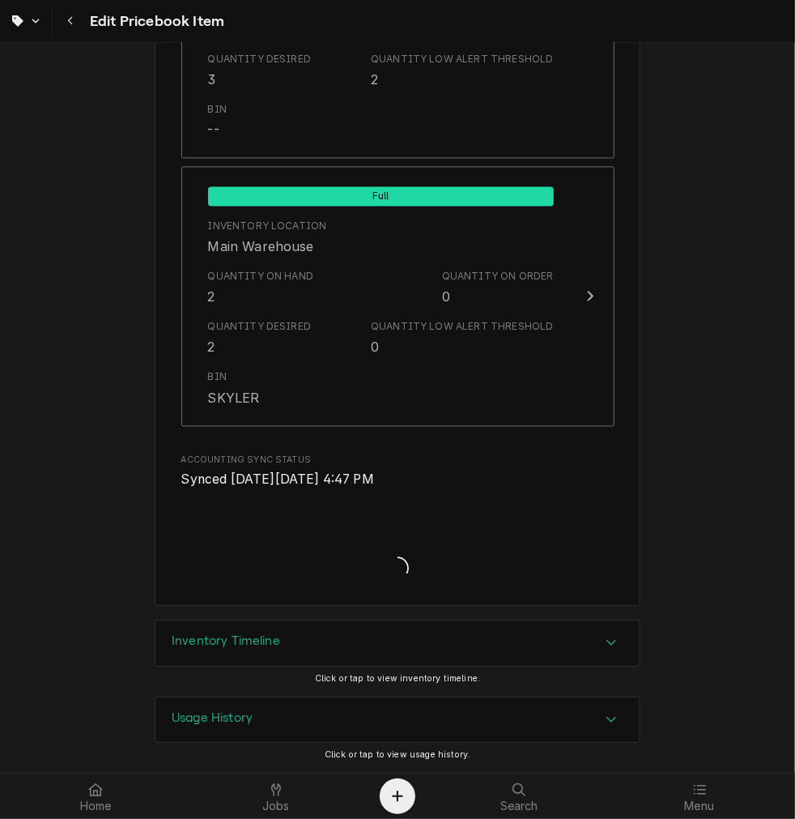
scroll to position [1915, 0]
type textarea "x"
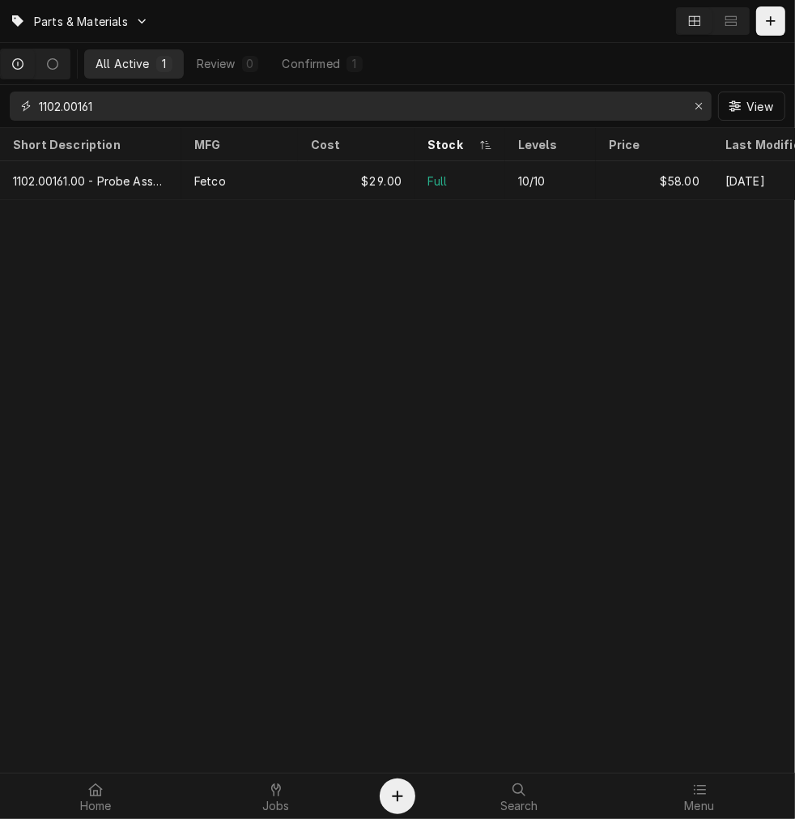
click at [228, 96] on input "1102.00161" at bounding box center [360, 105] width 642 height 29
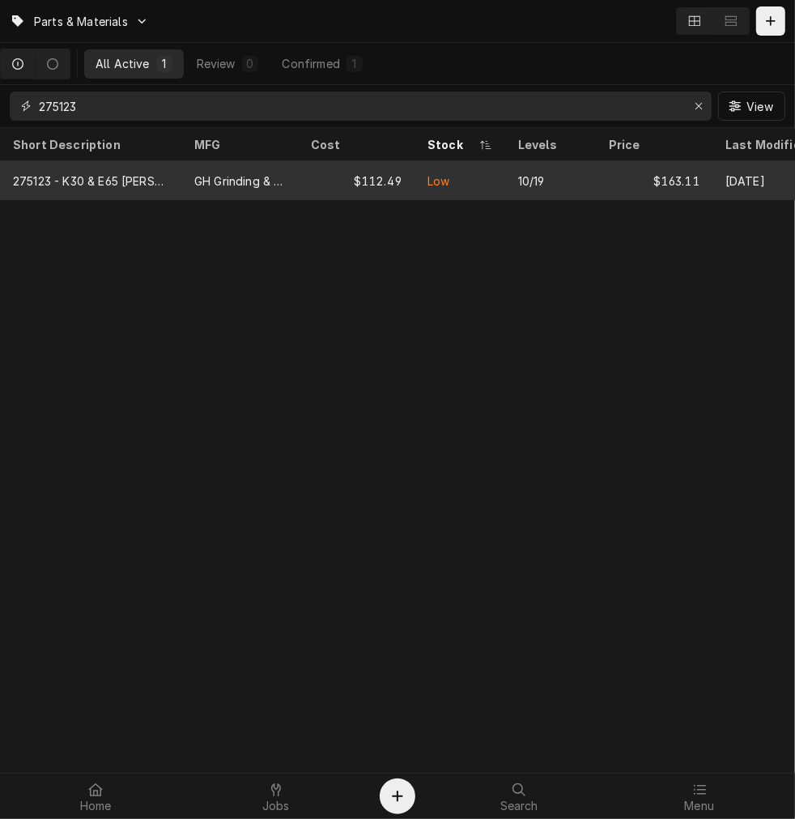
type input "275123"
click at [240, 189] on div "GH Grinding & Brew" at bounding box center [239, 180] width 117 height 39
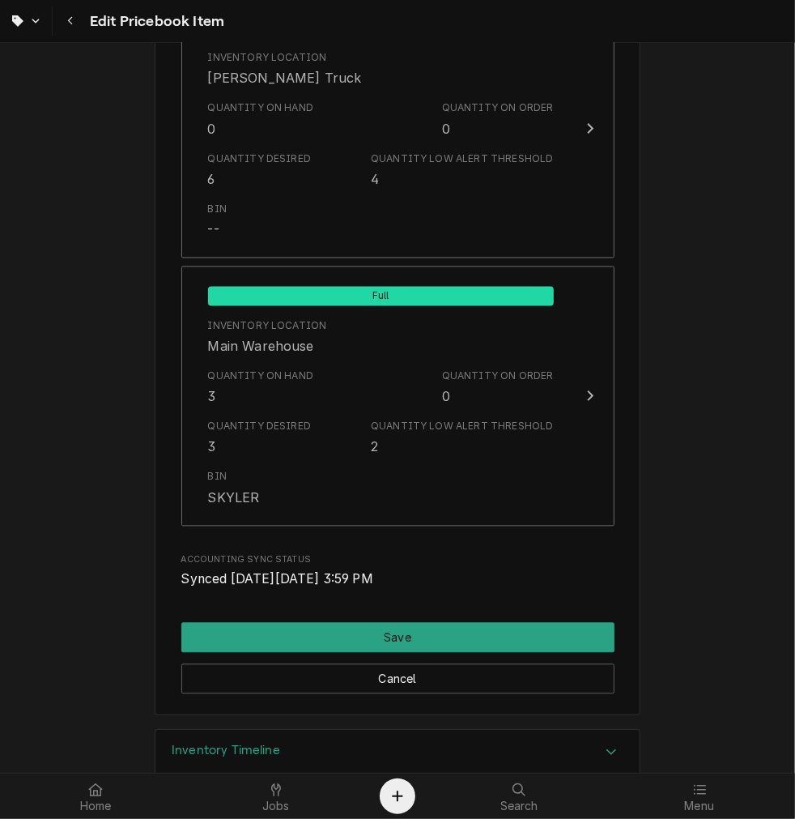
scroll to position [1814, 0]
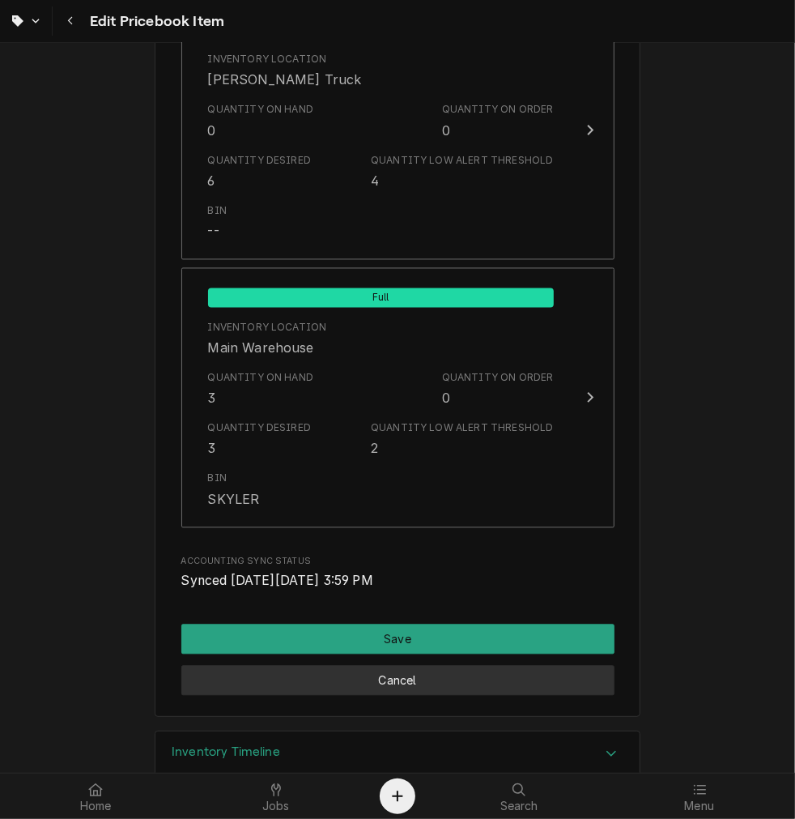
click at [538, 689] on button "Cancel" at bounding box center [397, 681] width 433 height 30
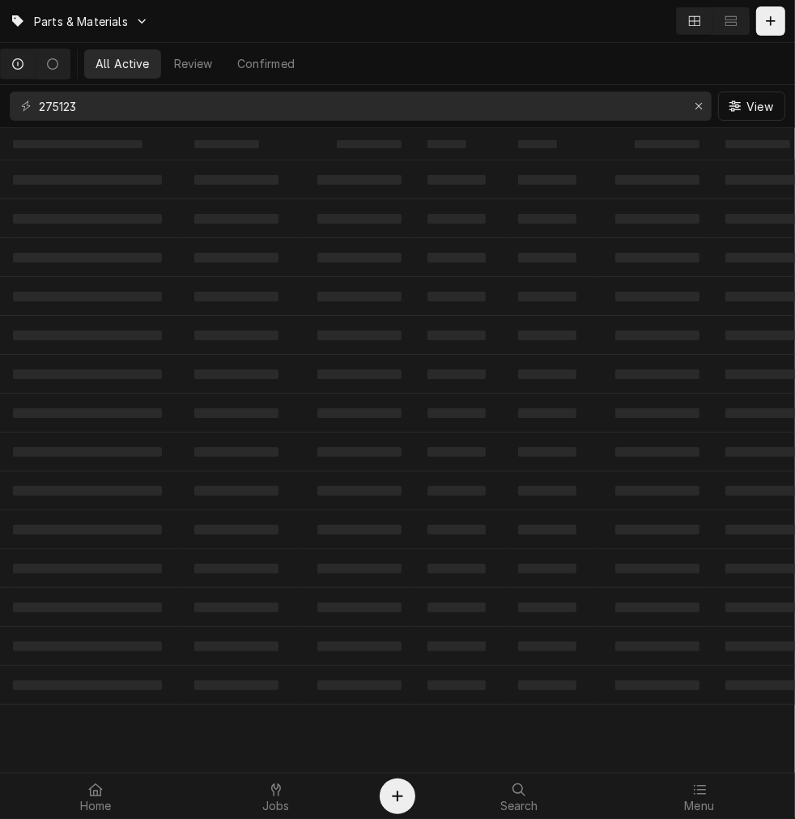
click at [379, 99] on input "275123" at bounding box center [360, 105] width 642 height 29
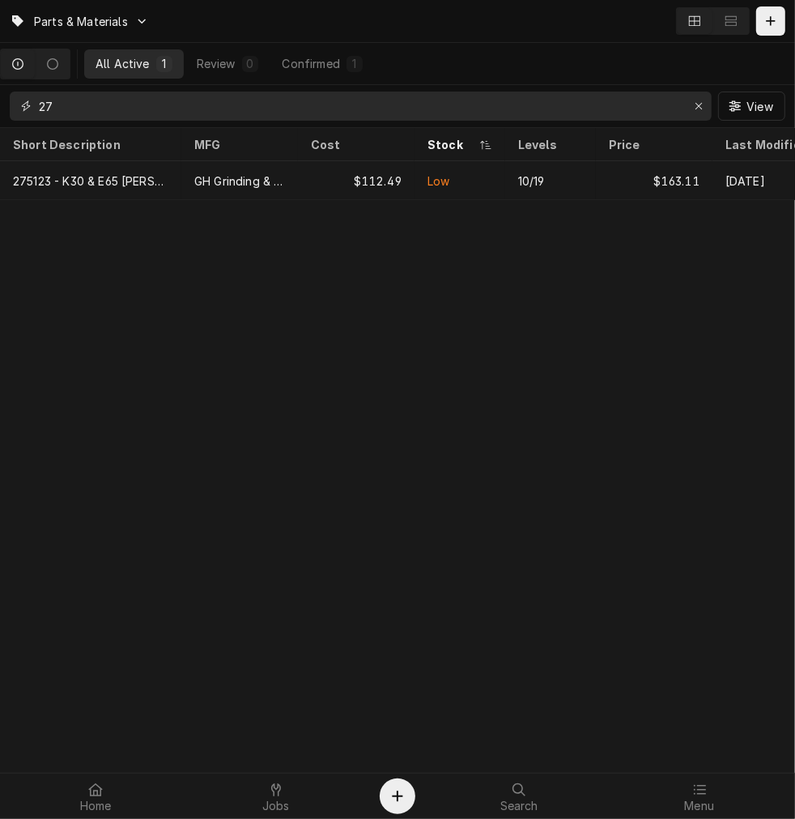
type input "2"
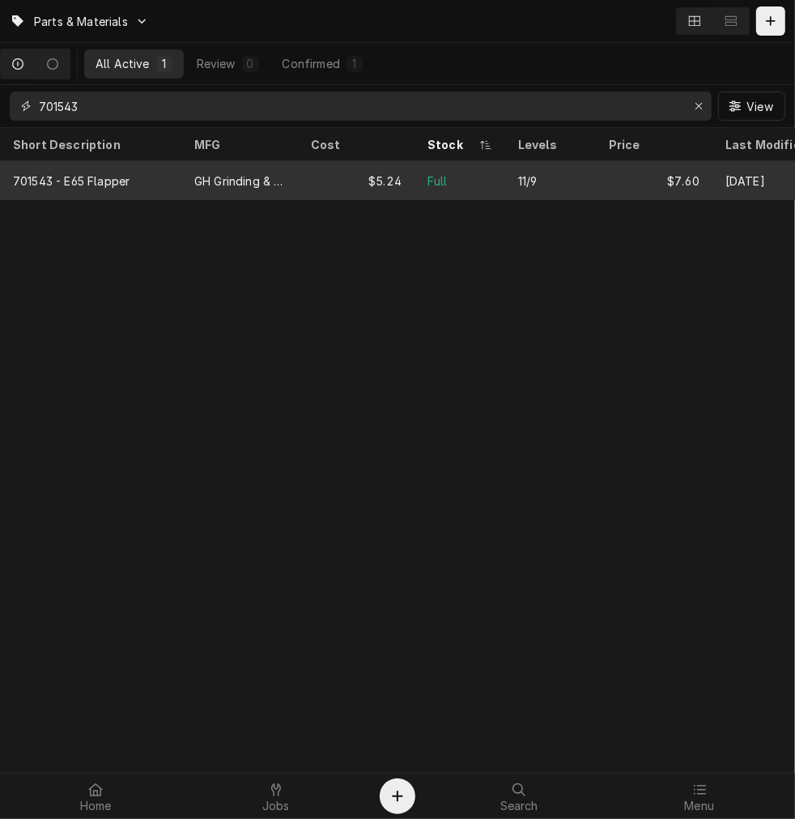
type input "701543"
click at [415, 168] on div "Full" at bounding box center [460, 180] width 91 height 39
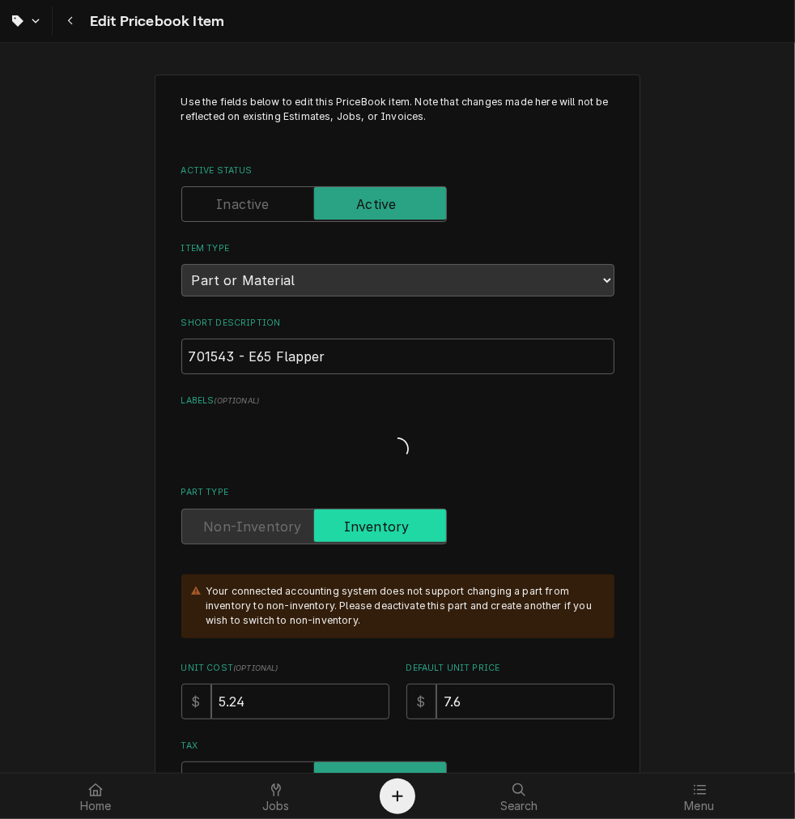
type textarea "x"
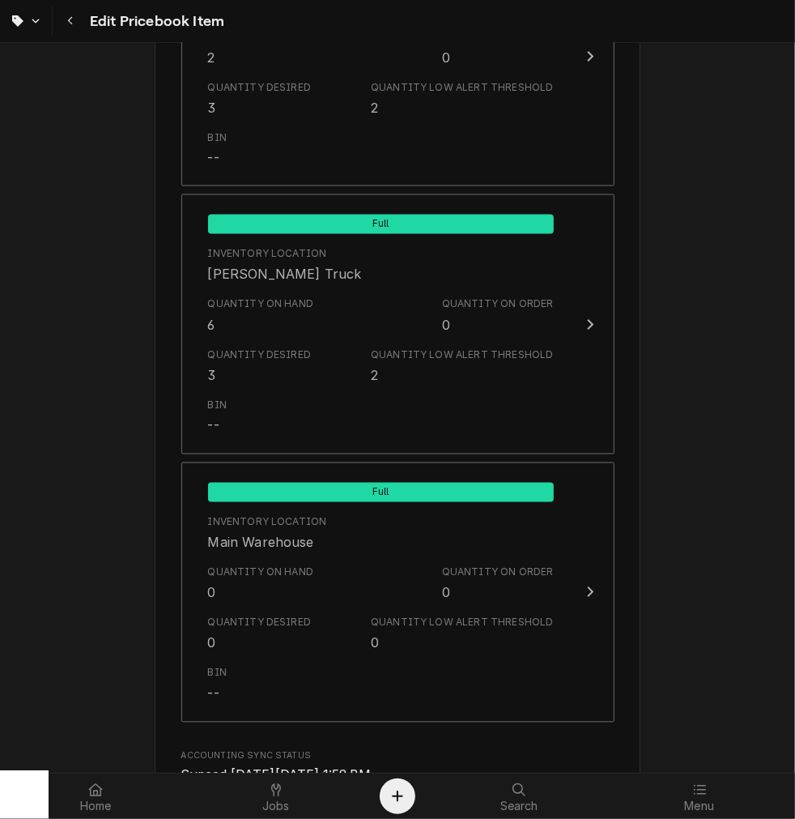
scroll to position [1638, 0]
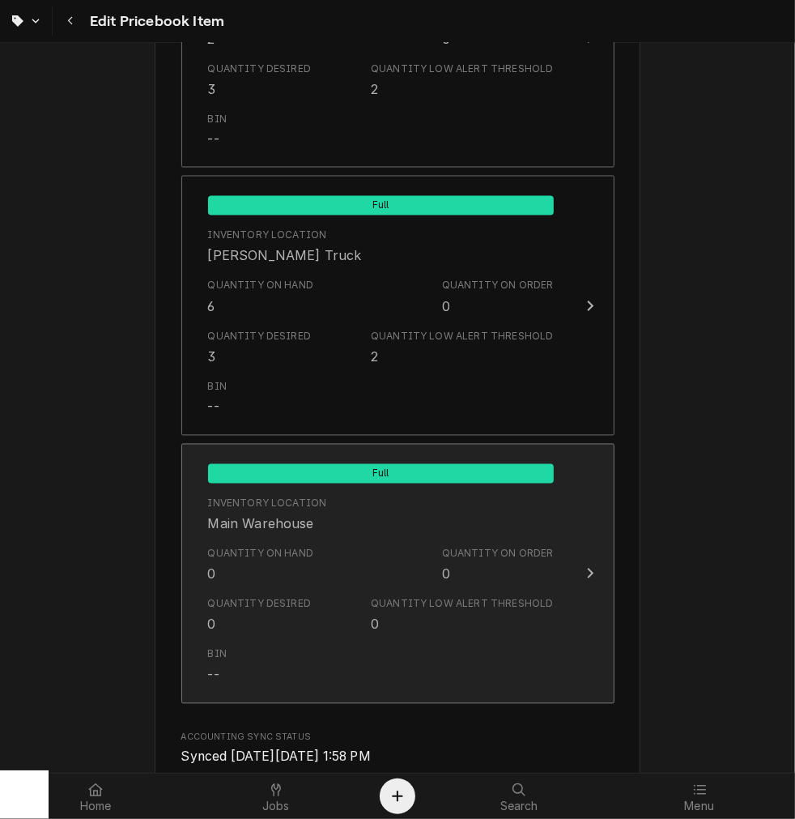
click at [317, 599] on div "Quantity Desired 0 Quantity Low Alert Threshold 0" at bounding box center [381, 615] width 346 height 50
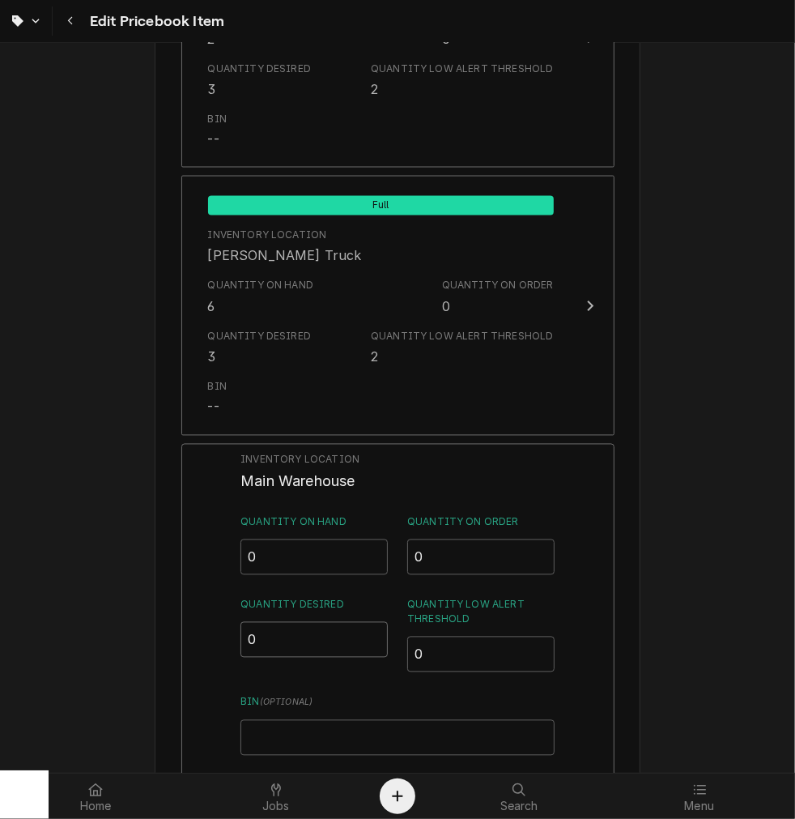
click at [309, 636] on input "0" at bounding box center [313, 640] width 147 height 36
type input "3"
click at [495, 659] on input "0" at bounding box center [480, 654] width 147 height 36
type input "02"
click at [410, 739] on input "Bin ( optional )" at bounding box center [396, 738] width 313 height 36
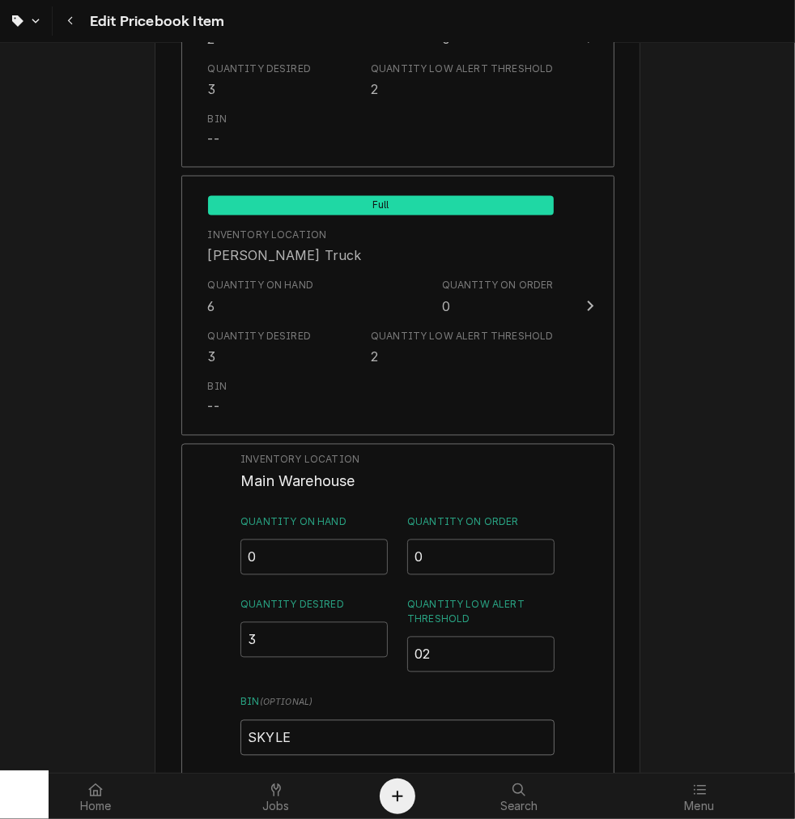
type input "SKYLER"
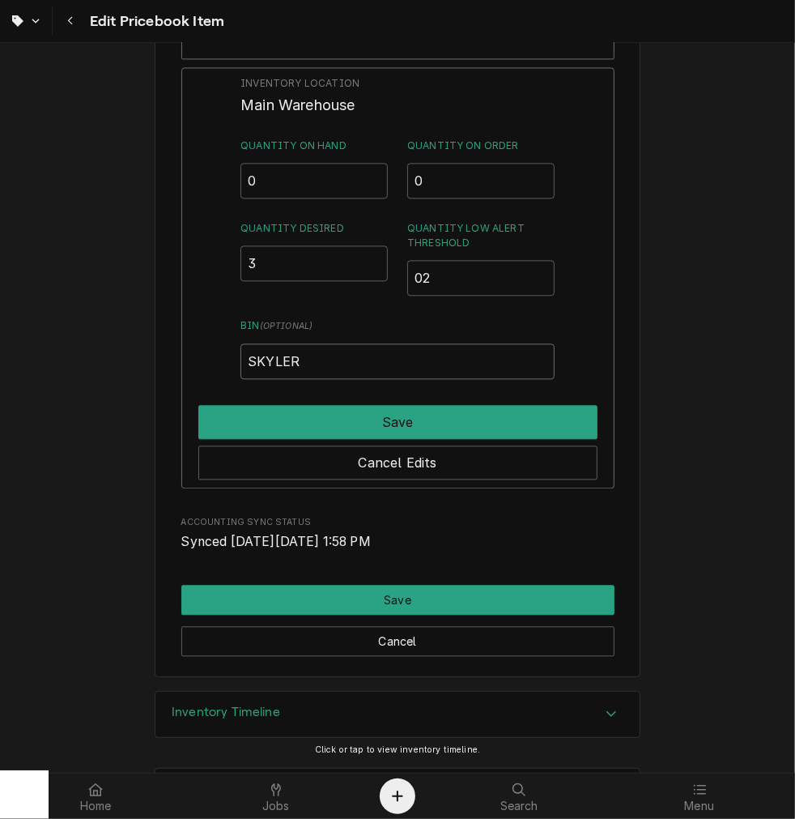
scroll to position [2022, 0]
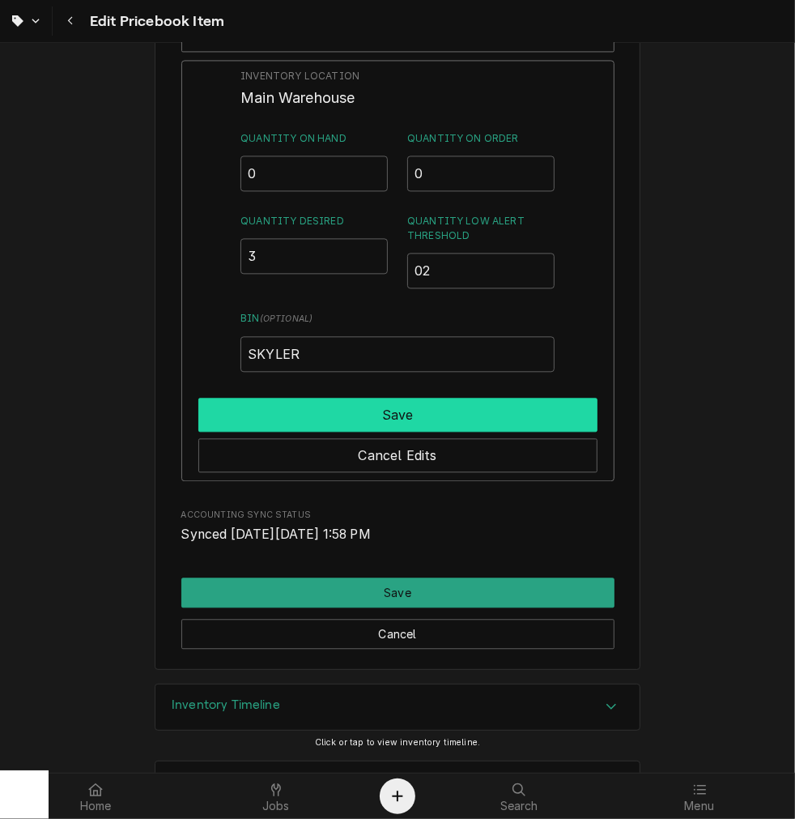
click at [522, 407] on button "Save" at bounding box center [397, 415] width 399 height 34
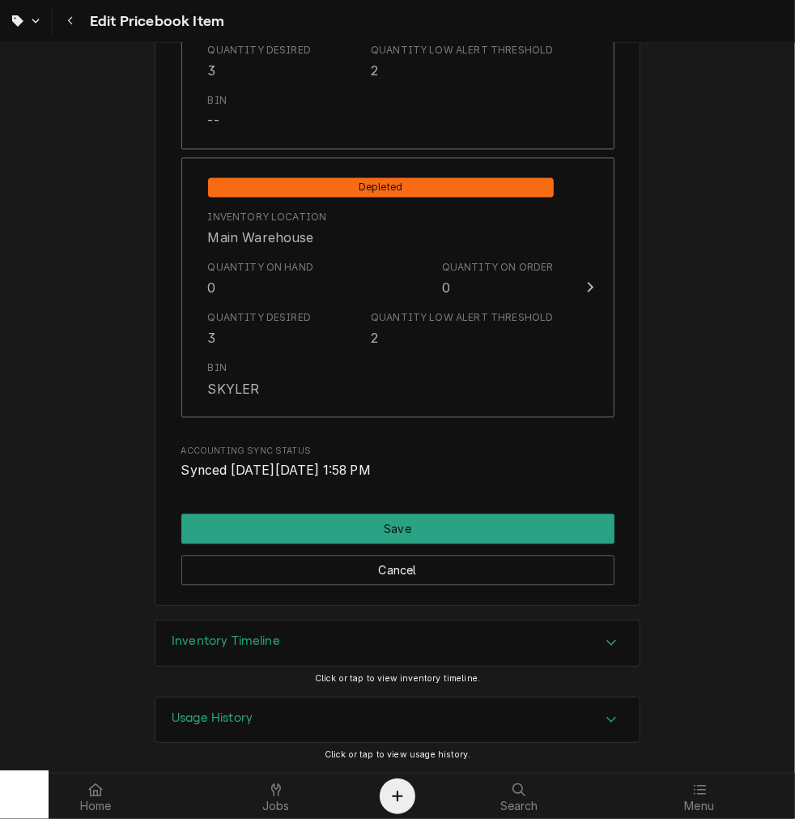
scroll to position [1924, 0]
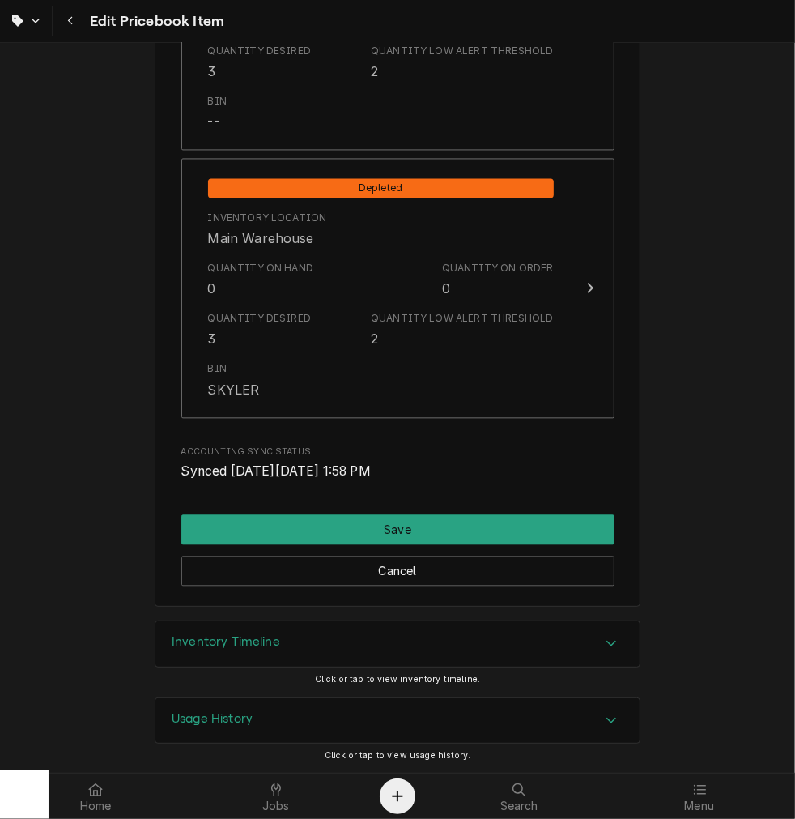
click at [486, 521] on button "Save" at bounding box center [397, 529] width 433 height 30
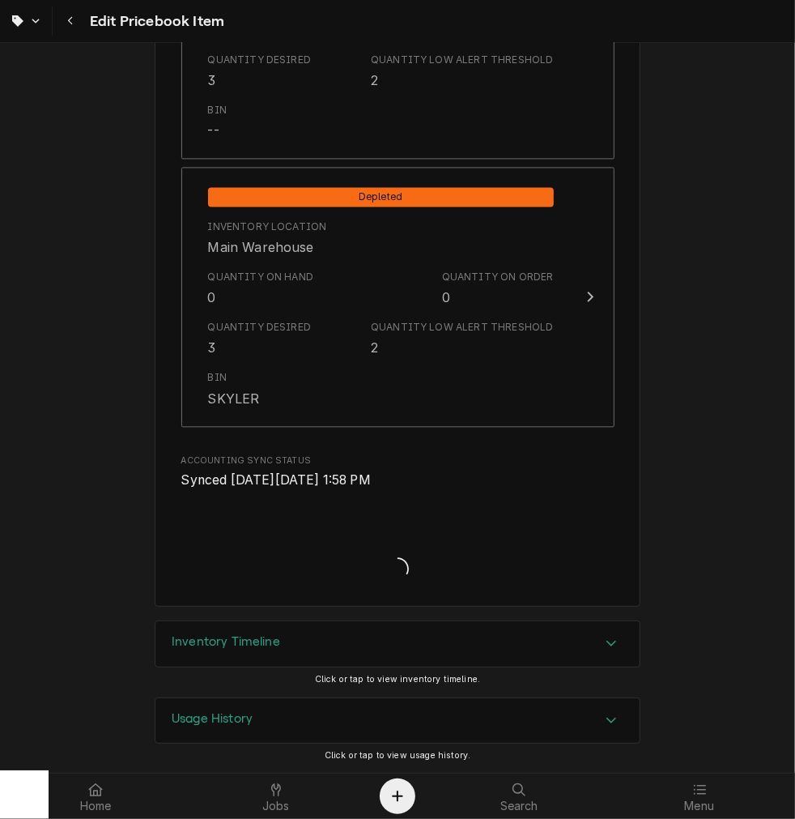
type textarea "x"
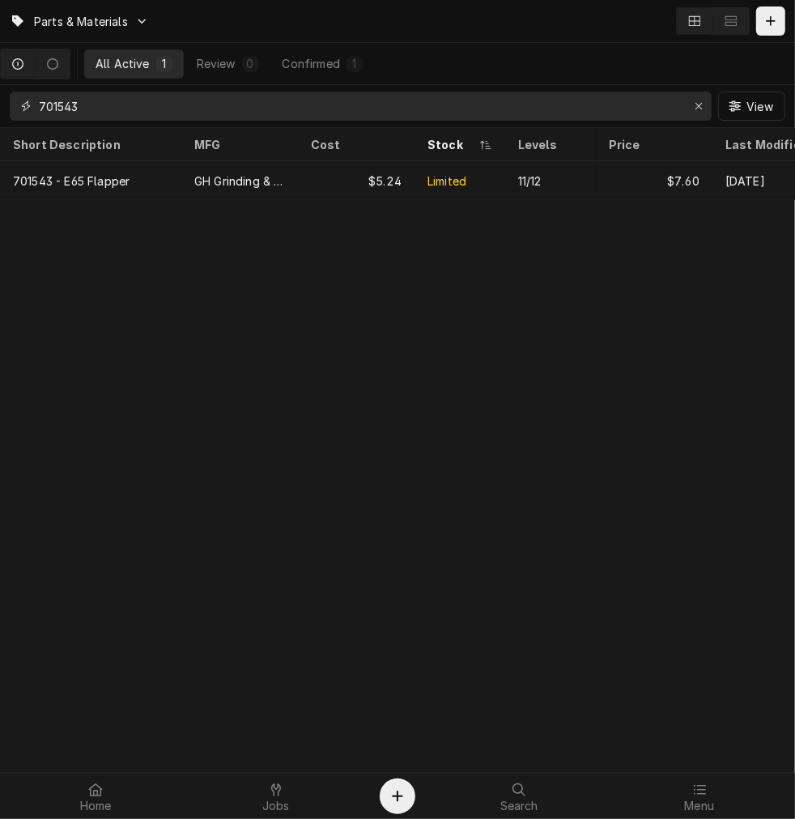
click at [100, 96] on input "701543" at bounding box center [360, 105] width 642 height 29
type input "702927"
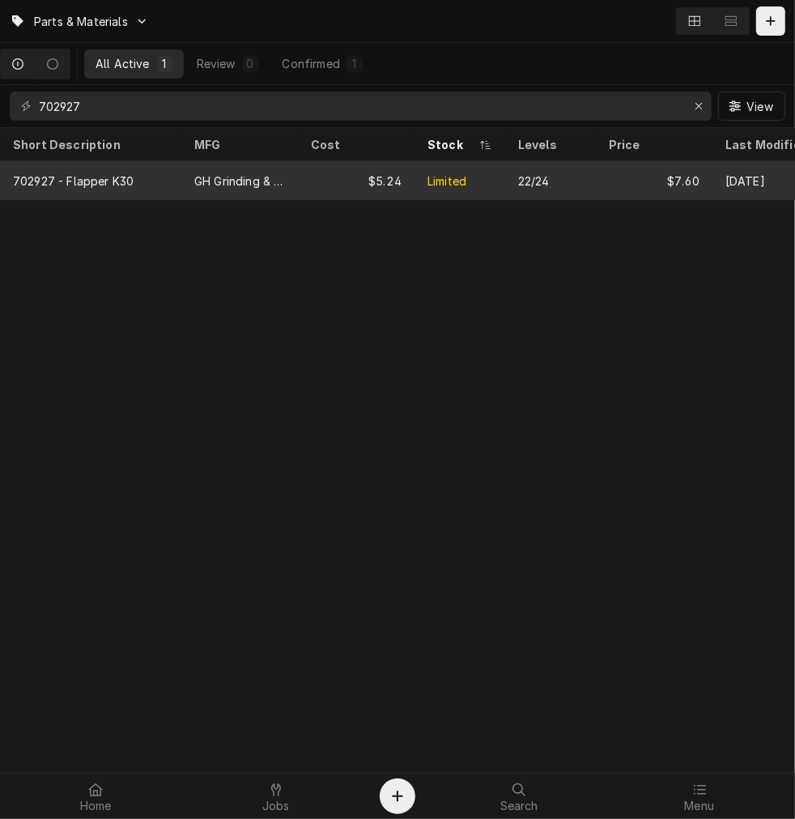
click at [150, 175] on div "702927 - Flapper K30" at bounding box center [90, 180] width 181 height 39
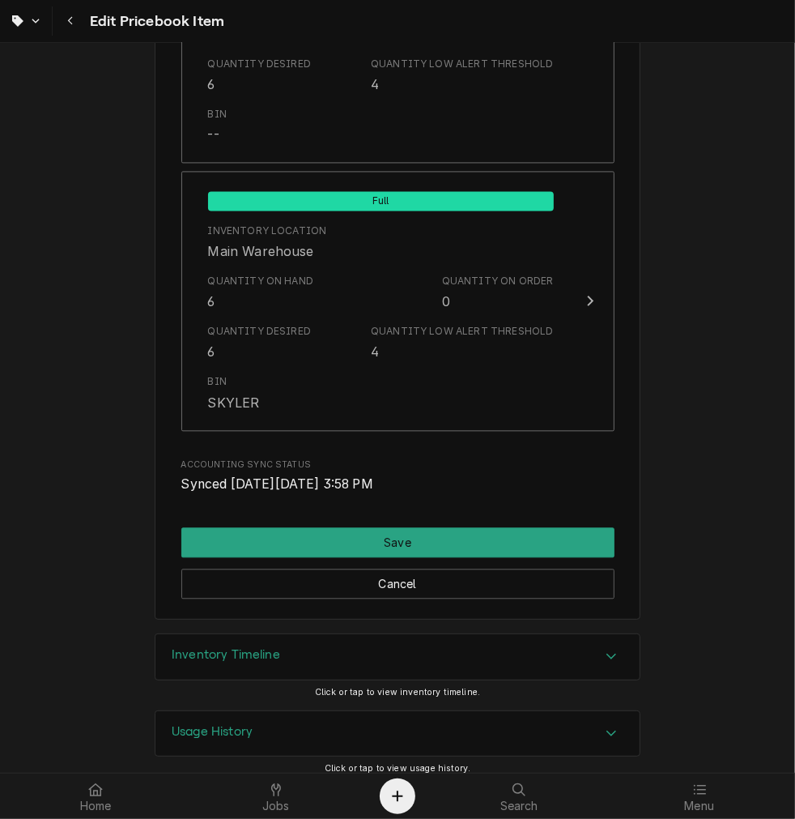
scroll to position [1924, 0]
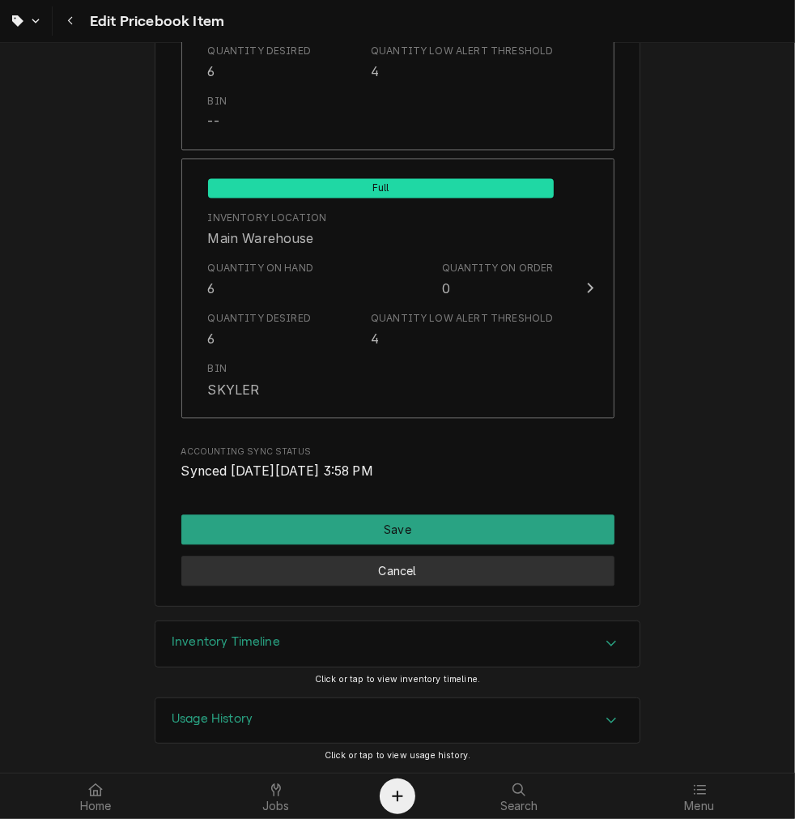
click at [585, 572] on button "Cancel" at bounding box center [397, 570] width 433 height 30
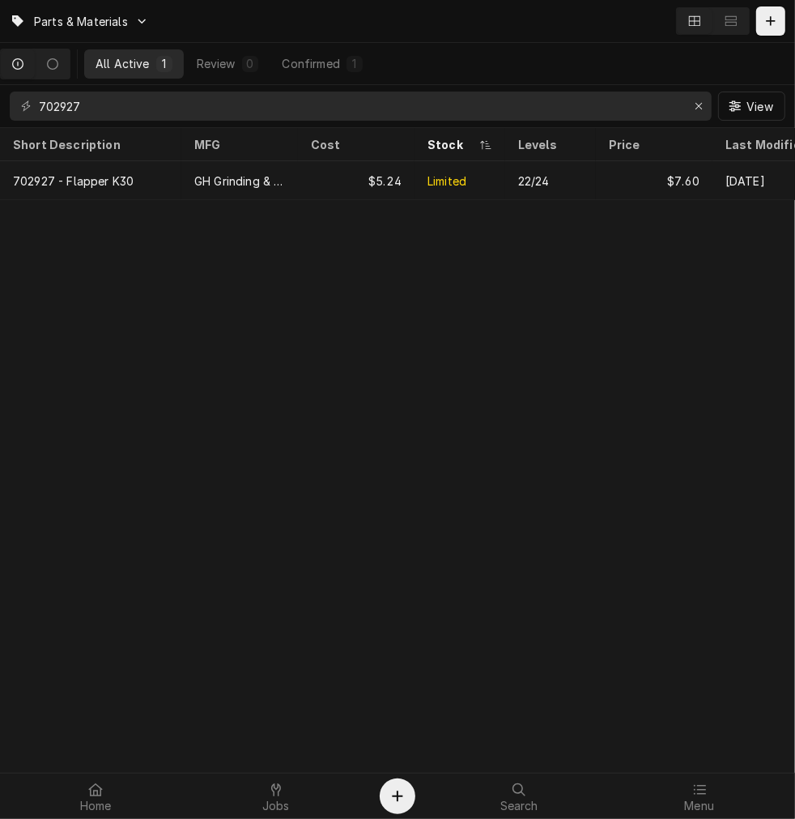
click at [342, 117] on input "702927" at bounding box center [360, 105] width 642 height 29
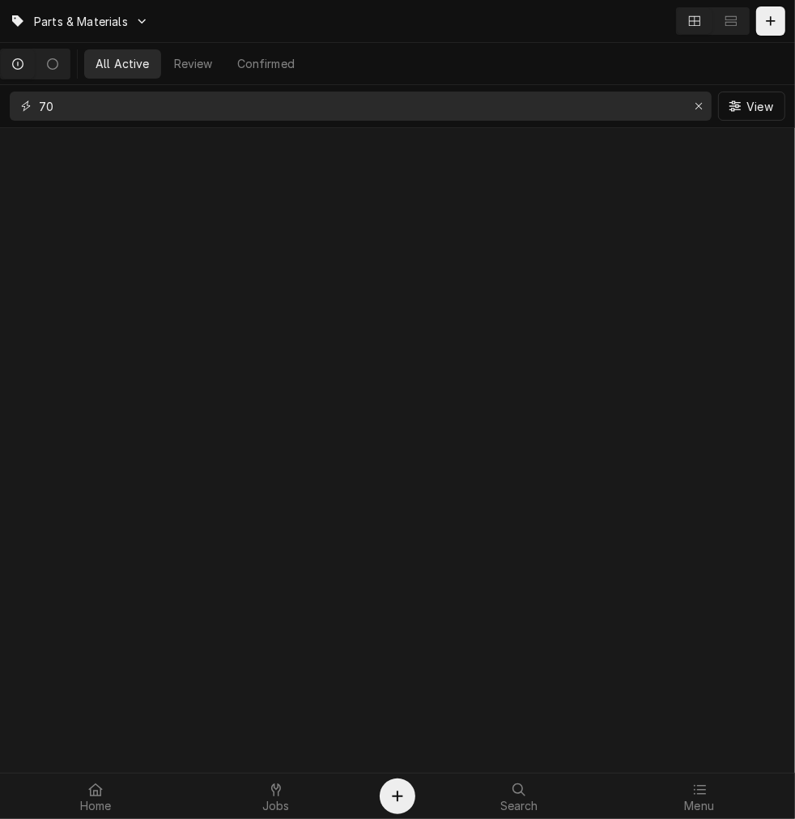
type input "7"
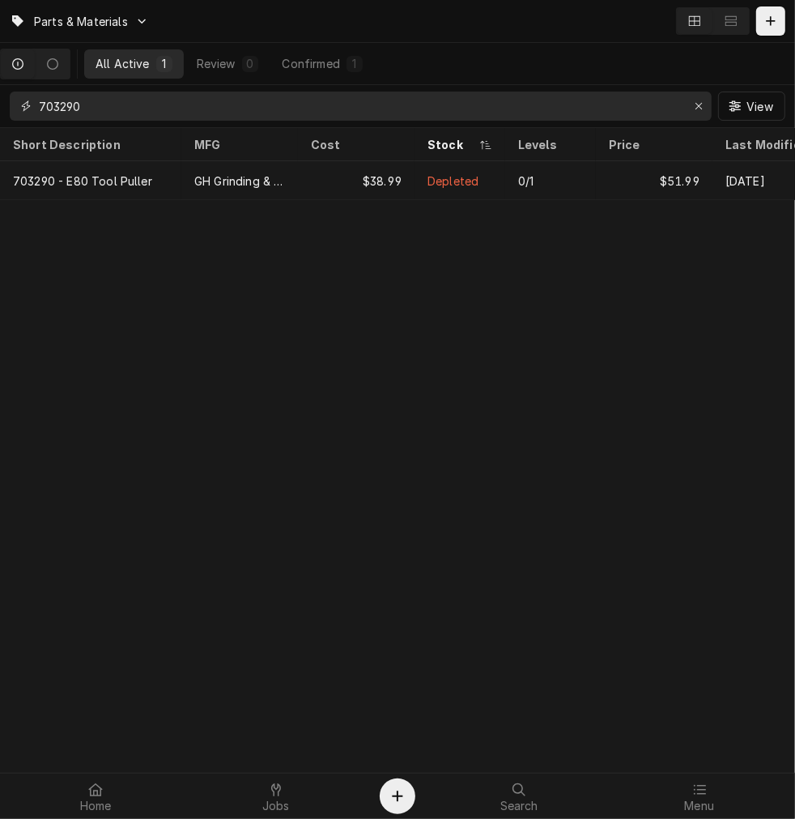
type input "703290"
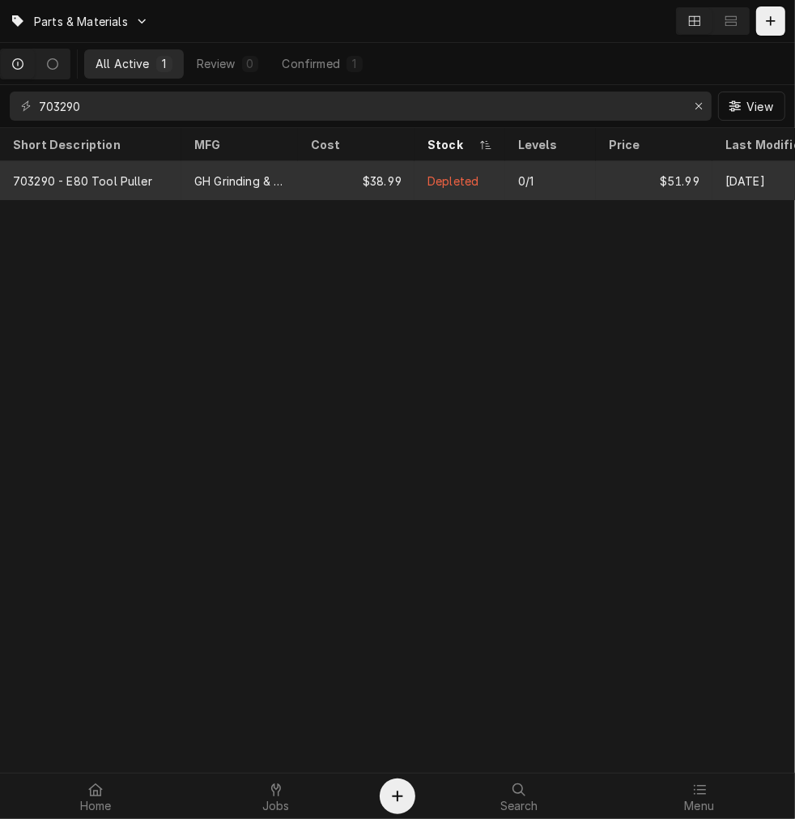
click at [188, 175] on div "GH Grinding & Brew" at bounding box center [239, 180] width 117 height 39
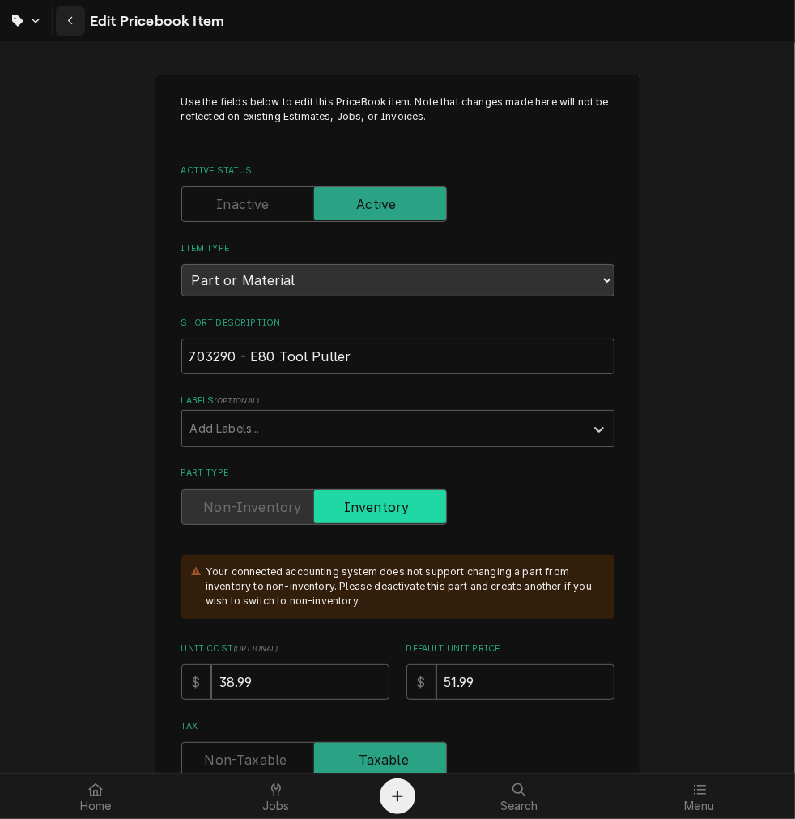
click at [74, 19] on icon "Navigate back" at bounding box center [70, 20] width 7 height 11
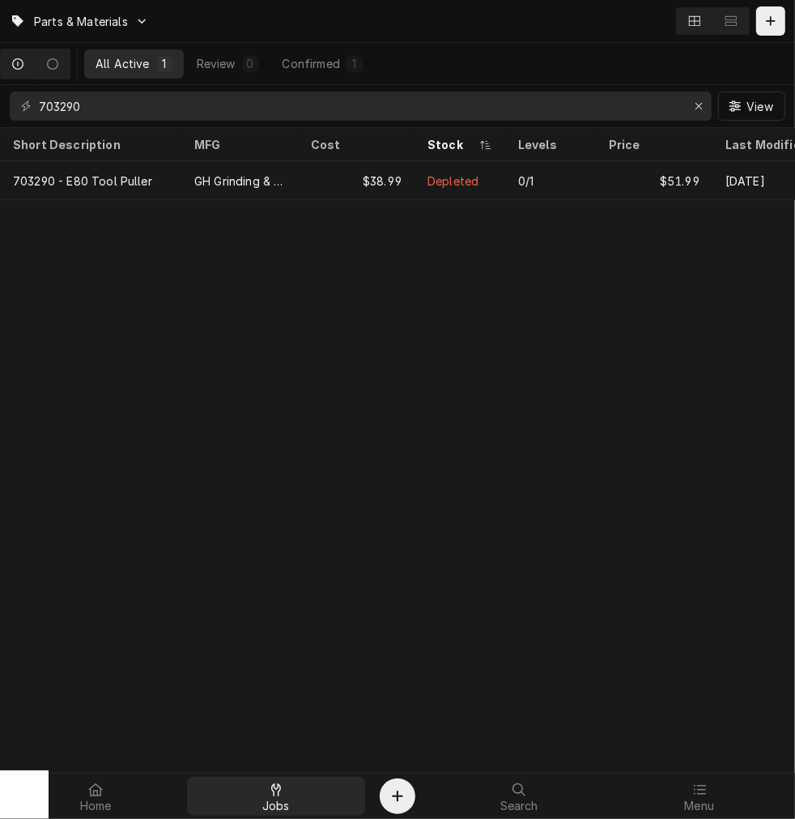
click at [277, 786] on icon at bounding box center [276, 789] width 10 height 13
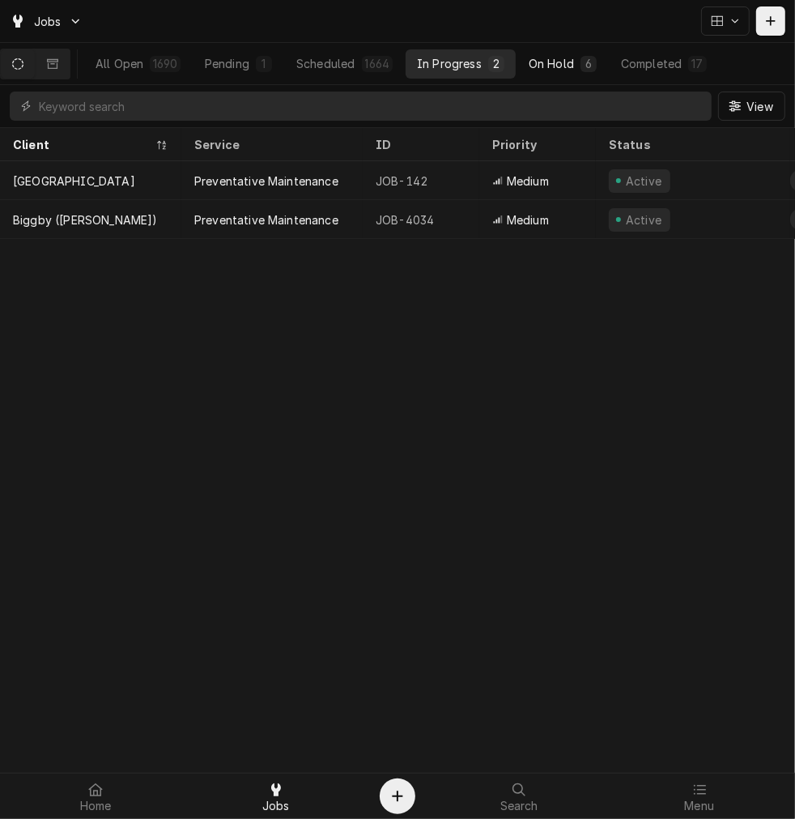
click at [574, 60] on div "On Hold" at bounding box center [551, 63] width 45 height 17
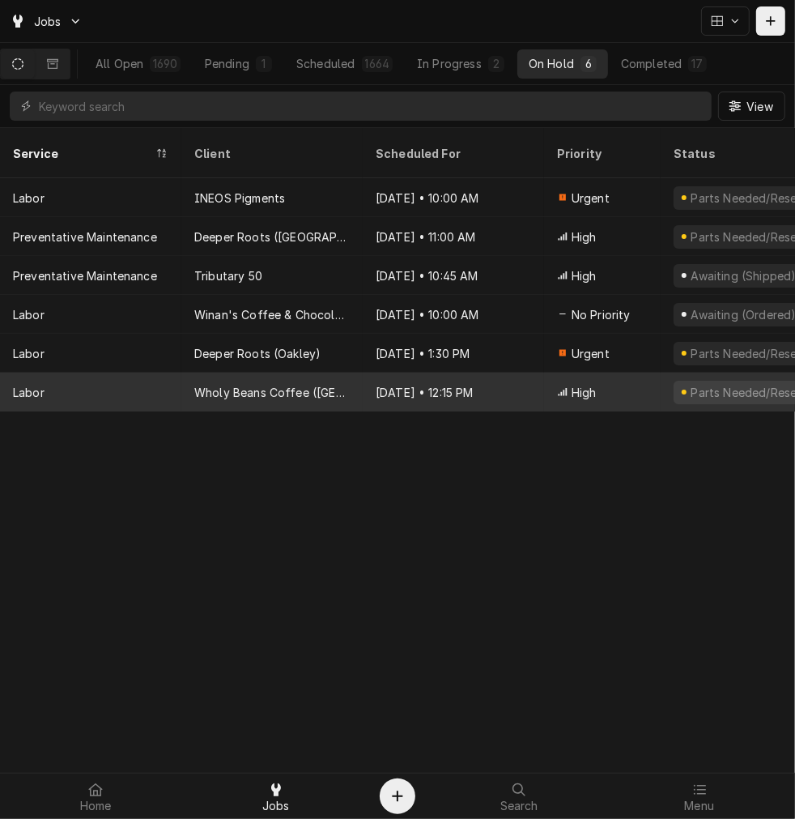
click at [223, 384] on div "Wholy Beans Coffee ([GEOGRAPHIC_DATA])" at bounding box center [271, 392] width 155 height 17
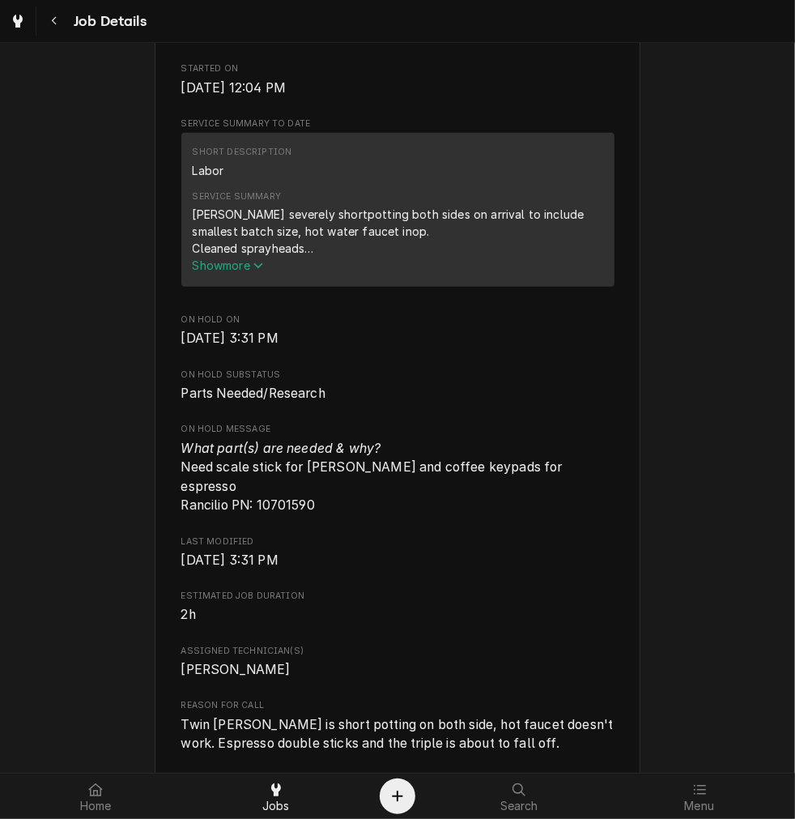
scroll to position [483, 0]
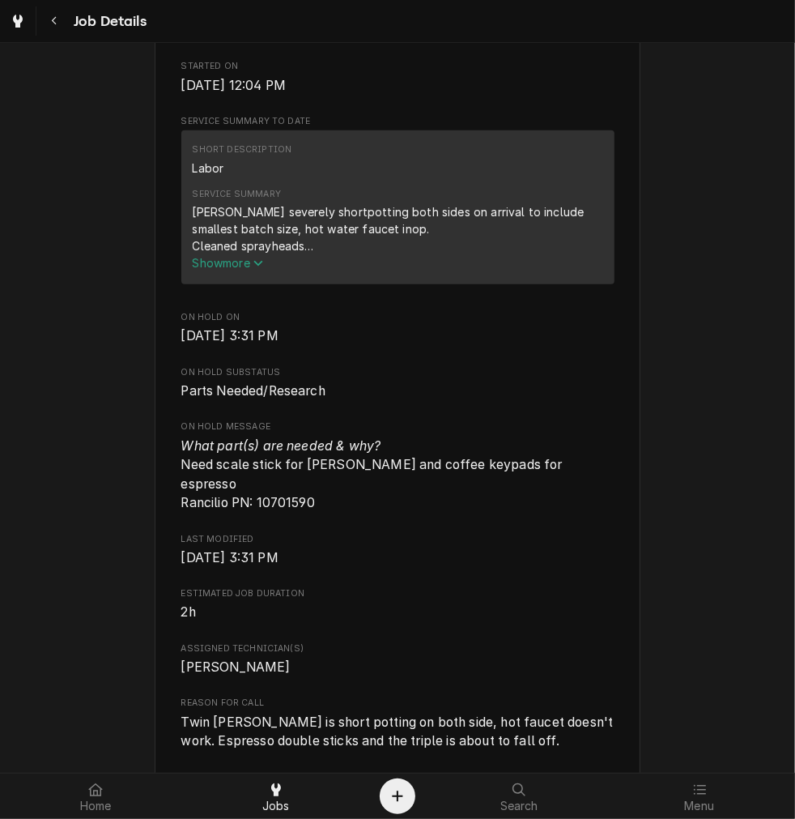
click at [208, 254] on div "[PERSON_NAME] severely shortpotting both sides on arrival to include smallest b…" at bounding box center [398, 228] width 411 height 51
click at [220, 270] on span "Show more" at bounding box center [228, 263] width 71 height 14
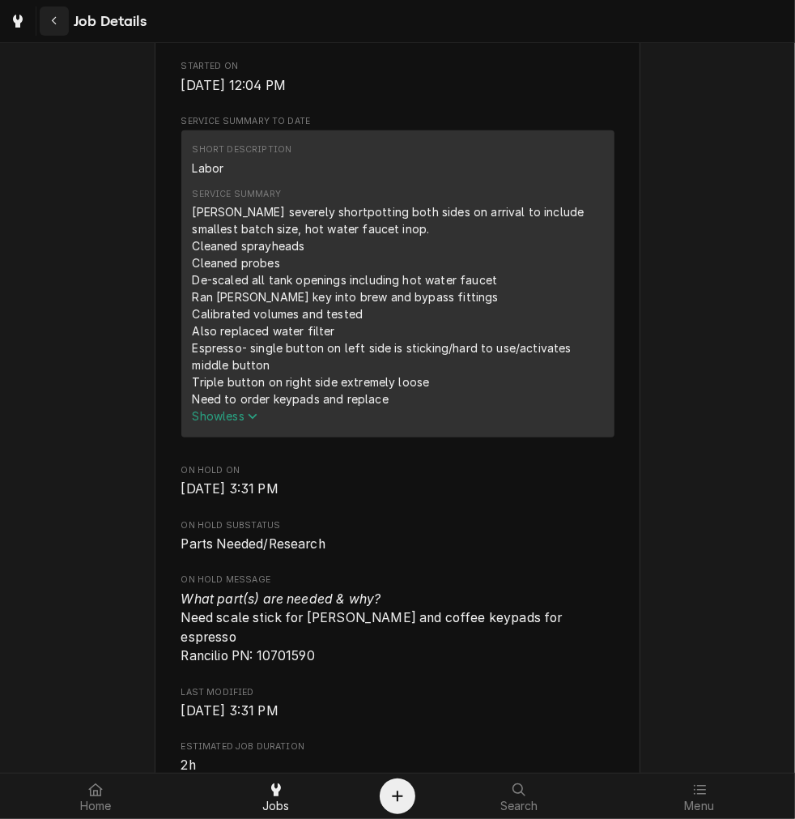
click at [53, 25] on icon "Navigate back" at bounding box center [54, 20] width 7 height 11
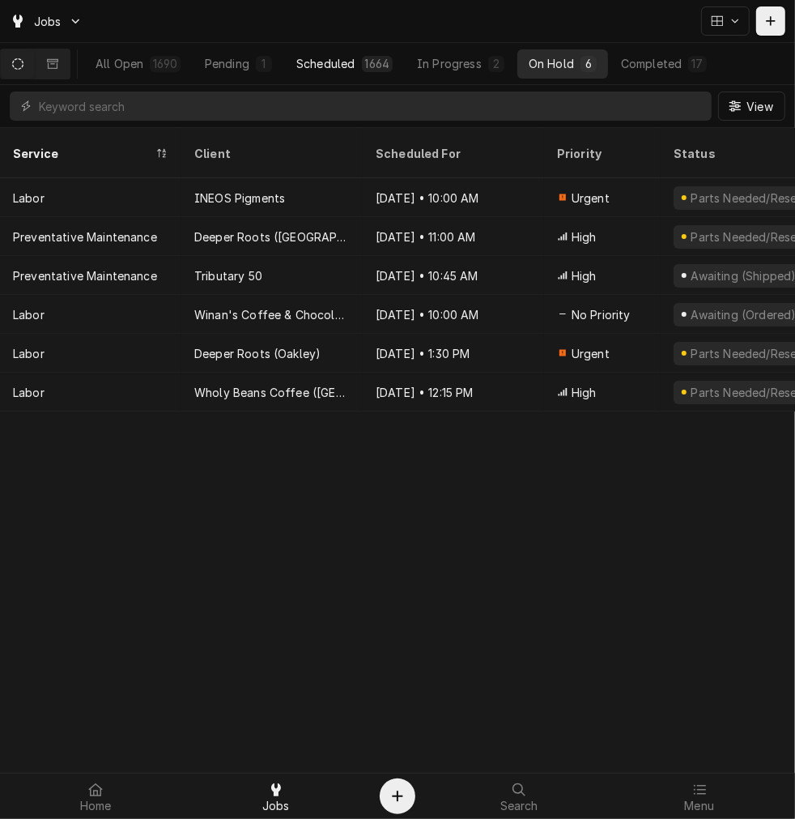
click at [334, 53] on button "Scheduled 1664" at bounding box center [344, 63] width 119 height 29
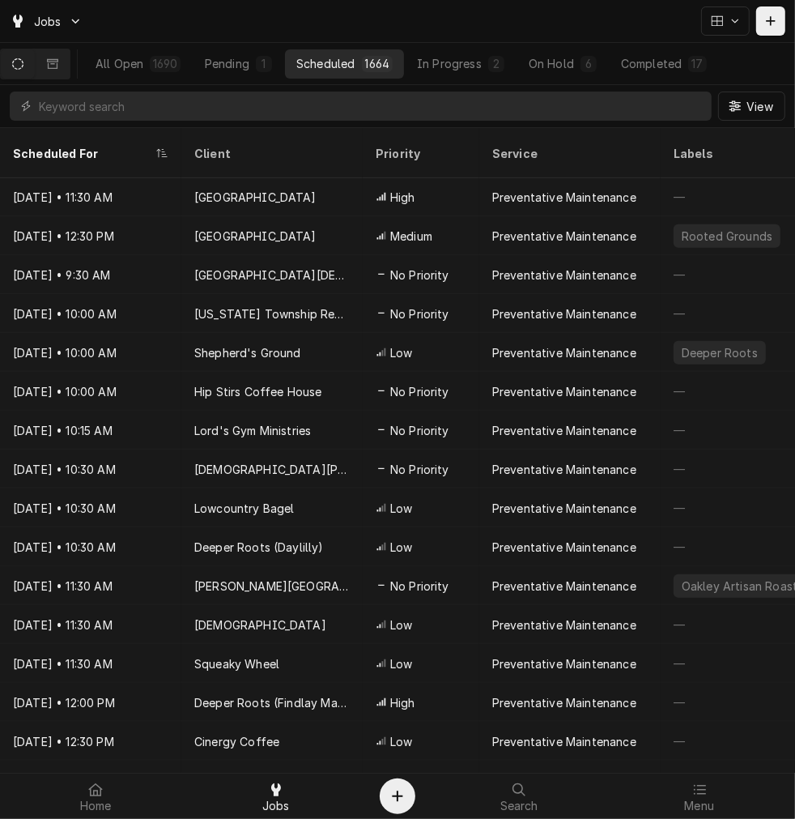
scroll to position [383, 0]
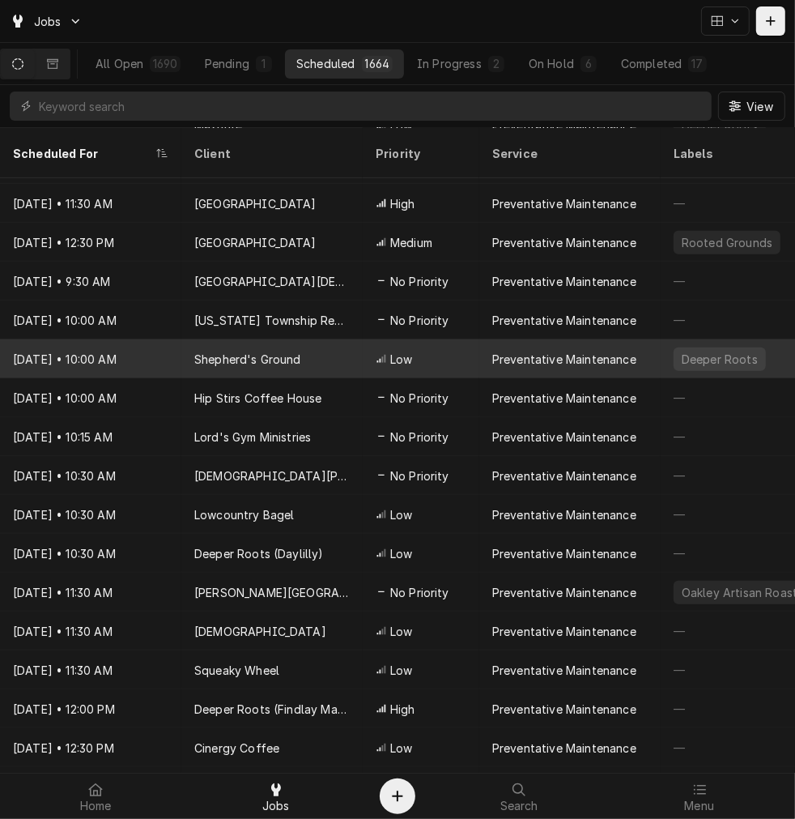
click at [285, 339] on div "Shepherd's Ground" at bounding box center [271, 358] width 181 height 39
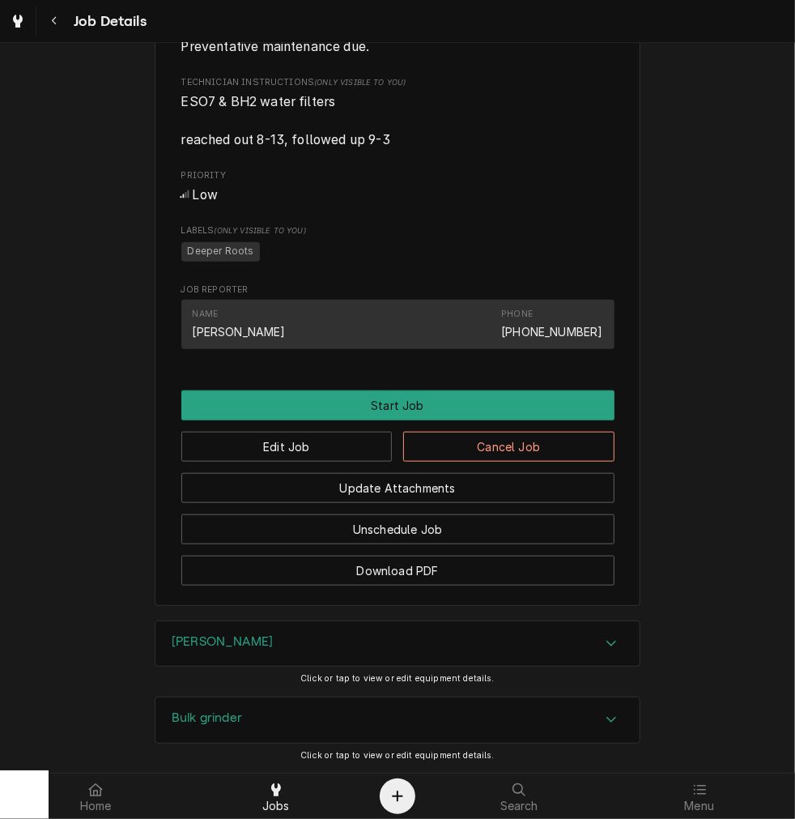
scroll to position [832, 0]
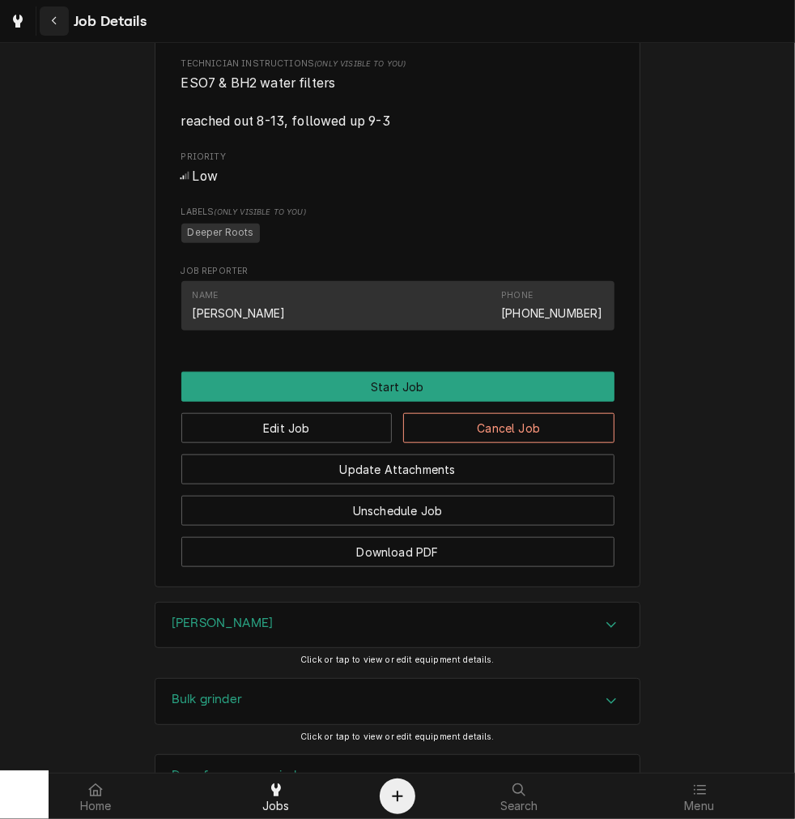
click at [67, 21] on button "Navigate back" at bounding box center [54, 20] width 29 height 29
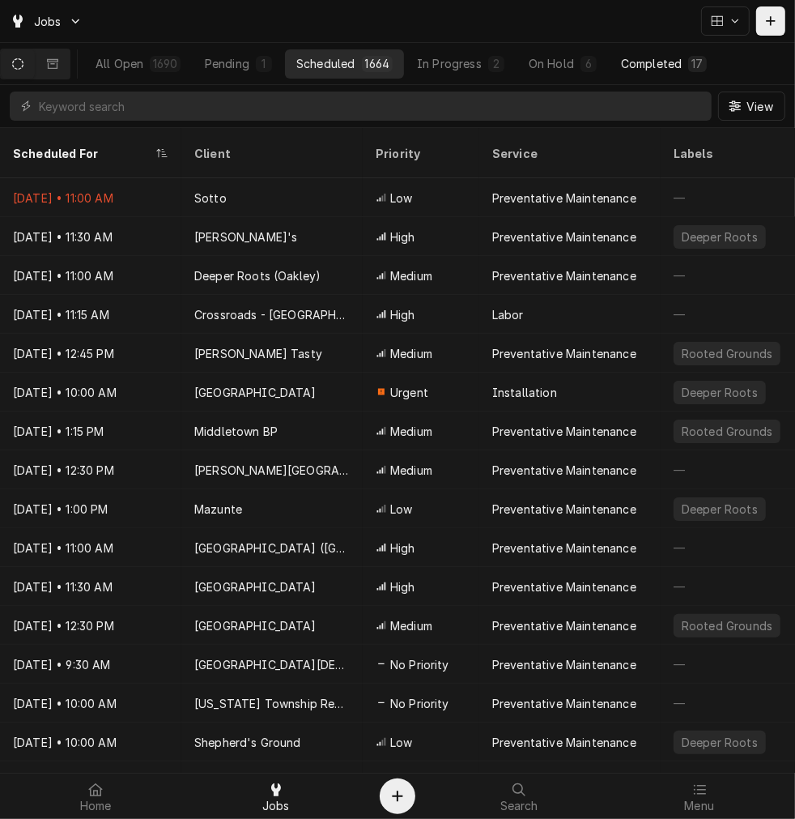
click at [681, 66] on div "Completed" at bounding box center [651, 63] width 61 height 17
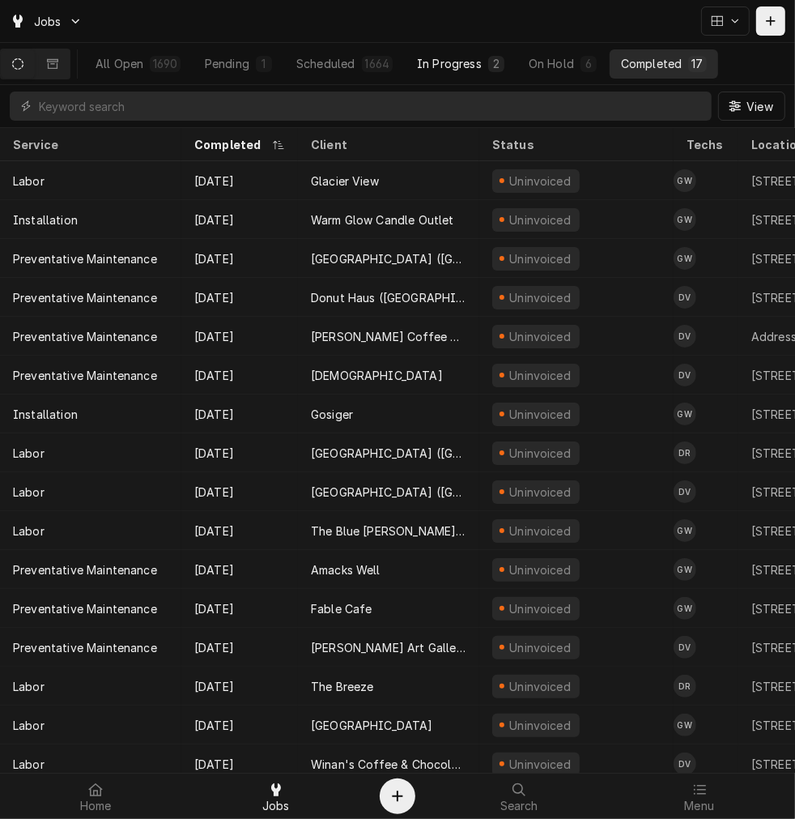
click at [496, 61] on div "2" at bounding box center [496, 64] width 16 height 16
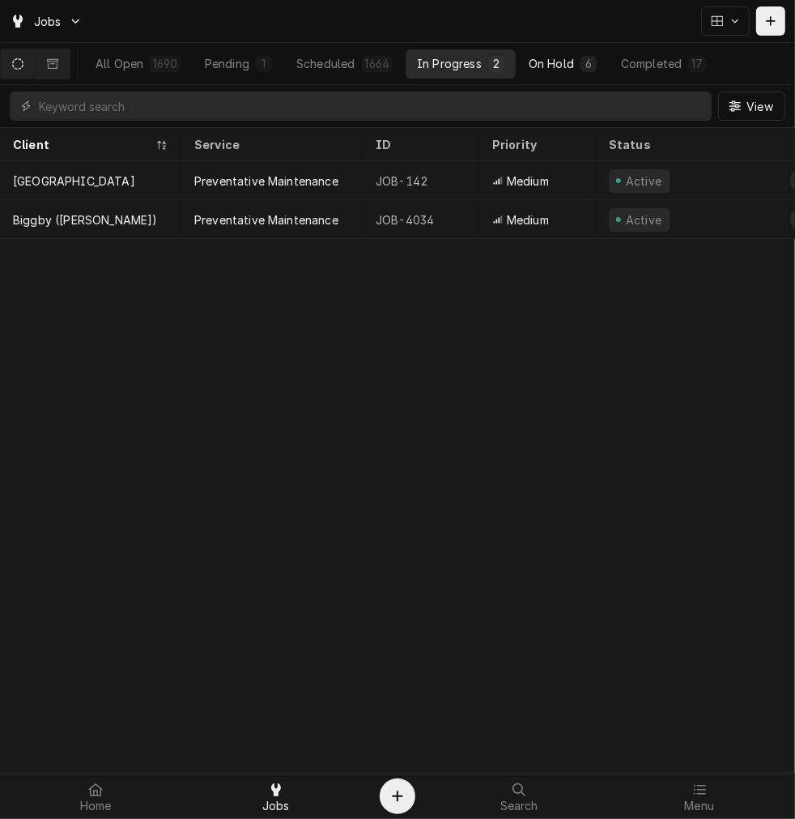
click at [571, 59] on div "On Hold" at bounding box center [551, 63] width 45 height 17
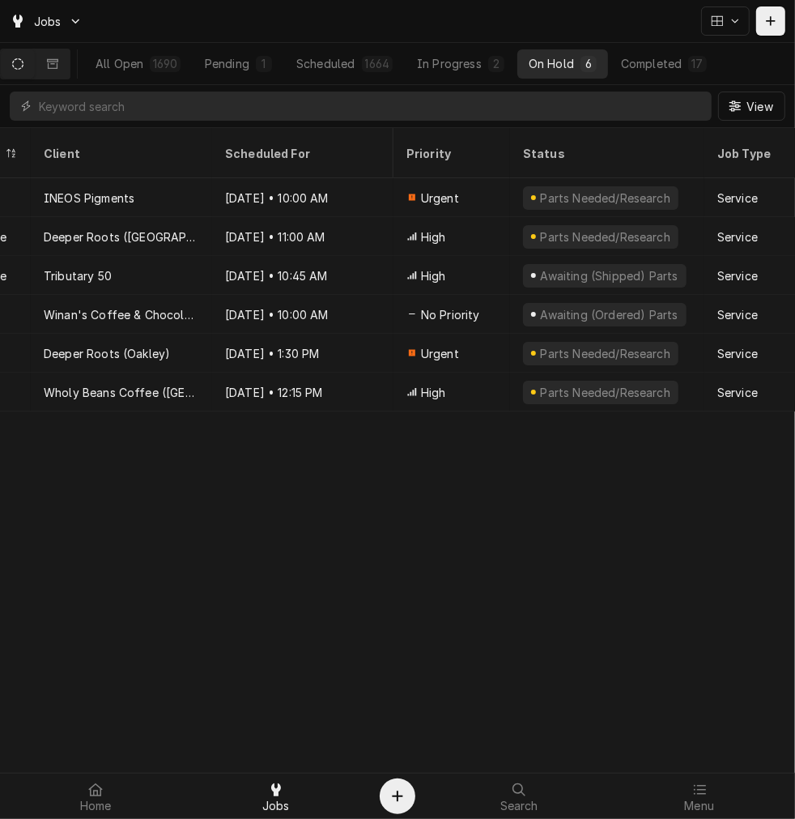
scroll to position [0, 124]
